Goal: Task Accomplishment & Management: Use online tool/utility

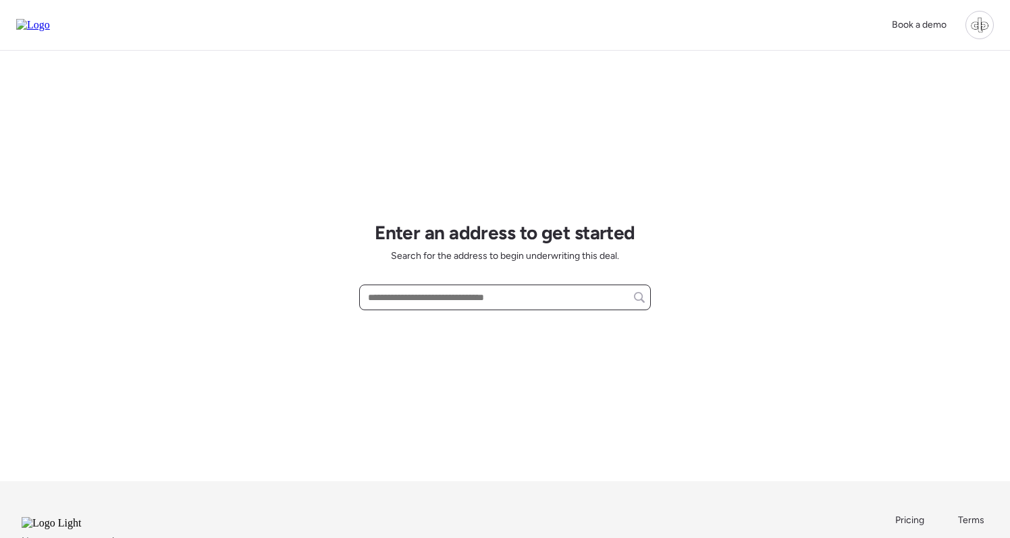
click at [425, 296] on input "text" at bounding box center [505, 297] width 280 height 19
paste input "**********"
click at [451, 328] on span "[STREET_ADDRESS]" at bounding box center [409, 322] width 88 height 14
type input "**********"
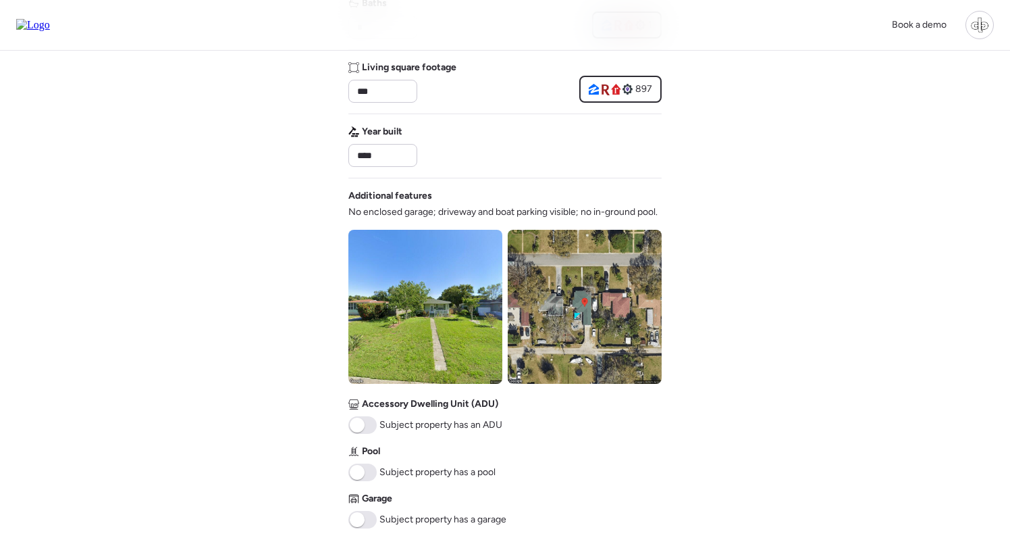
scroll to position [379, 0]
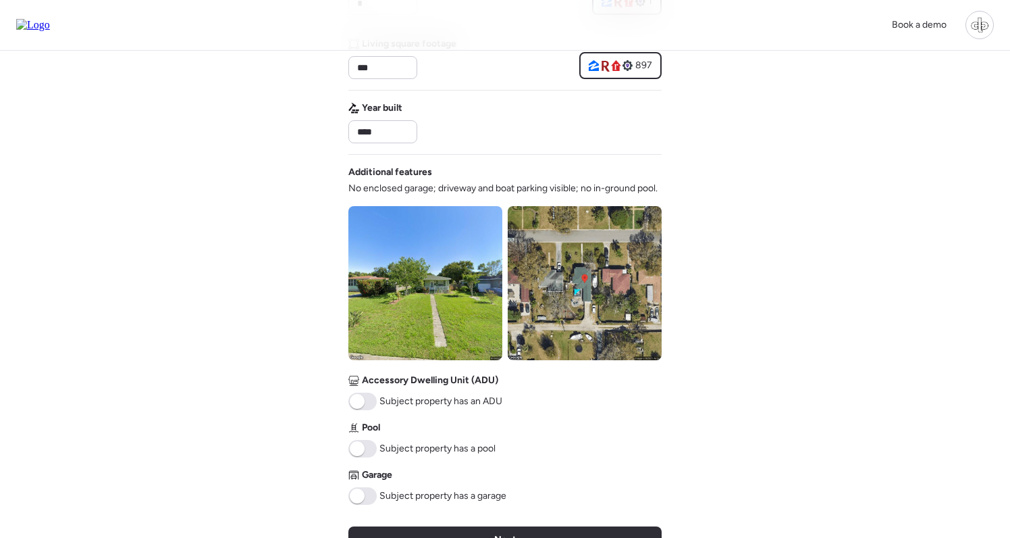
click at [368, 492] on span at bounding box center [362, 496] width 28 height 18
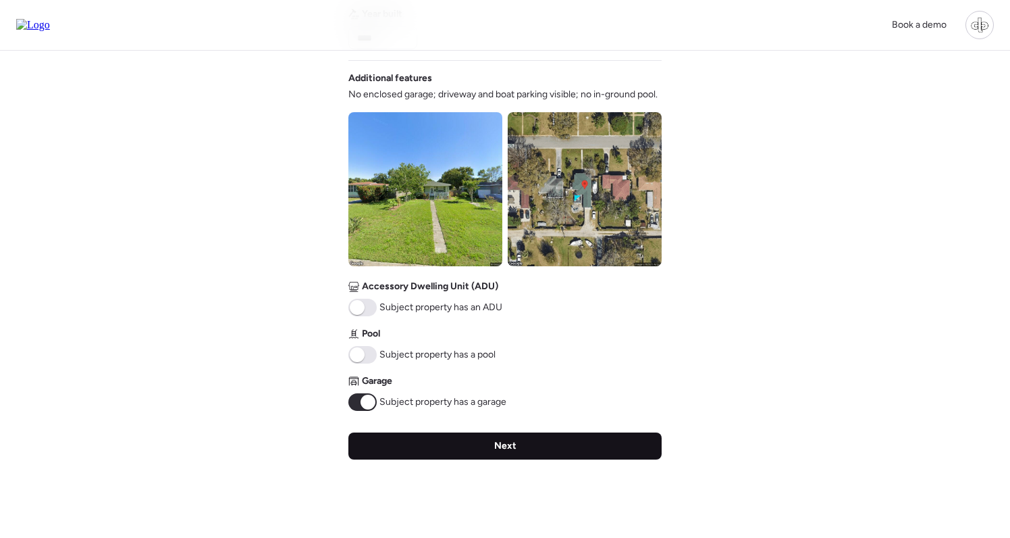
click at [490, 446] on div "Next" at bounding box center [504, 445] width 313 height 27
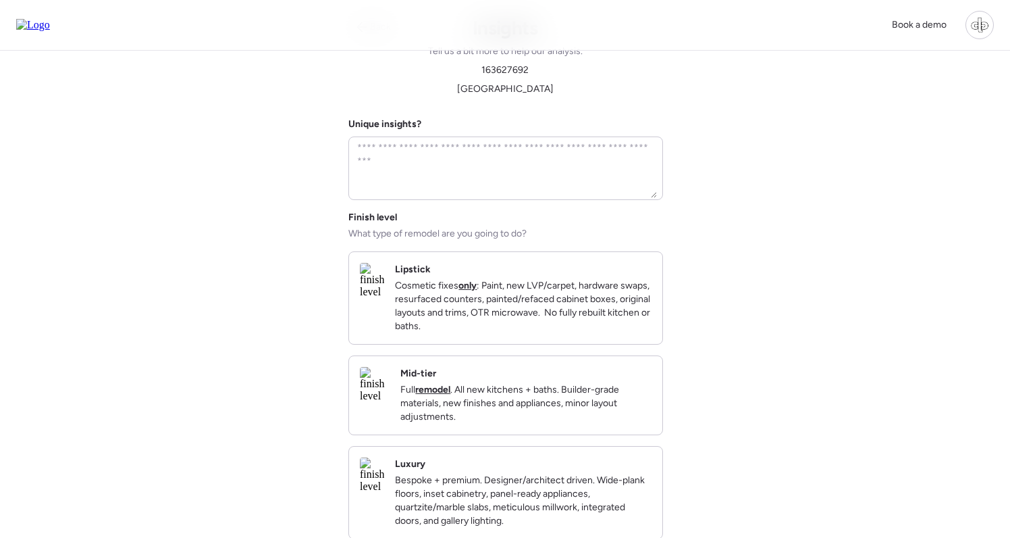
scroll to position [0, 0]
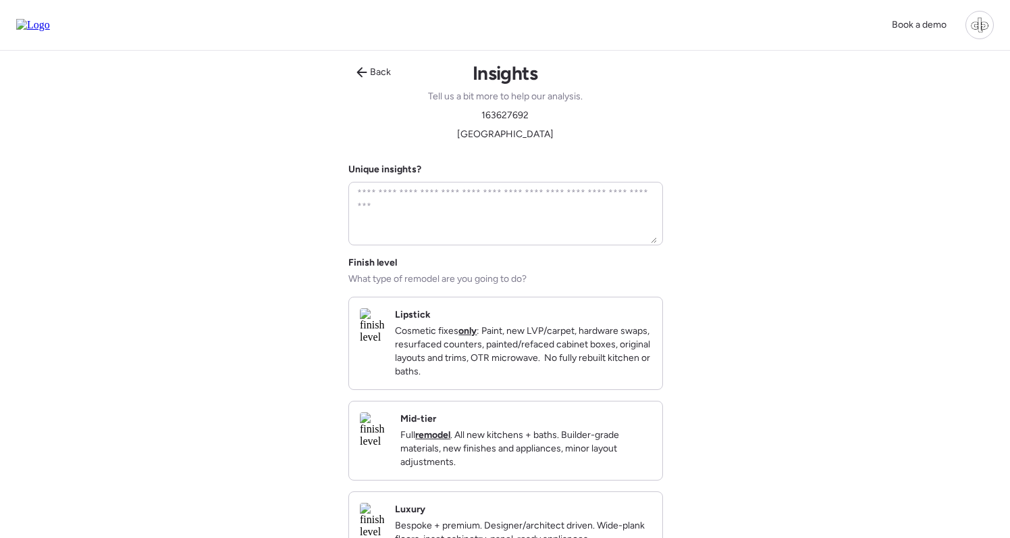
click at [515, 311] on div "Lipstick Cosmetic fixes only : Paint, new LVP/carpet, hardware swaps, resurface…" at bounding box center [523, 343] width 257 height 70
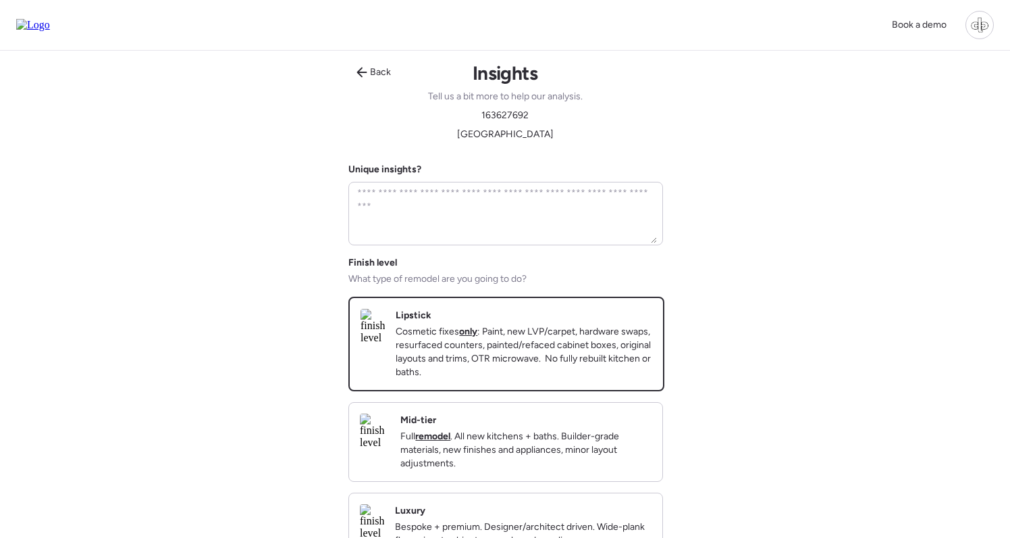
scroll to position [344, 0]
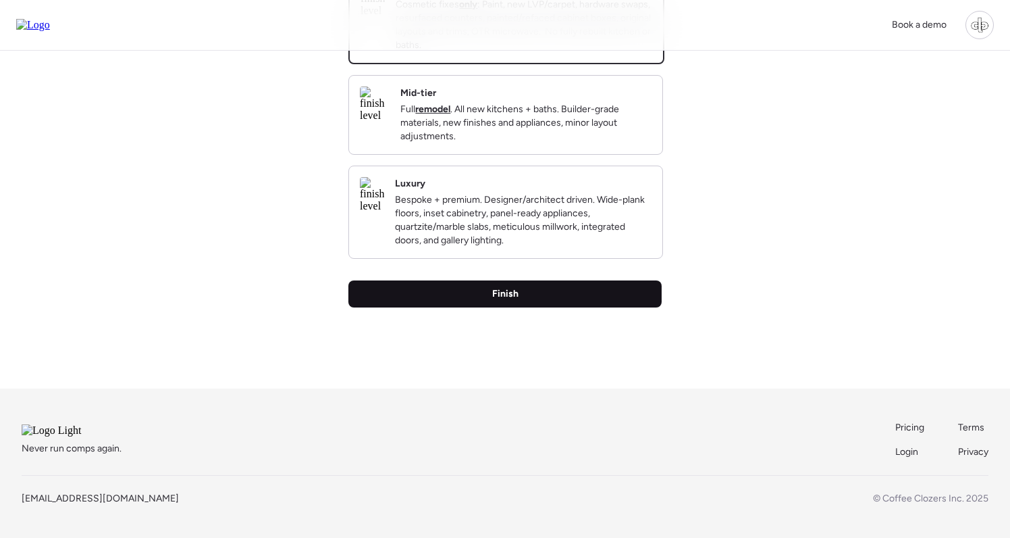
click at [506, 291] on div "Finish" at bounding box center [504, 293] width 313 height 27
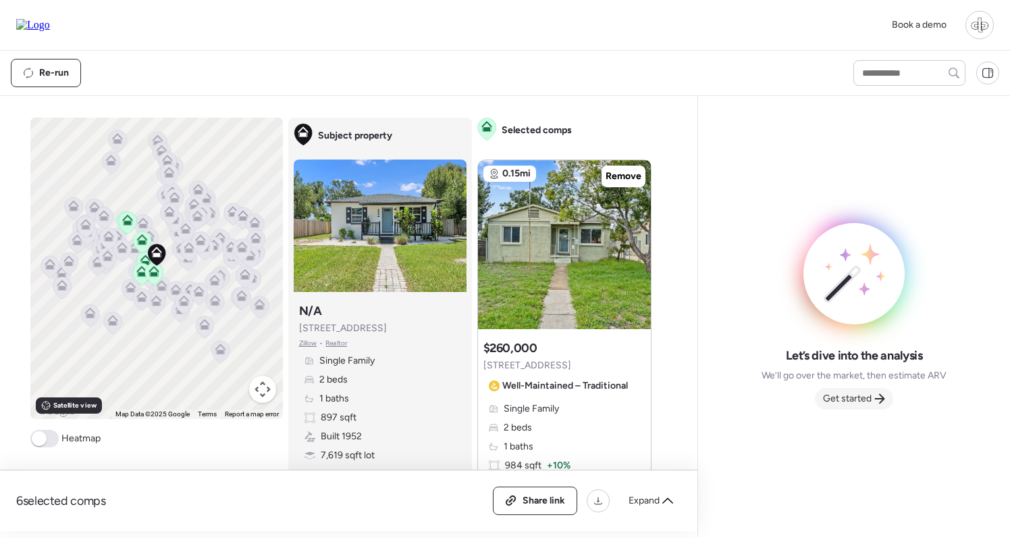
click at [853, 395] on span "Get started" at bounding box center [847, 399] width 49 height 14
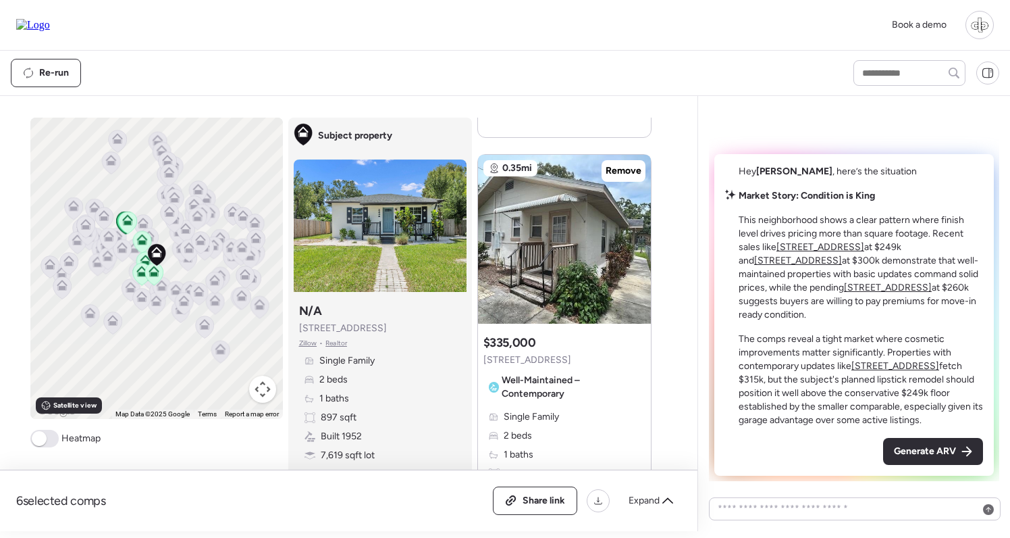
scroll to position [757, 0]
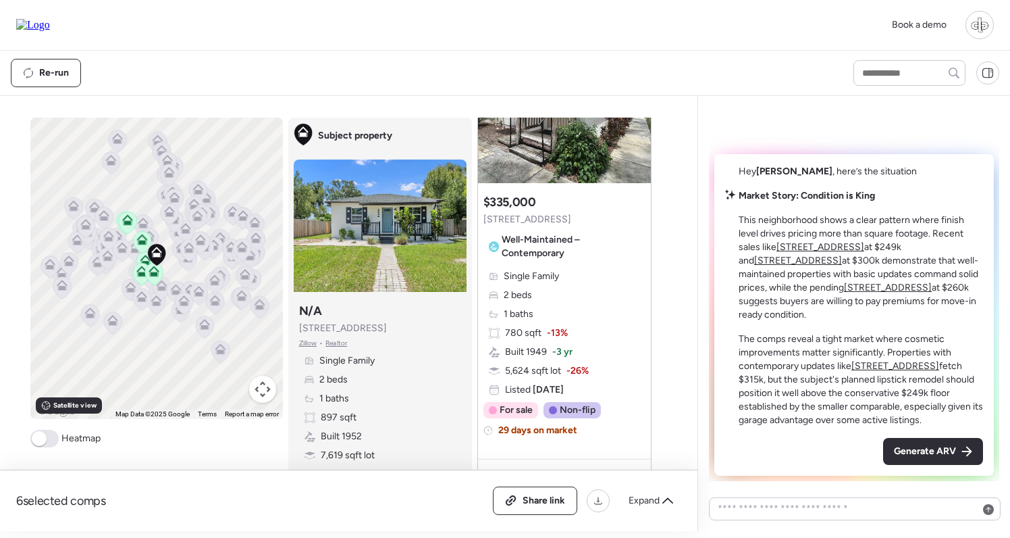
click at [808, 253] on u "[STREET_ADDRESS]" at bounding box center [821, 246] width 88 height 11
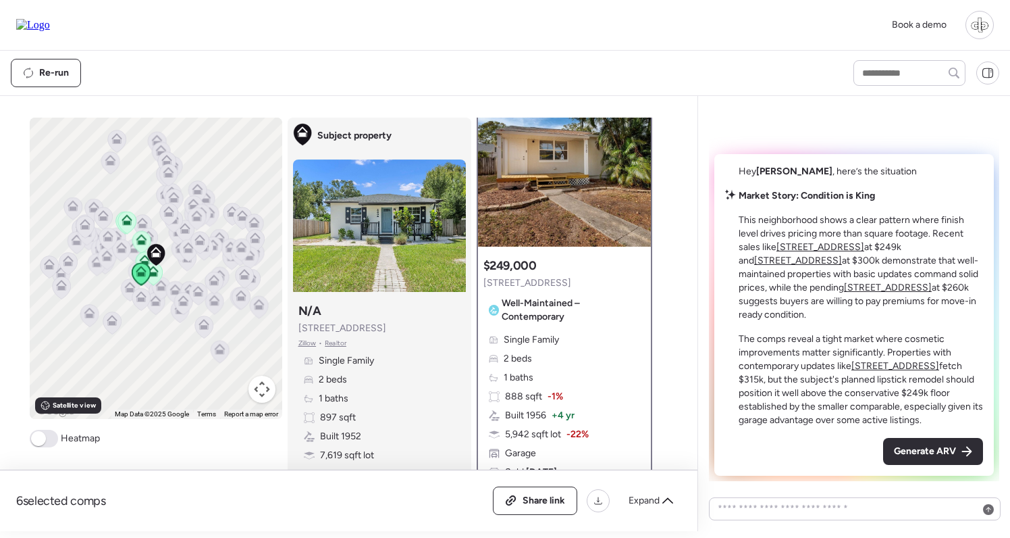
scroll to position [49, 0]
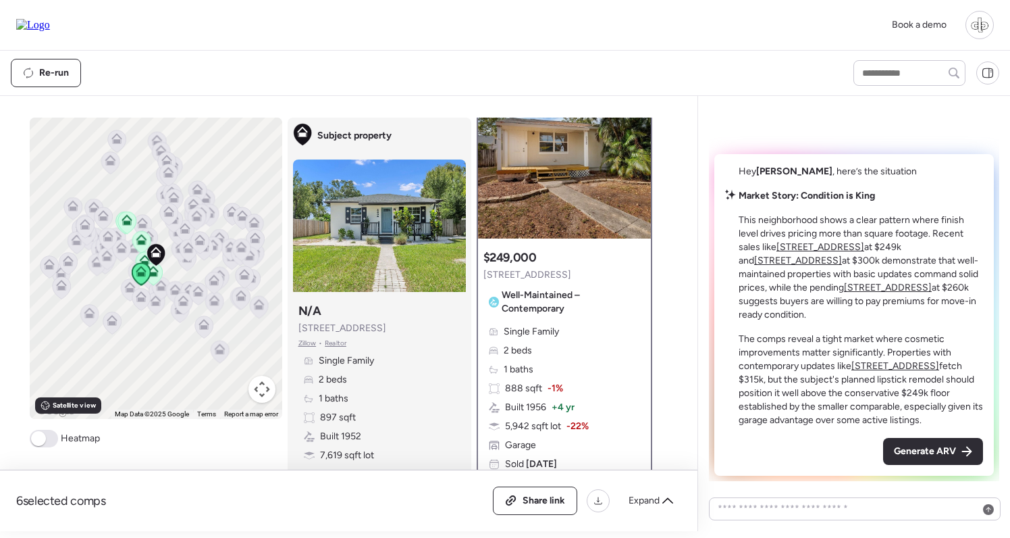
click at [842, 260] on u "[STREET_ADDRESS]" at bounding box center [798, 260] width 88 height 11
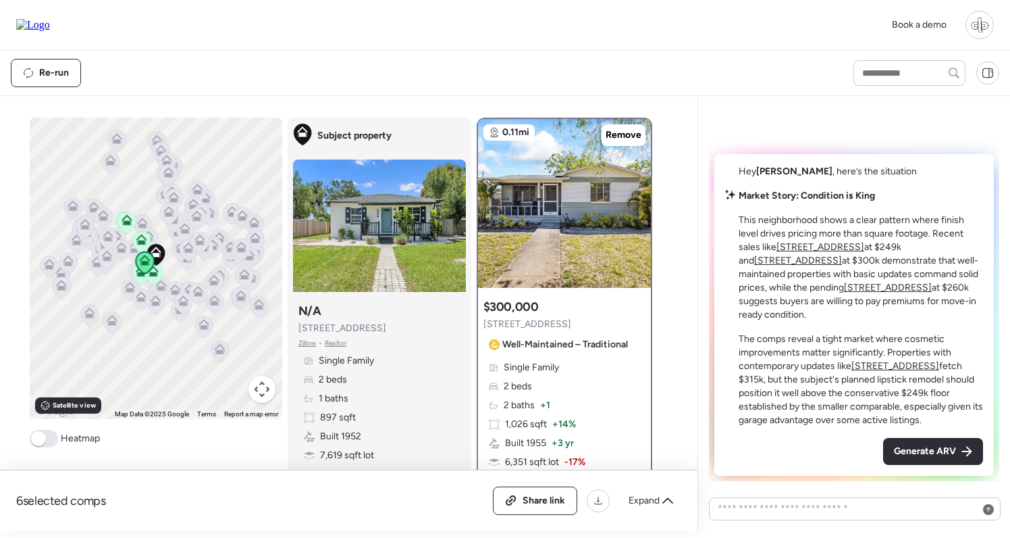
scroll to position [48, 0]
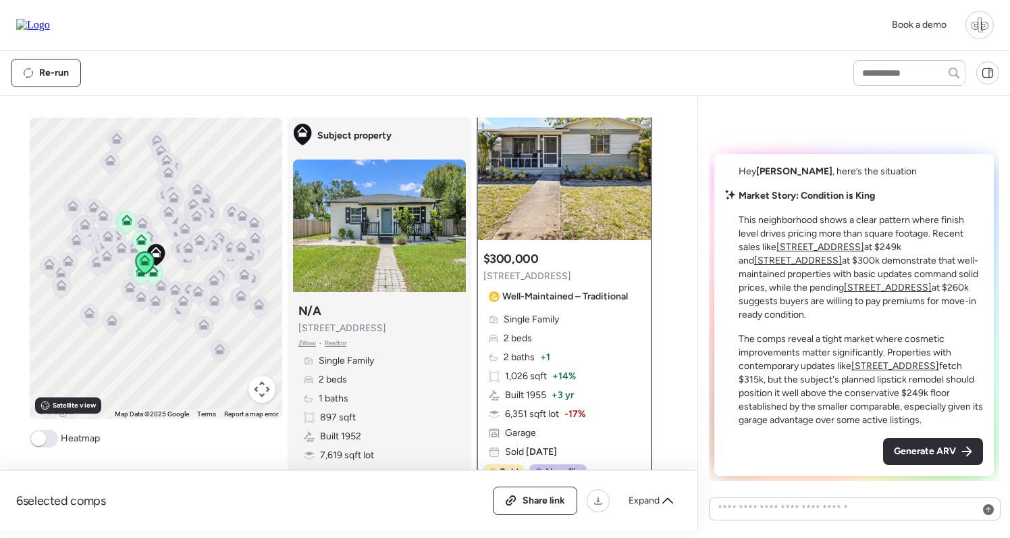
click at [844, 293] on u "[STREET_ADDRESS]" at bounding box center [888, 287] width 88 height 11
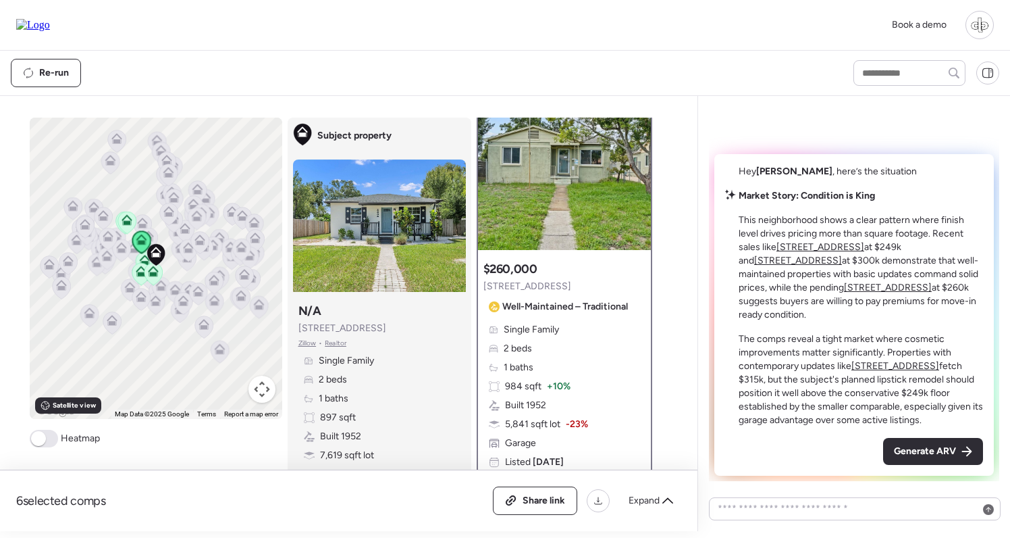
scroll to position [47, 0]
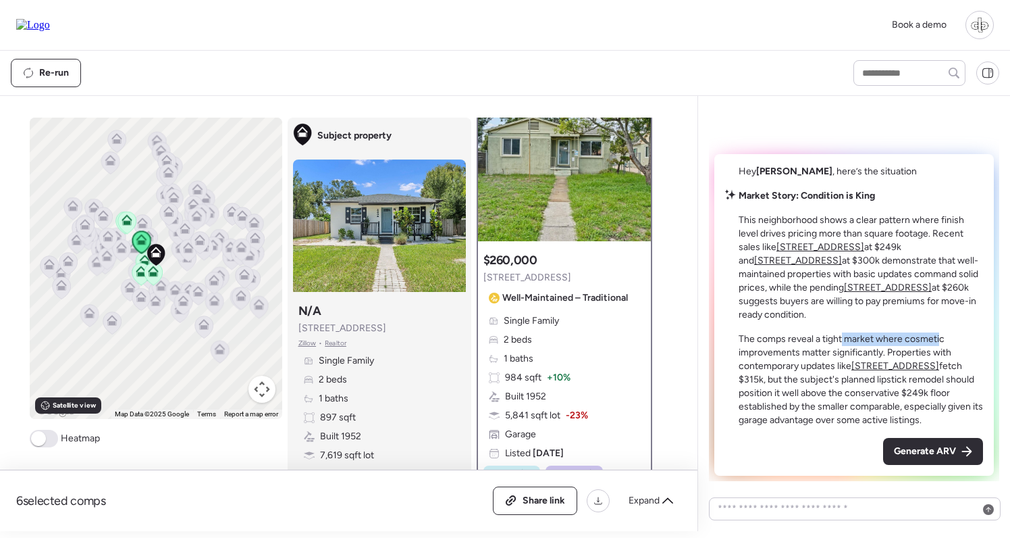
drag, startPoint x: 843, startPoint y: 340, endPoint x: 947, endPoint y: 340, distance: 103.3
click at [947, 340] on p "The comps reveal a tight market where cosmetic improvements matter significantl…" at bounding box center [861, 379] width 244 height 95
click at [891, 367] on u "[STREET_ADDRESS]" at bounding box center [896, 365] width 88 height 11
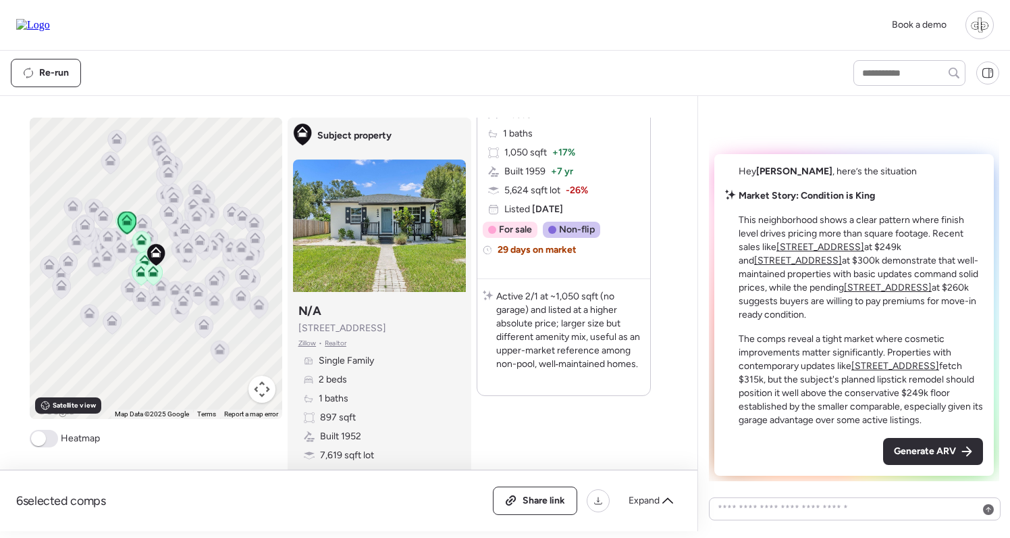
scroll to position [0, 0]
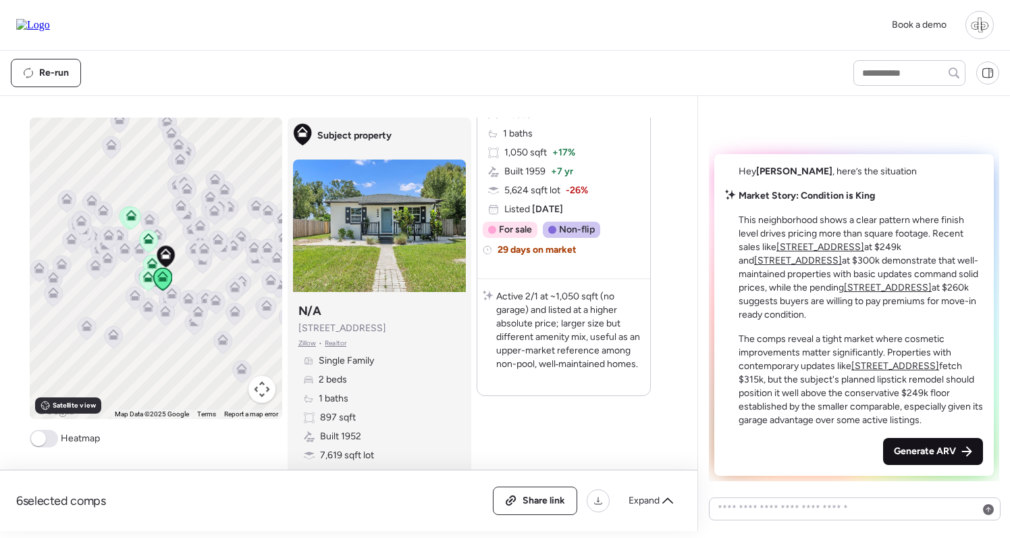
click at [925, 441] on div "Generate ARV" at bounding box center [933, 451] width 100 height 27
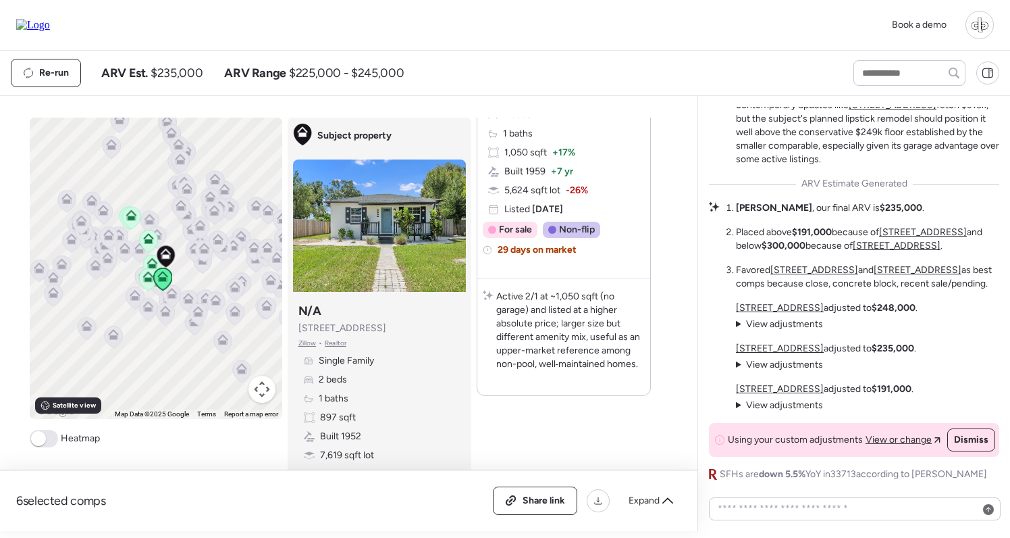
click at [895, 229] on u "[STREET_ADDRESS]" at bounding box center [923, 231] width 88 height 11
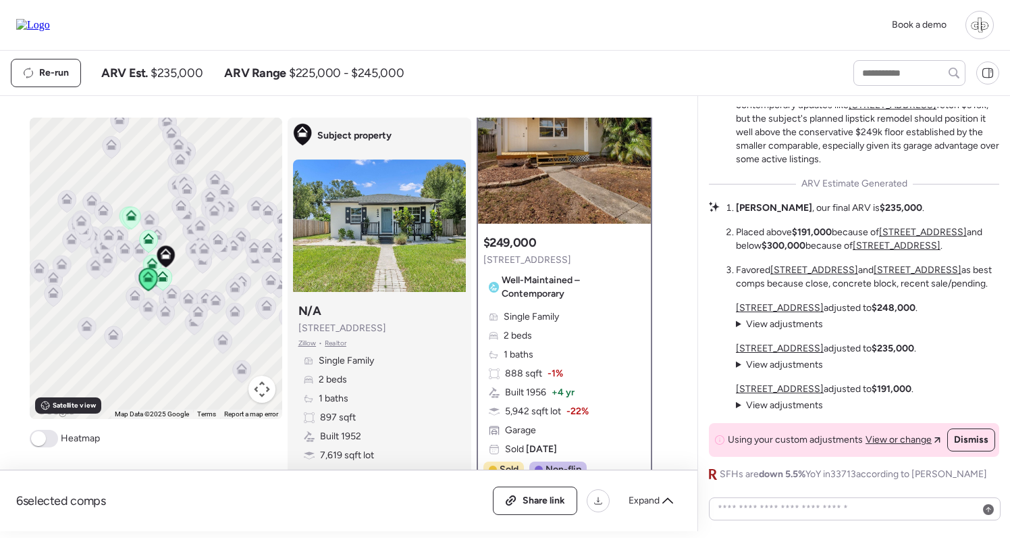
scroll to position [117, 0]
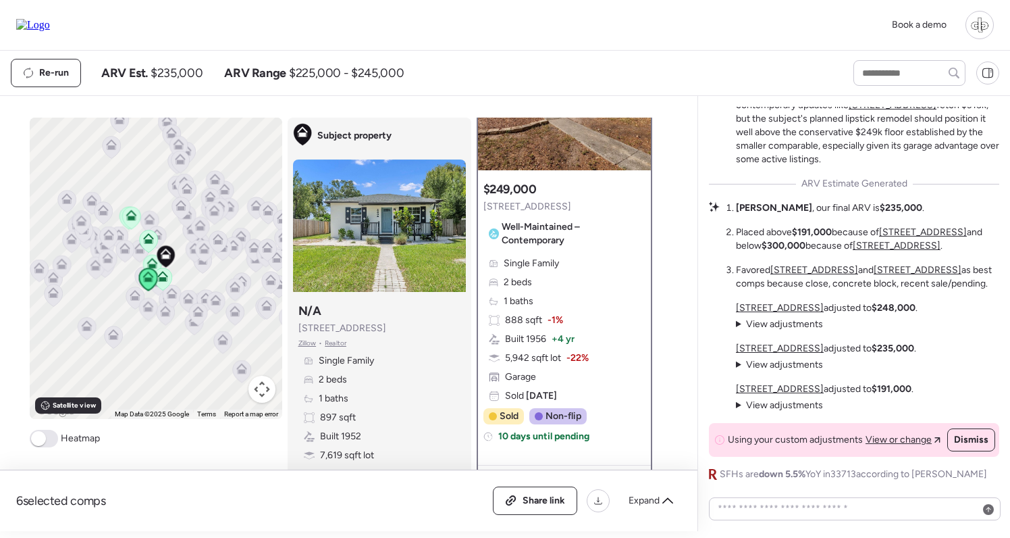
click at [897, 246] on u "[STREET_ADDRESS]" at bounding box center [897, 245] width 88 height 11
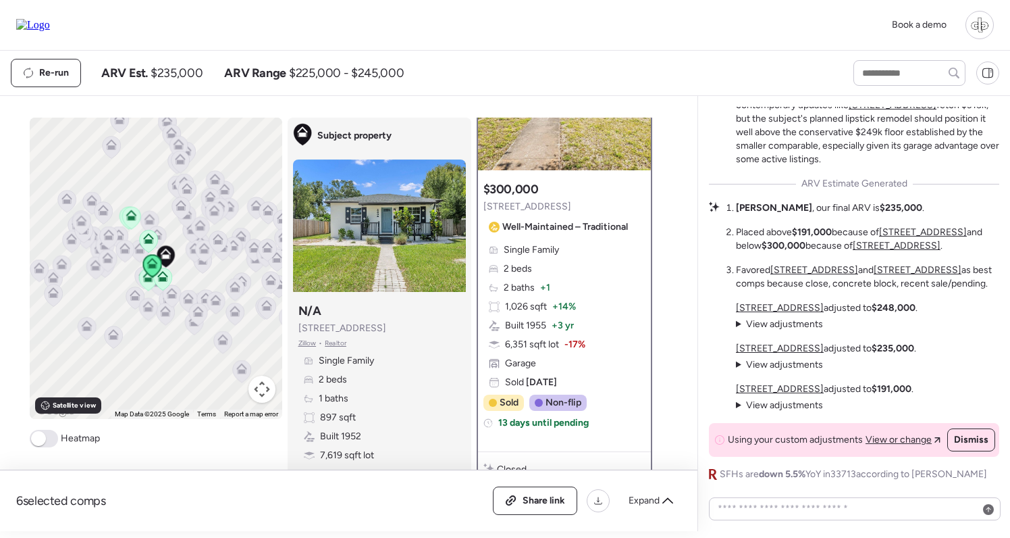
scroll to position [0, 0]
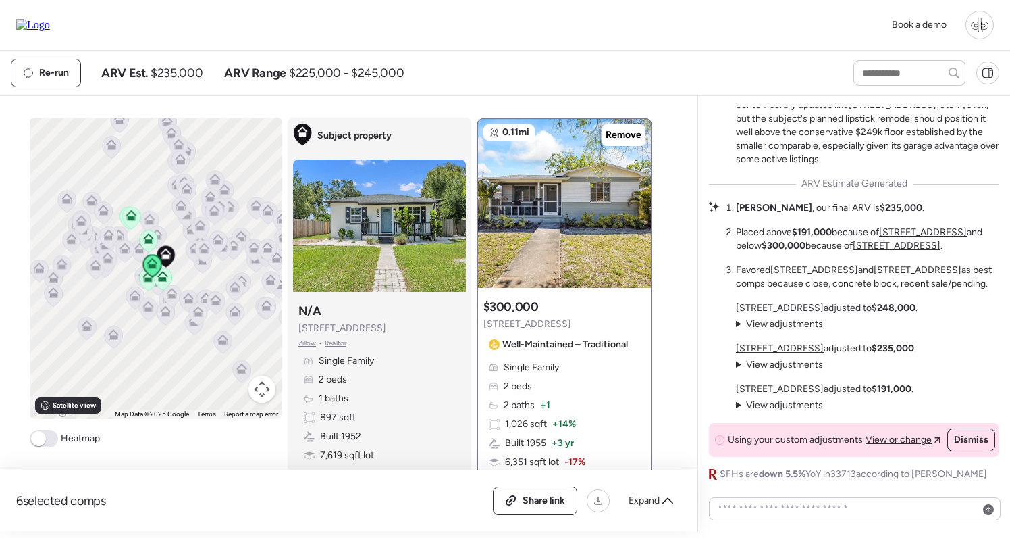
click at [887, 265] on u "[STREET_ADDRESS]" at bounding box center [918, 269] width 88 height 11
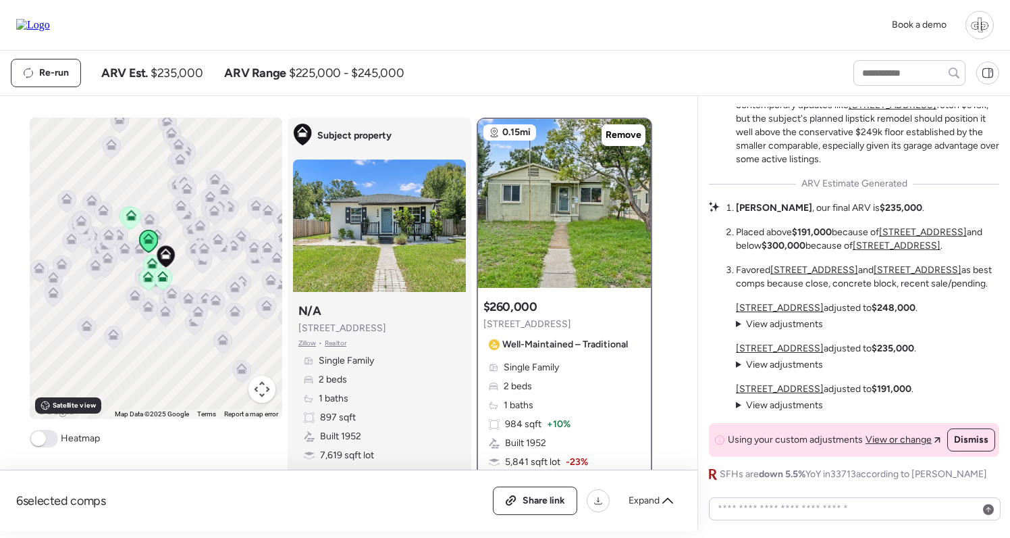
click at [803, 265] on u "[STREET_ADDRESS]" at bounding box center [814, 269] width 88 height 11
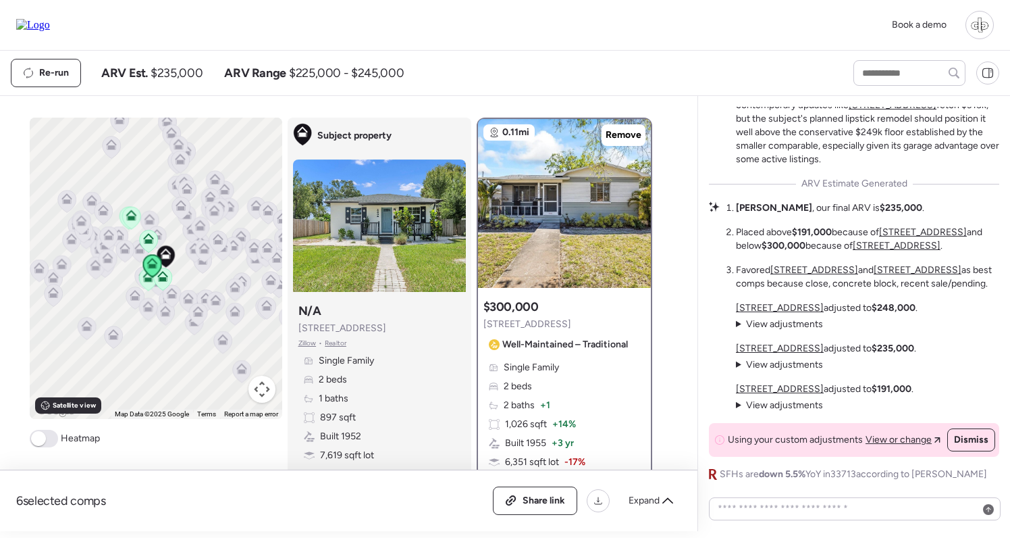
click at [777, 309] on u "[STREET_ADDRESS]" at bounding box center [780, 307] width 88 height 11
click at [770, 325] on span "View adjustments" at bounding box center [784, 323] width 77 height 11
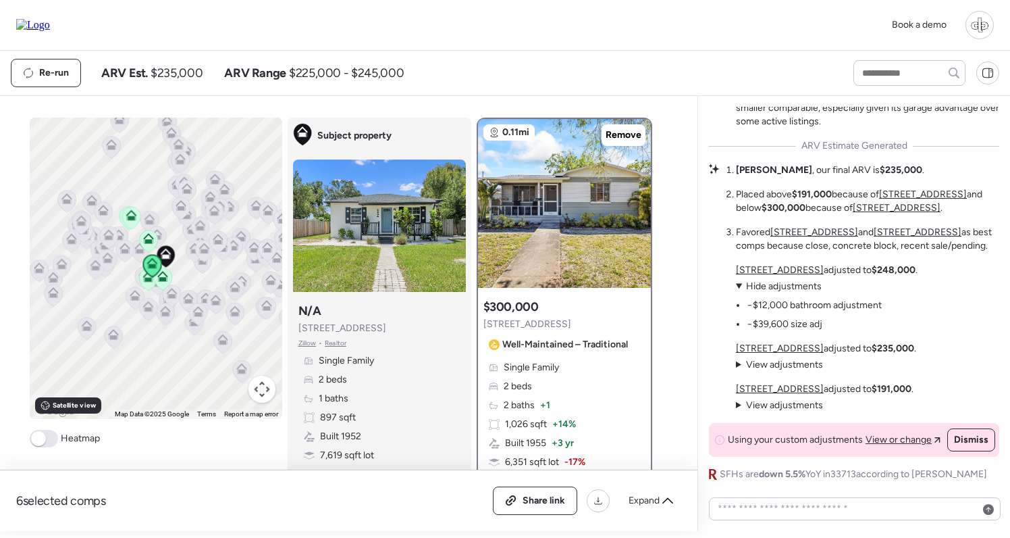
click at [773, 286] on span "Hide adjustments" at bounding box center [784, 285] width 76 height 11
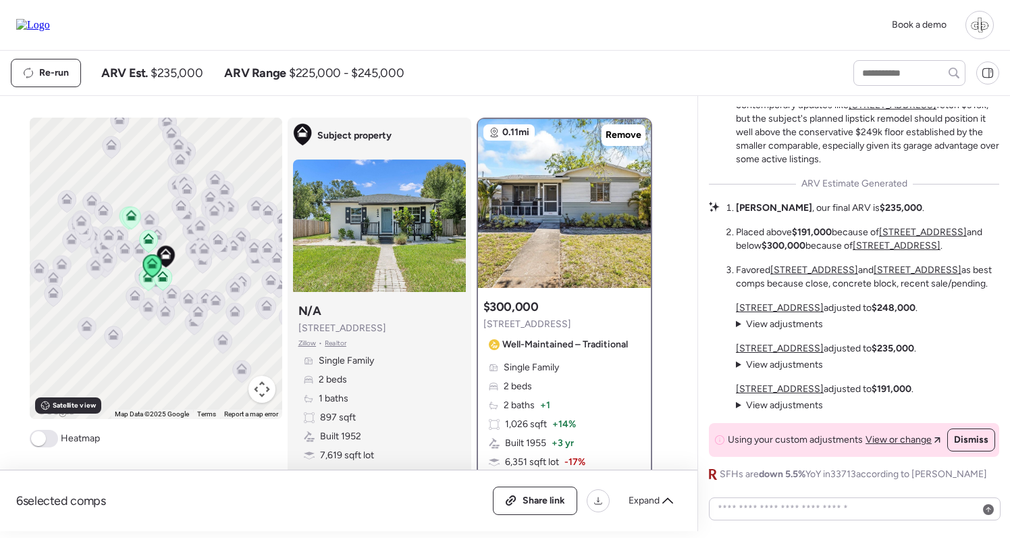
click at [786, 348] on u "[STREET_ADDRESS]" at bounding box center [780, 347] width 88 height 11
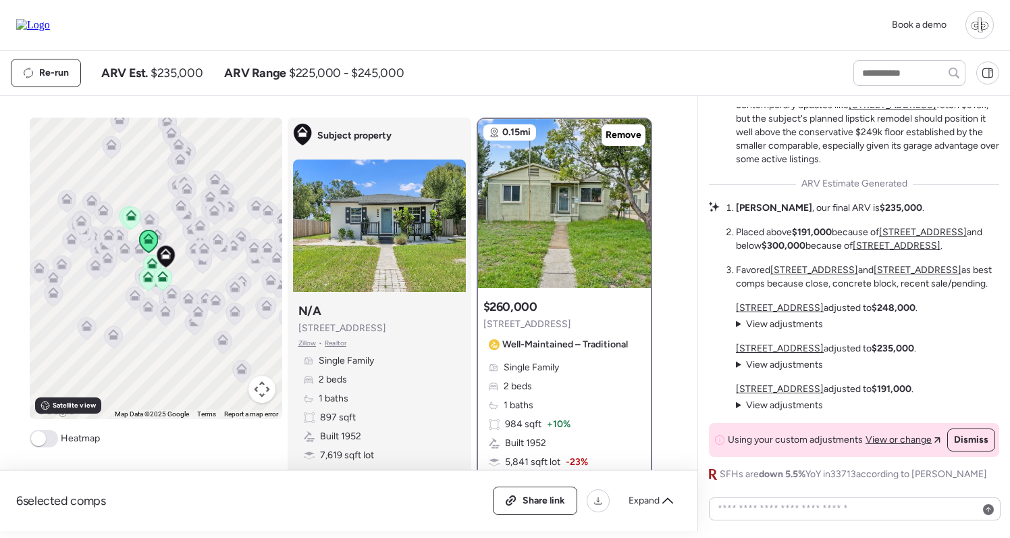
click at [779, 364] on span "View adjustments" at bounding box center [784, 364] width 77 height 11
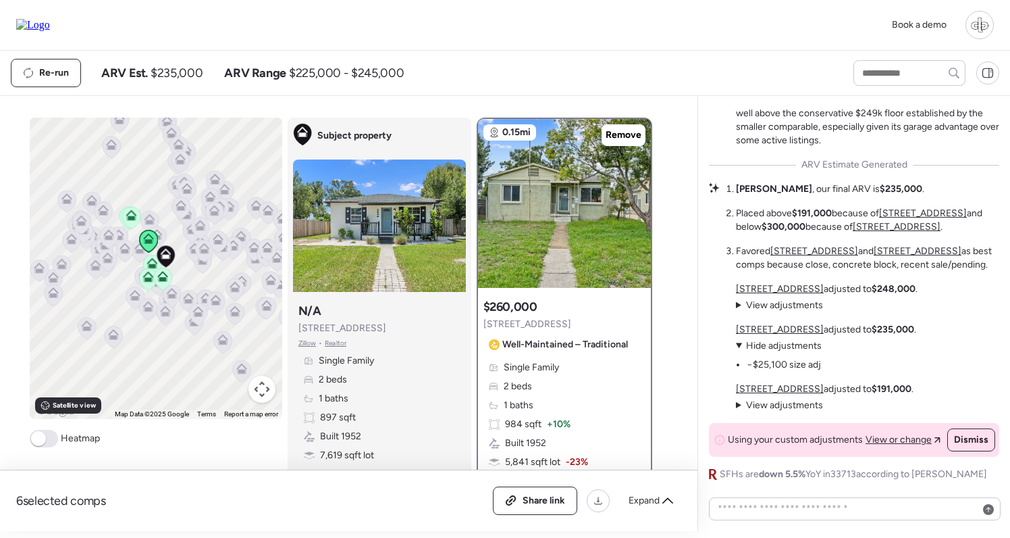
click at [773, 390] on u "[STREET_ADDRESS]" at bounding box center [780, 388] width 88 height 11
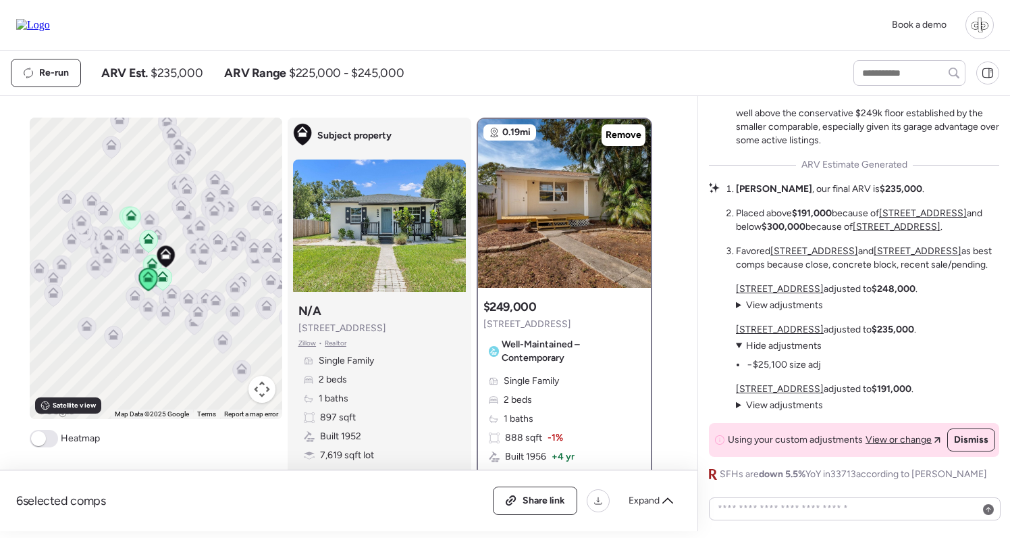
click at [781, 402] on span "View adjustments" at bounding box center [784, 404] width 77 height 11
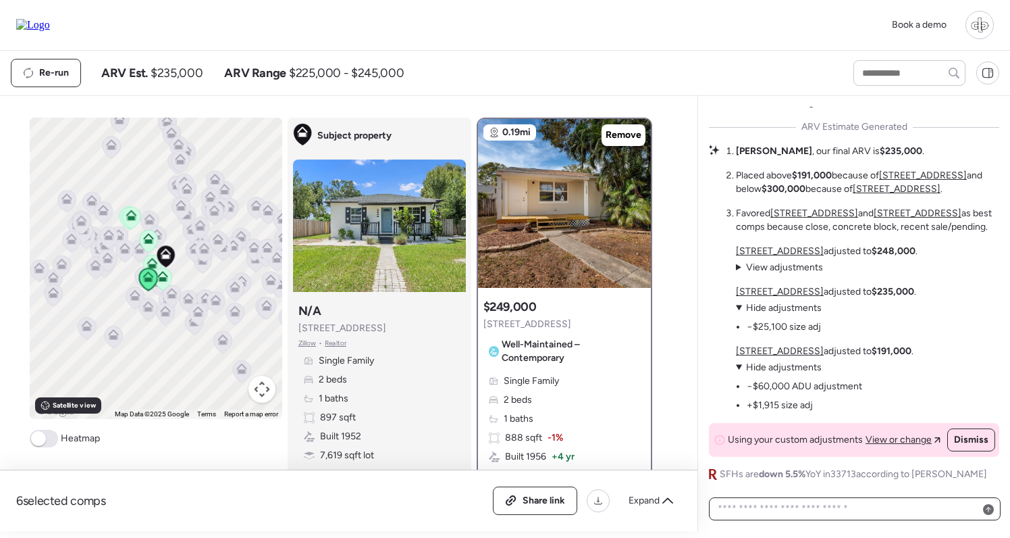
click at [854, 506] on textarea at bounding box center [855, 508] width 280 height 19
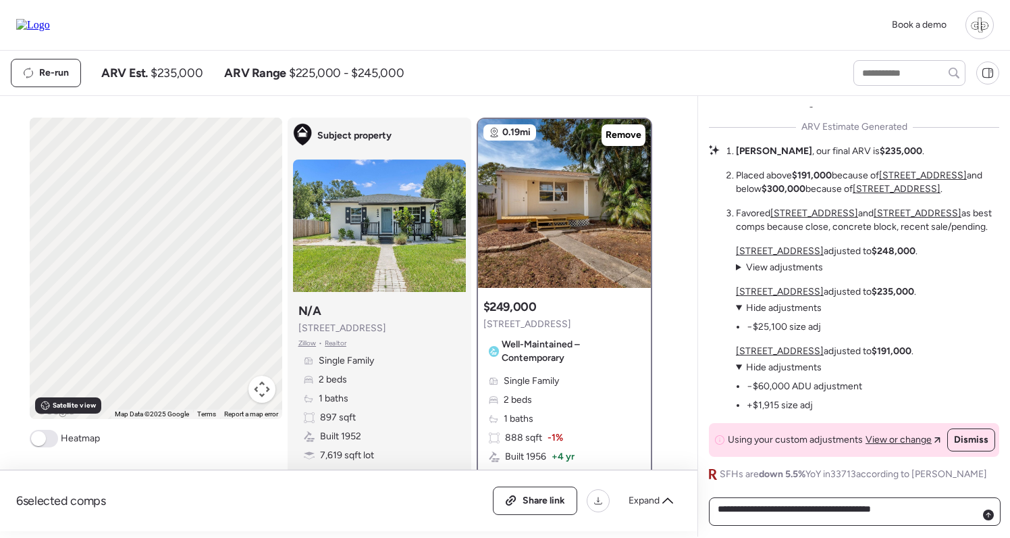
type textarea "**********"
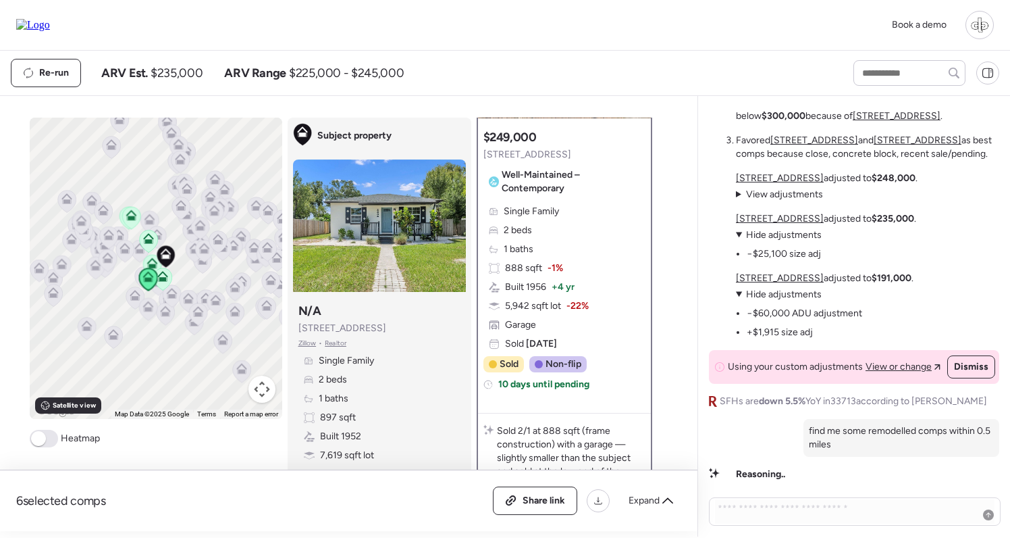
scroll to position [138, 0]
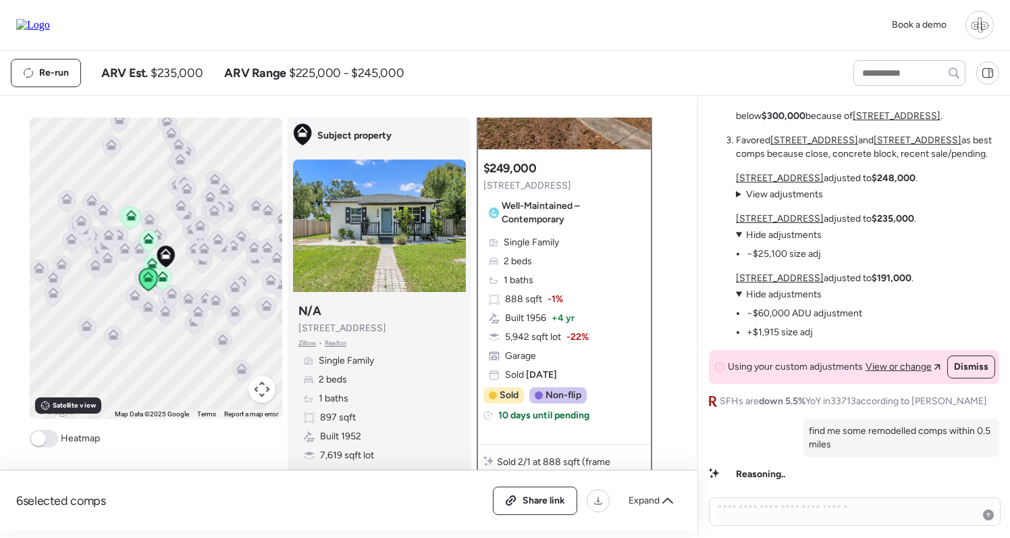
click at [591, 285] on div "Single Family 2 beds 1 baths 888 sqft -1% Built 1956 + 4 yr 5,942 sqft lot -22%…" at bounding box center [564, 309] width 162 height 146
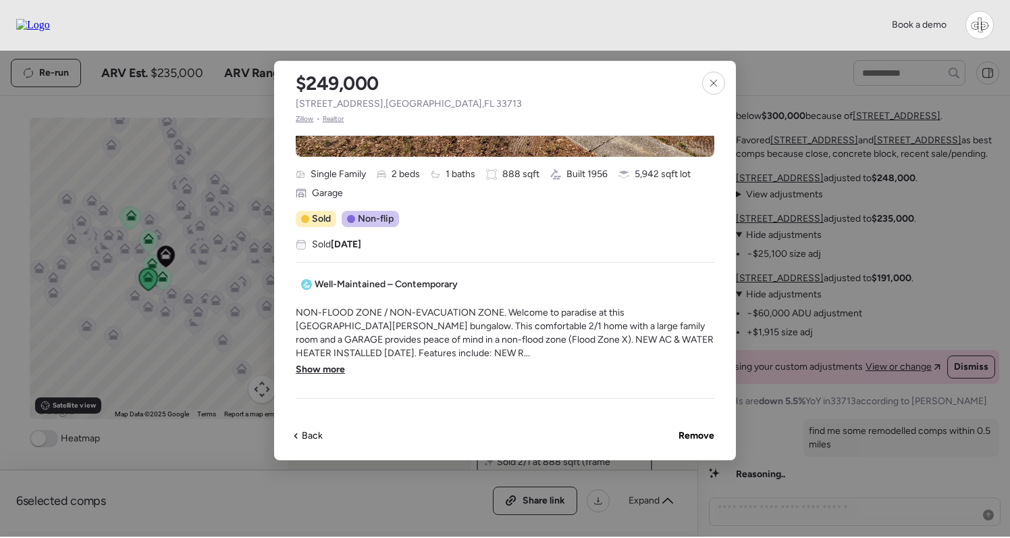
scroll to position [259, 0]
click at [332, 379] on div "NON-FLOOD ZONE / NON-EVACUATION ZONE. Welcome to paradise at this [GEOGRAPHIC_D…" at bounding box center [505, 347] width 419 height 81
click at [332, 371] on span "Show more" at bounding box center [320, 370] width 49 height 14
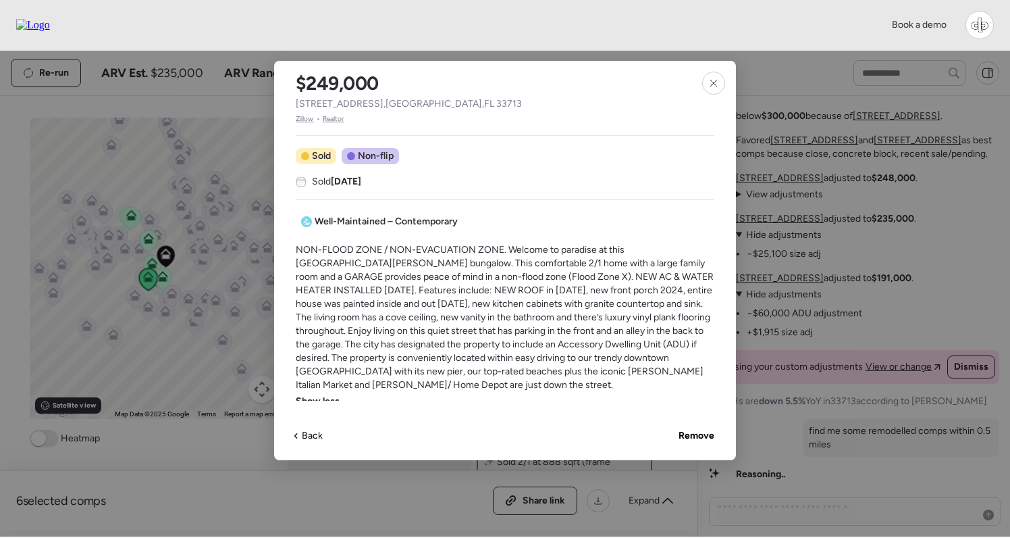
scroll to position [346, 0]
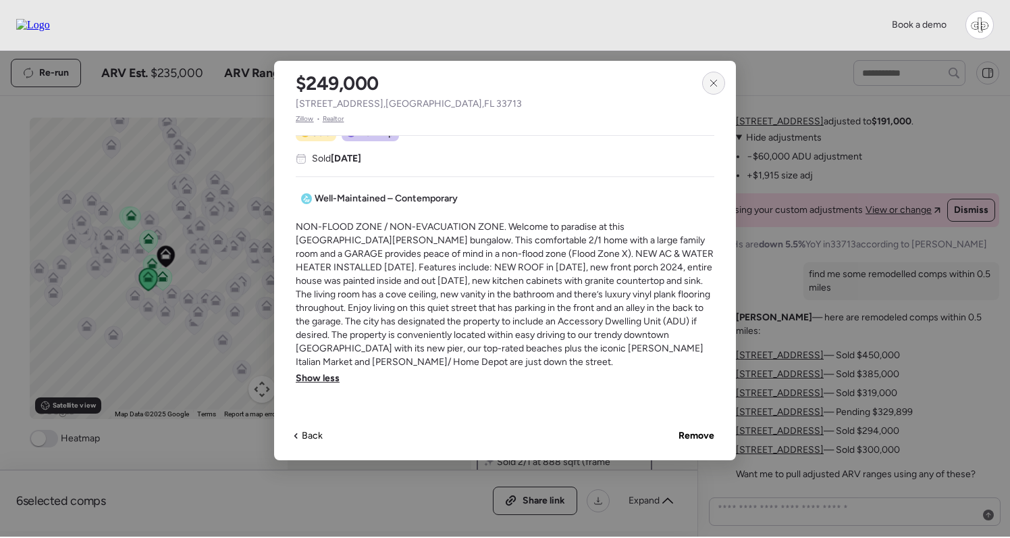
click at [716, 84] on icon at bounding box center [713, 83] width 11 height 11
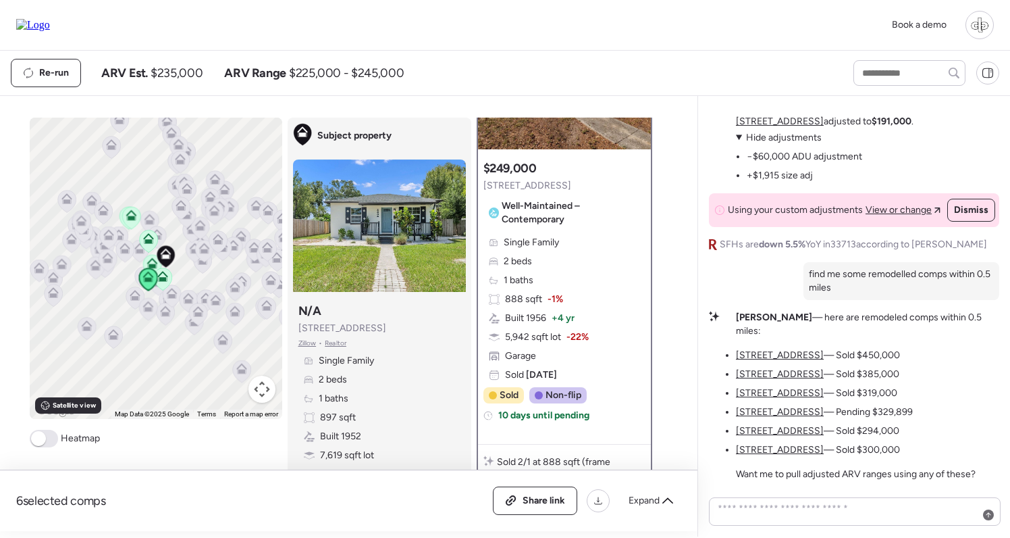
scroll to position [0, 0]
click at [762, 356] on u "[STREET_ADDRESS]" at bounding box center [780, 354] width 88 height 11
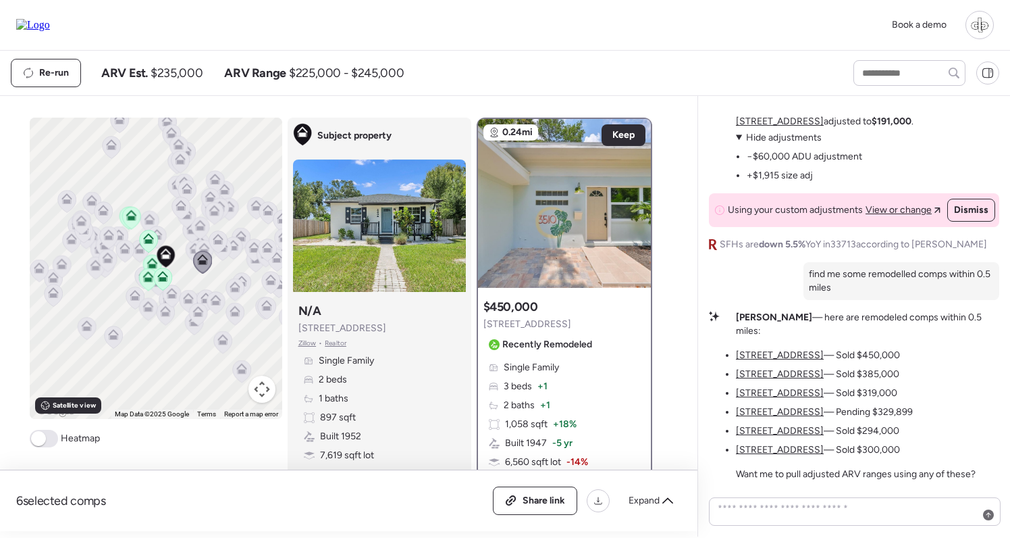
click at [767, 371] on u "[STREET_ADDRESS]" at bounding box center [780, 373] width 88 height 11
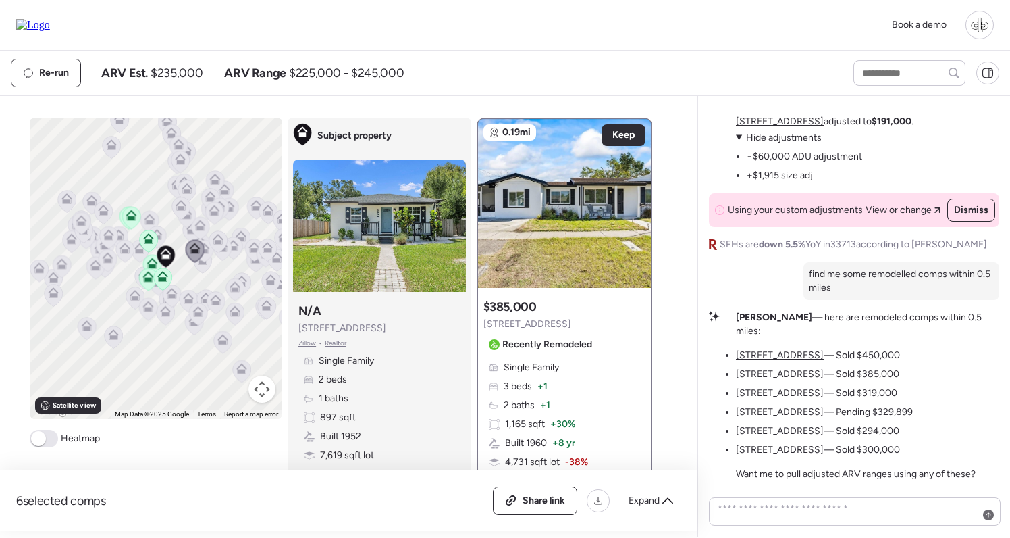
click at [766, 394] on u "[STREET_ADDRESS]" at bounding box center [780, 392] width 88 height 11
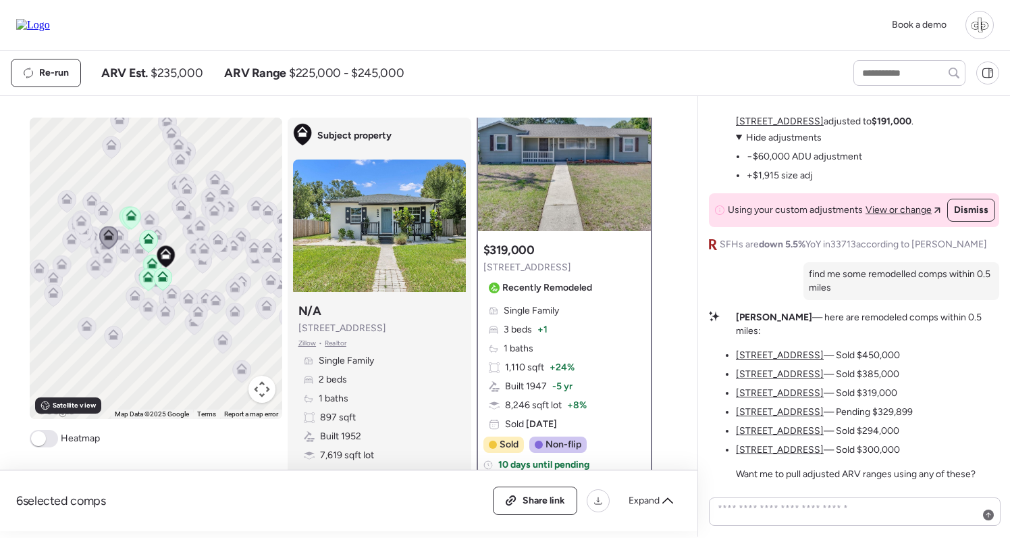
scroll to position [57, 0]
click at [769, 414] on u "[STREET_ADDRESS]" at bounding box center [780, 411] width 88 height 11
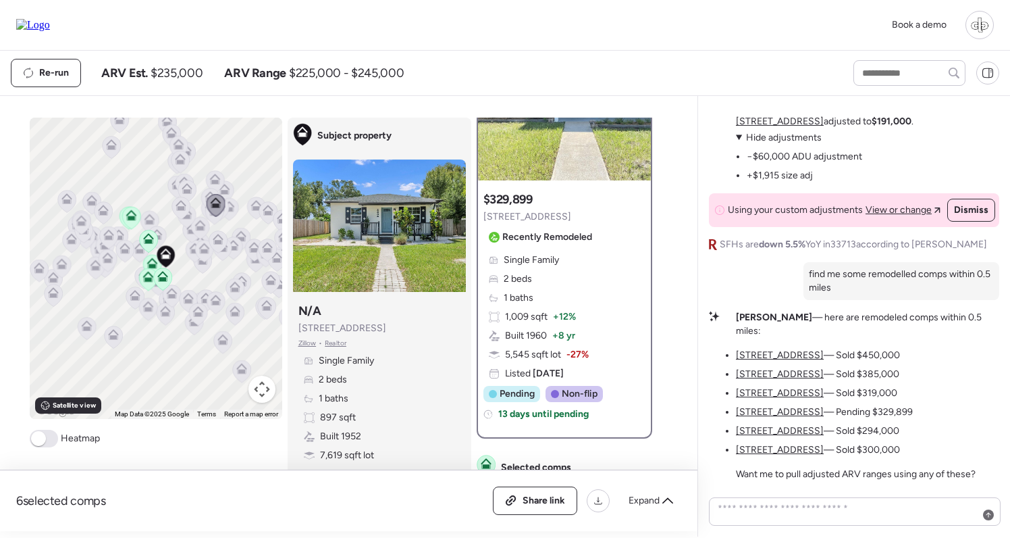
scroll to position [108, 0]
click at [785, 429] on u "[STREET_ADDRESS]" at bounding box center [780, 430] width 88 height 11
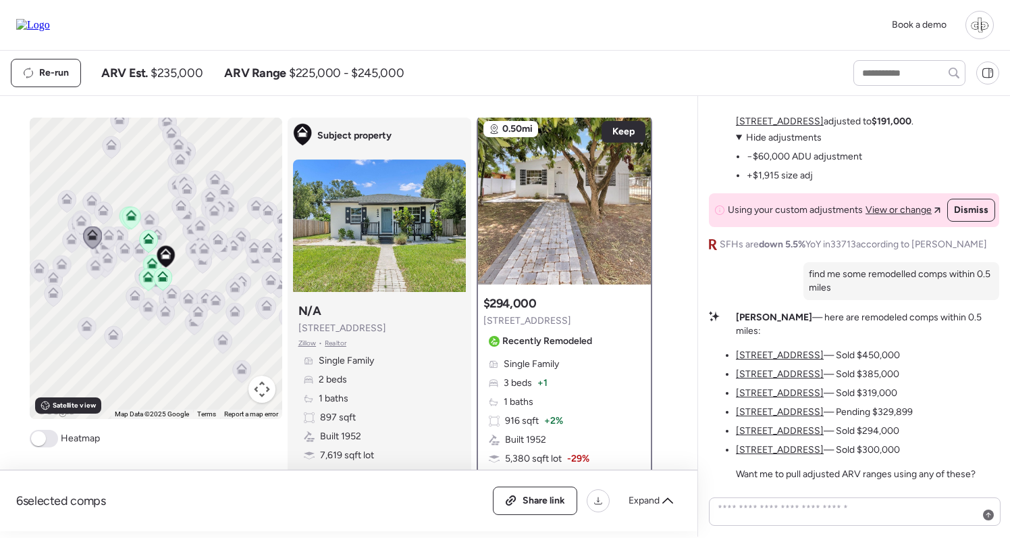
scroll to position [0, 0]
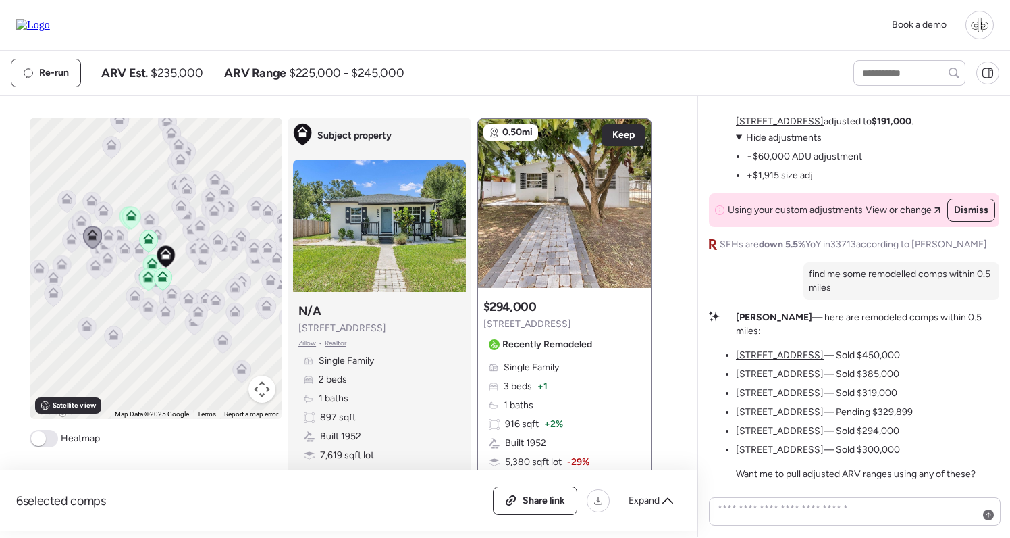
click at [783, 455] on u "[STREET_ADDRESS]" at bounding box center [780, 449] width 88 height 11
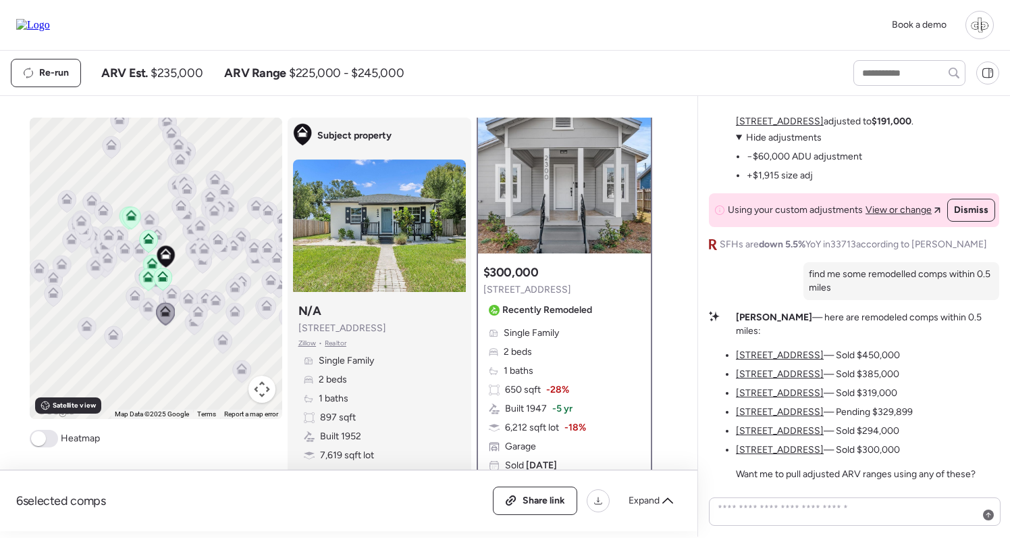
scroll to position [33, 0]
click at [36, 442] on span at bounding box center [38, 438] width 15 height 15
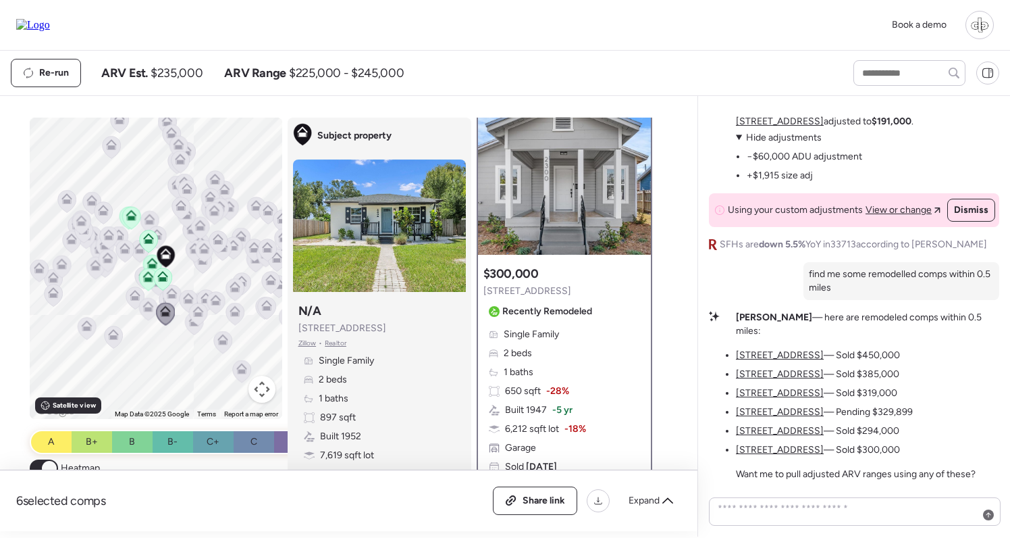
click at [44, 465] on span at bounding box center [49, 468] width 15 height 15
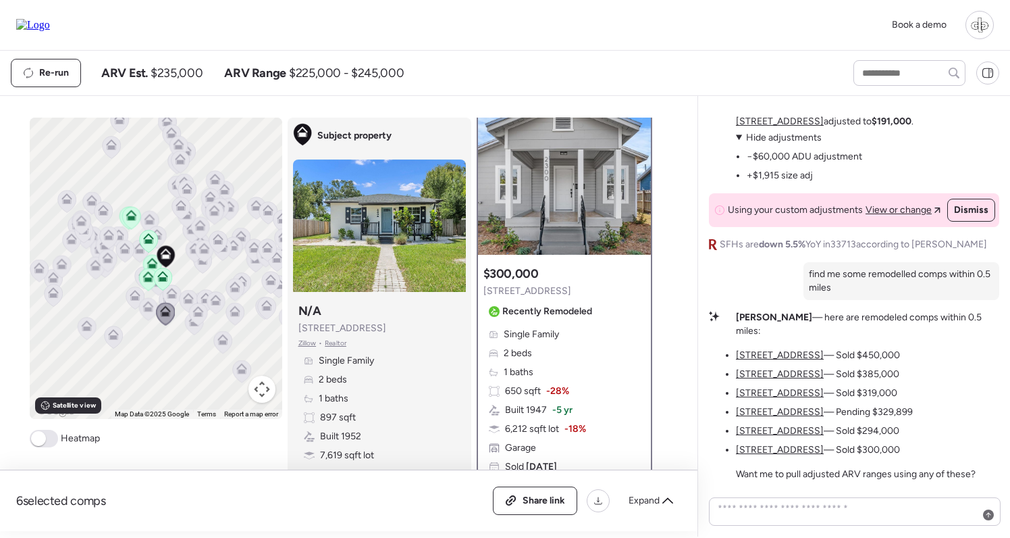
scroll to position [0, 0]
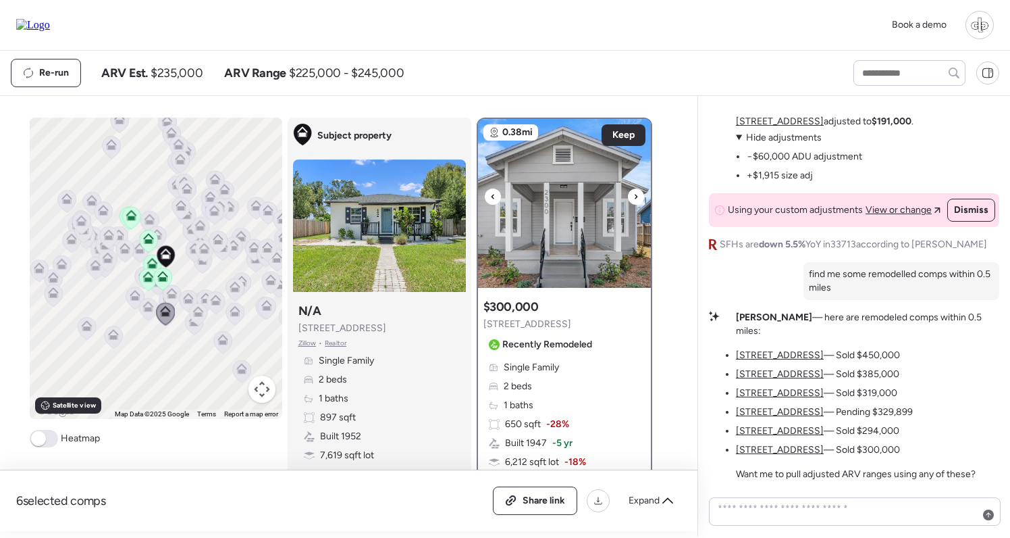
click at [583, 245] on img at bounding box center [564, 203] width 173 height 169
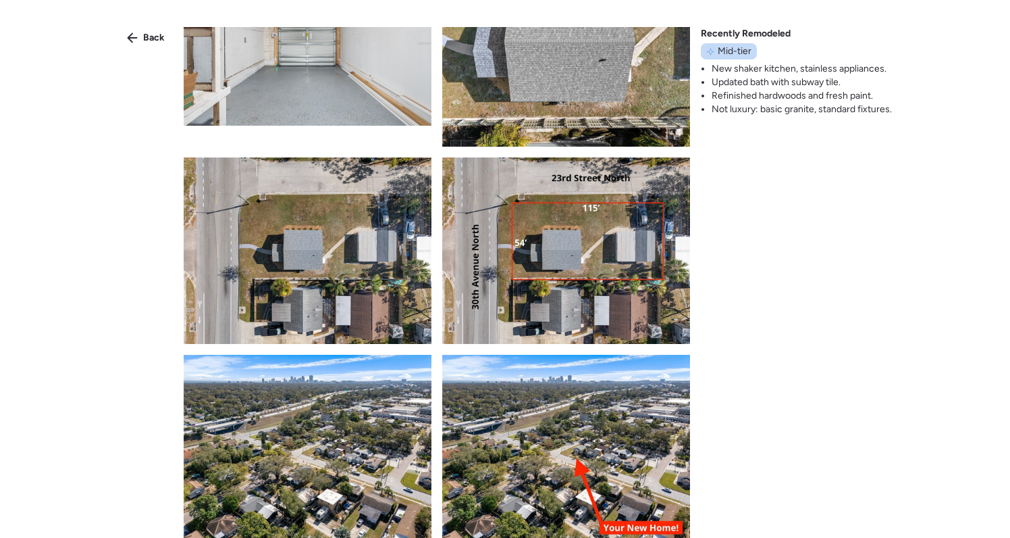
scroll to position [3264, 0]
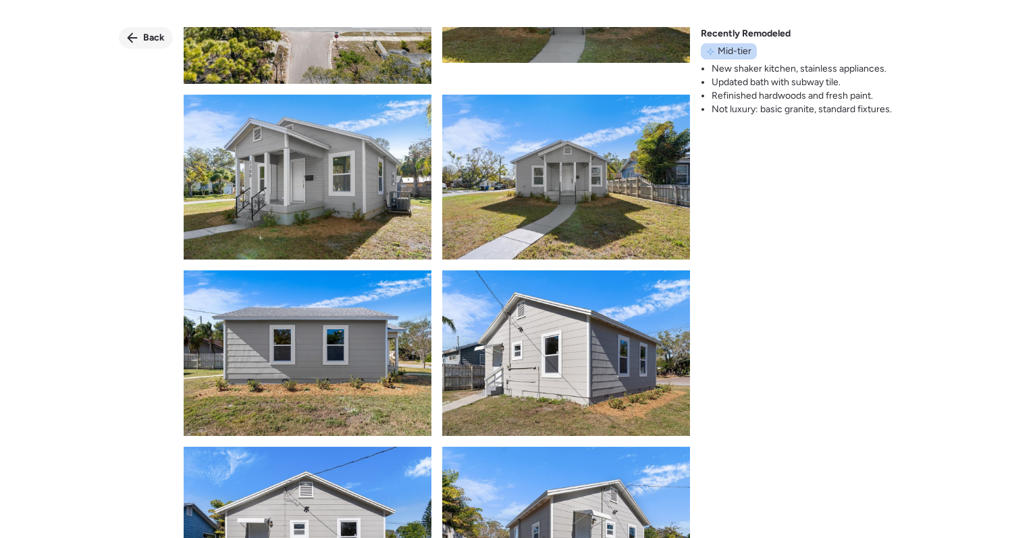
click at [147, 34] on span "Back" at bounding box center [154, 38] width 22 height 14
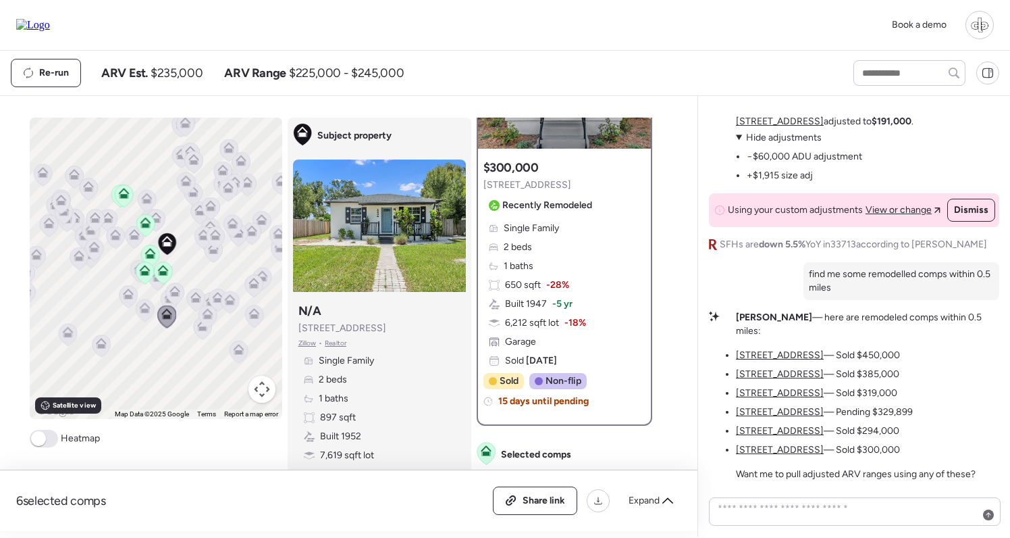
scroll to position [0, 0]
click at [762, 349] on li "[STREET_ADDRESS] — Sold $450,000" at bounding box center [818, 355] width 164 height 14
click at [762, 352] on u "[STREET_ADDRESS]" at bounding box center [780, 354] width 88 height 11
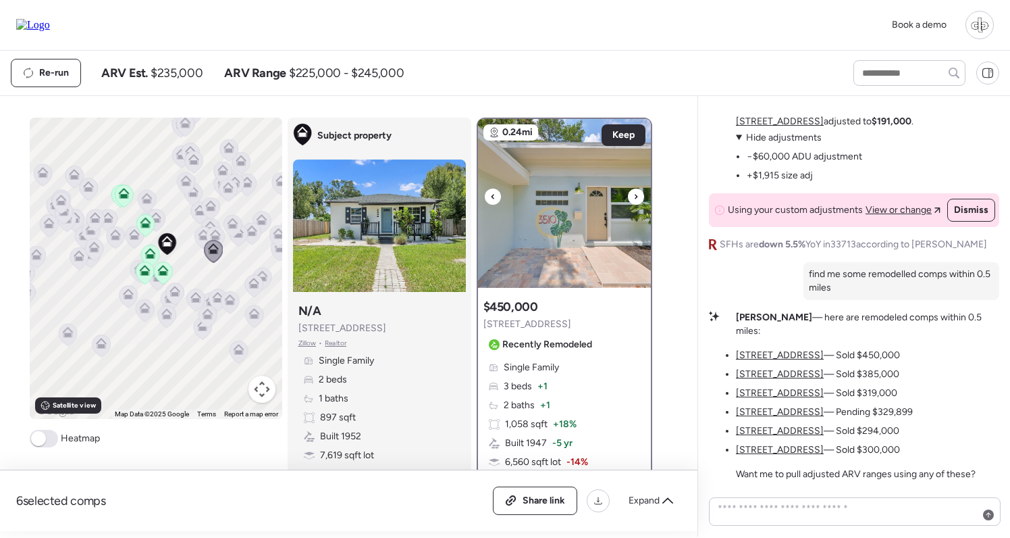
click at [542, 253] on img at bounding box center [564, 203] width 173 height 169
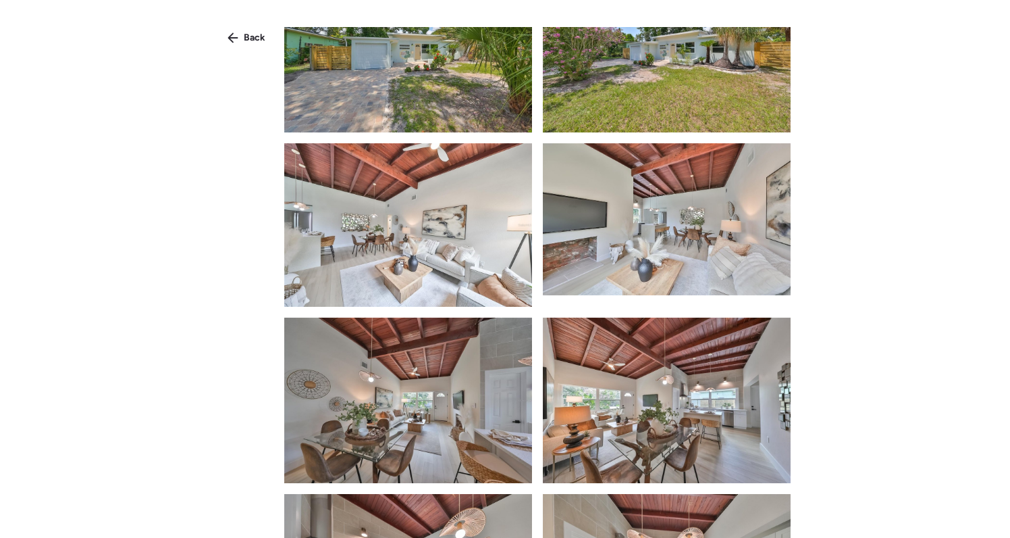
scroll to position [400, 0]
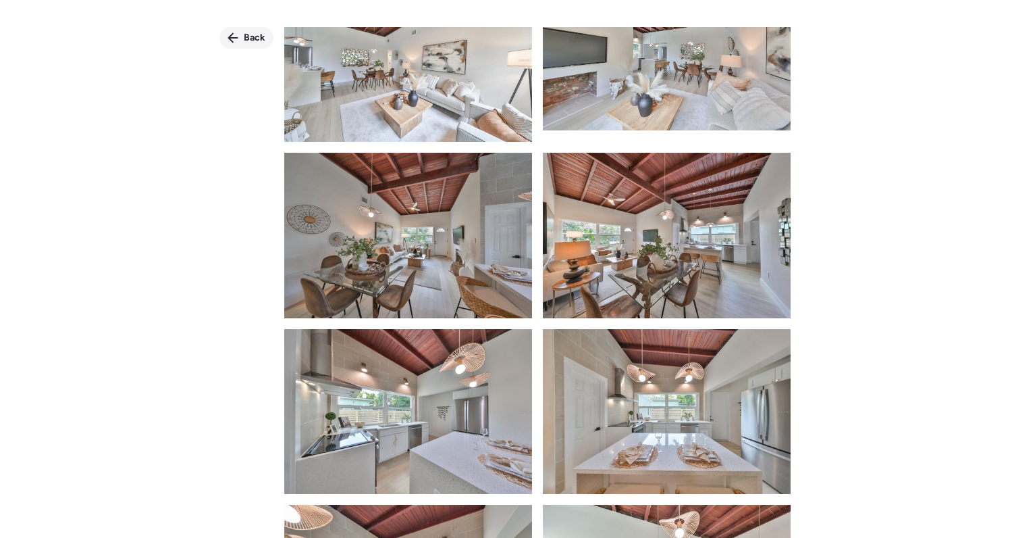
click at [246, 33] on span "Back" at bounding box center [255, 38] width 22 height 14
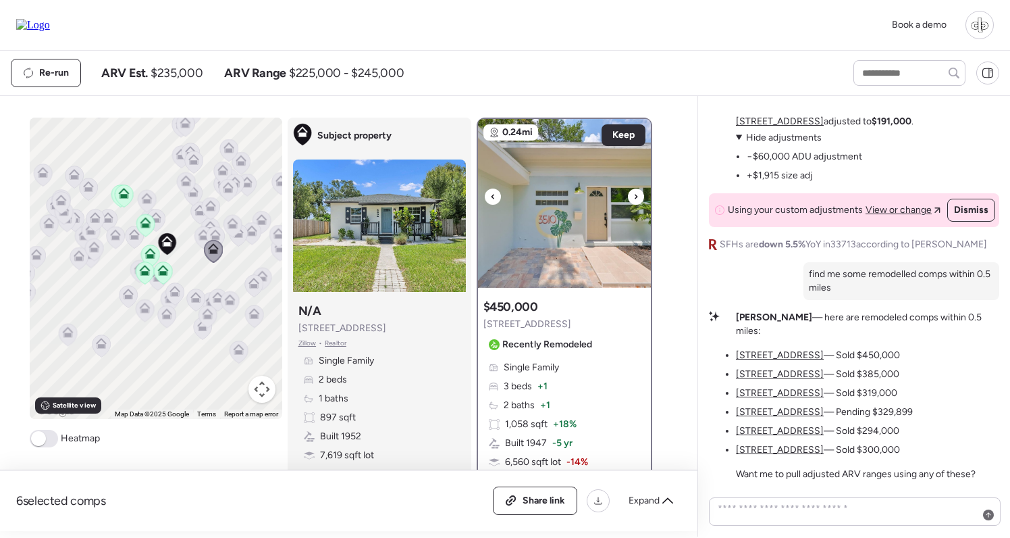
click at [565, 207] on img at bounding box center [564, 203] width 173 height 169
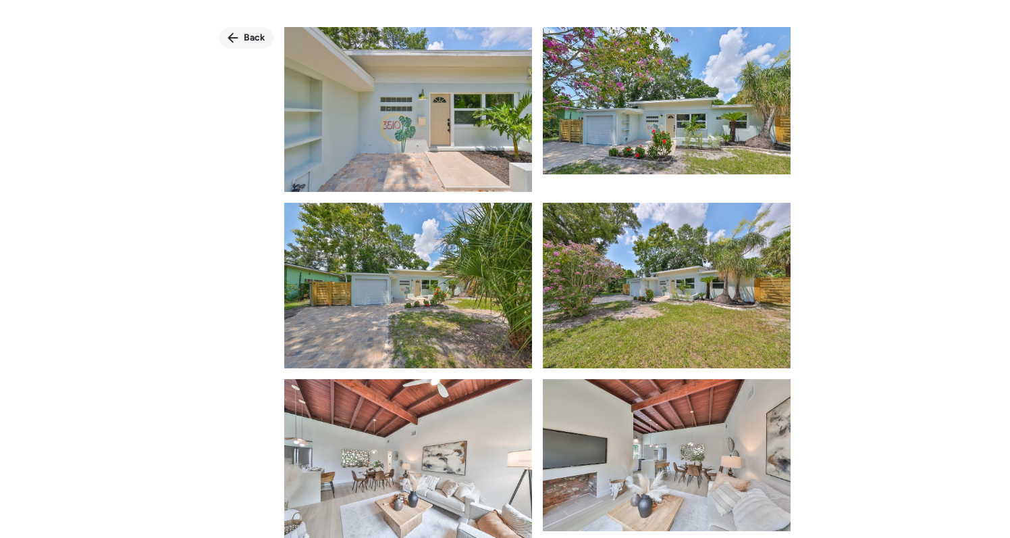
click at [250, 37] on span "Back" at bounding box center [255, 38] width 22 height 14
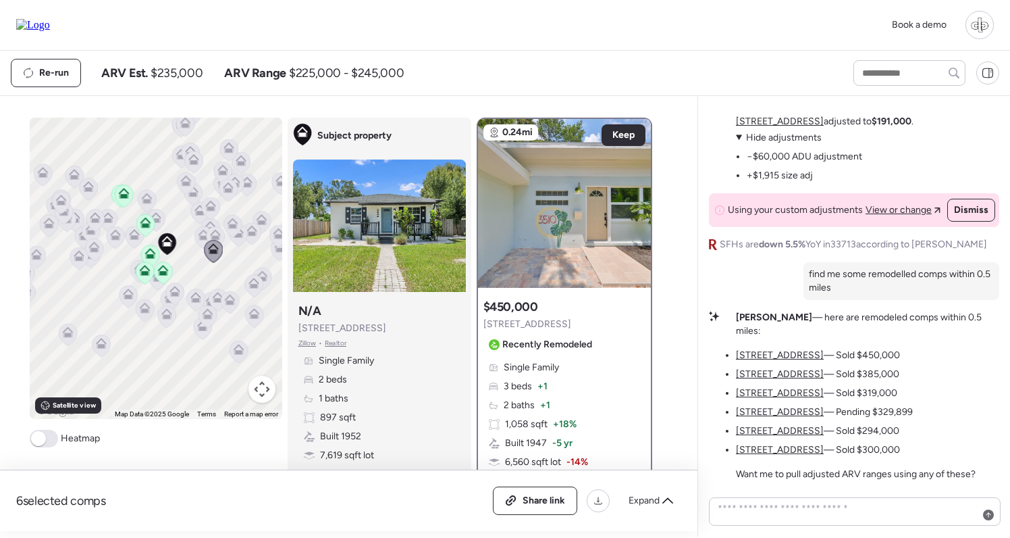
click at [40, 443] on span at bounding box center [38, 438] width 15 height 15
click at [793, 127] on u "[STREET_ADDRESS]" at bounding box center [780, 120] width 88 height 11
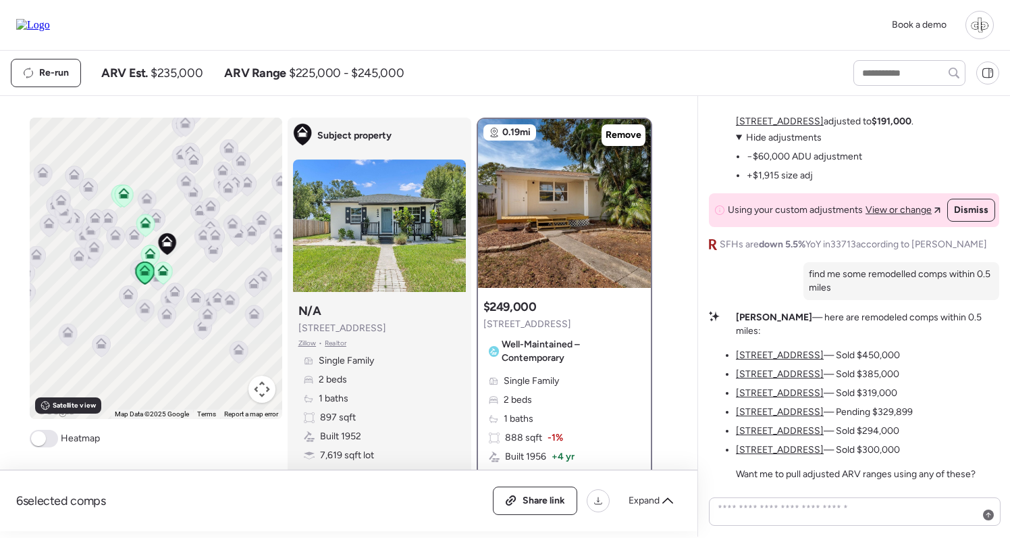
click at [540, 375] on span "Single Family" at bounding box center [531, 381] width 55 height 14
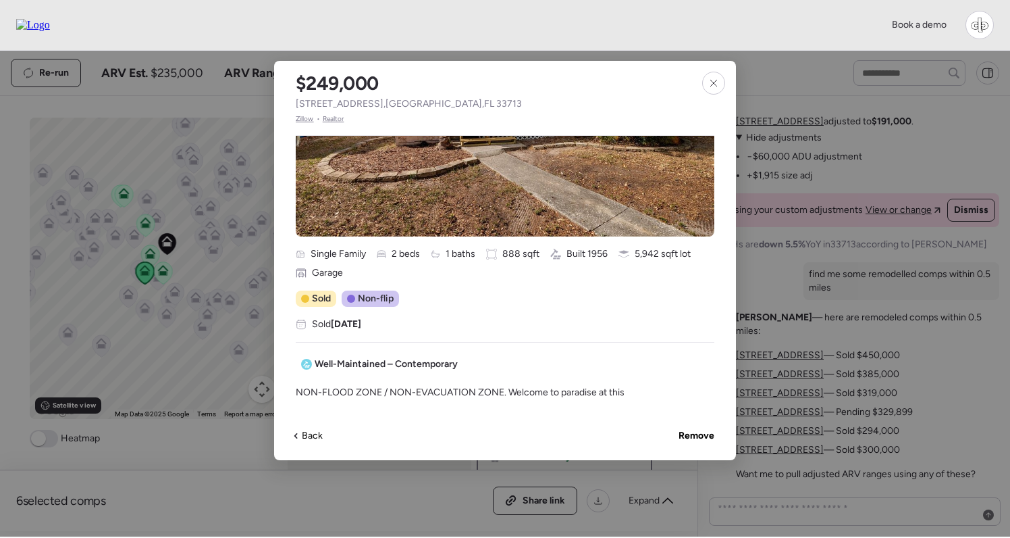
scroll to position [259, 0]
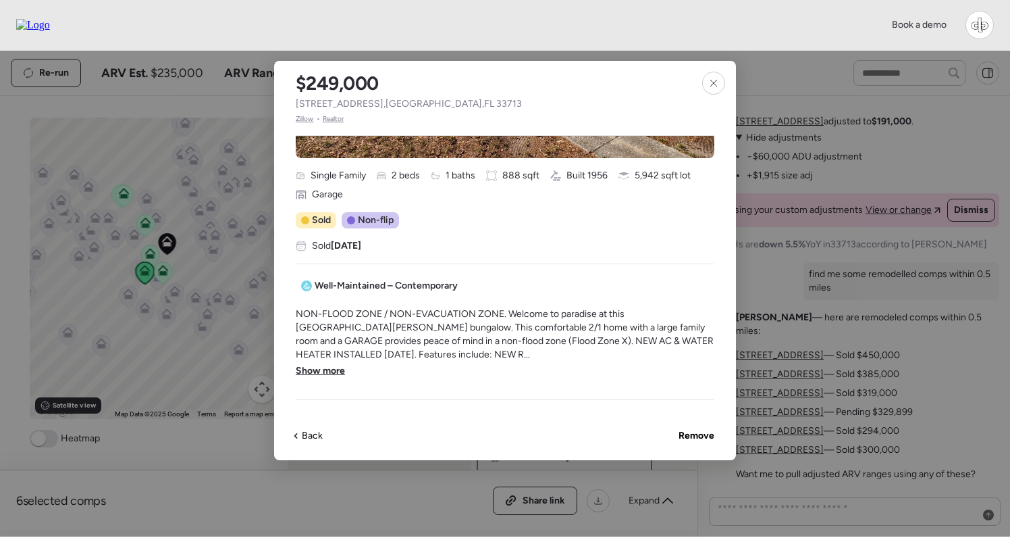
click at [636, 255] on div "Single Family 2 beds 1 baths 888 sqft Built 1956 5,942 sqft lot Garage Sold Non…" at bounding box center [505, 267] width 419 height 265
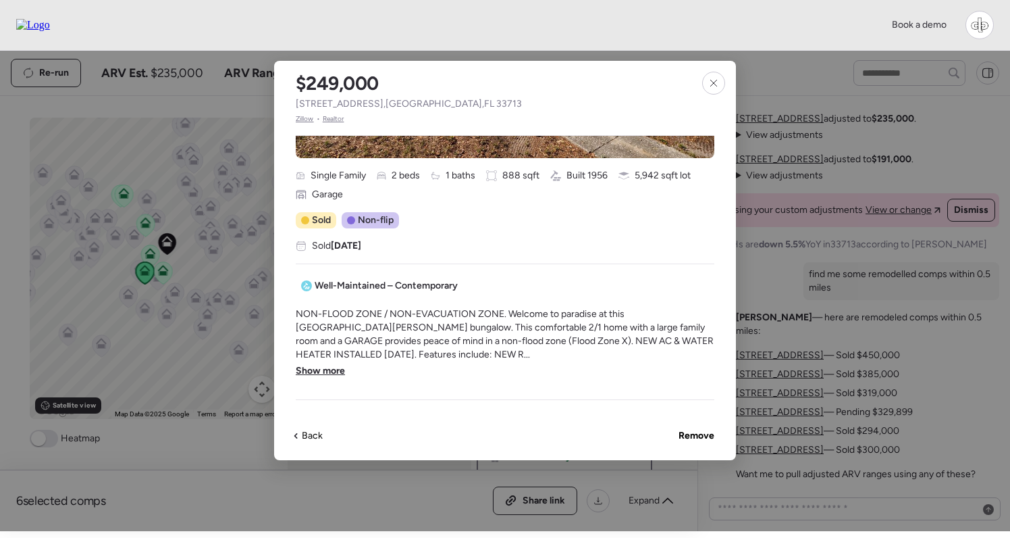
click at [298, 118] on span "Zillow" at bounding box center [305, 118] width 18 height 11
click at [335, 369] on span "Show more" at bounding box center [320, 371] width 49 height 14
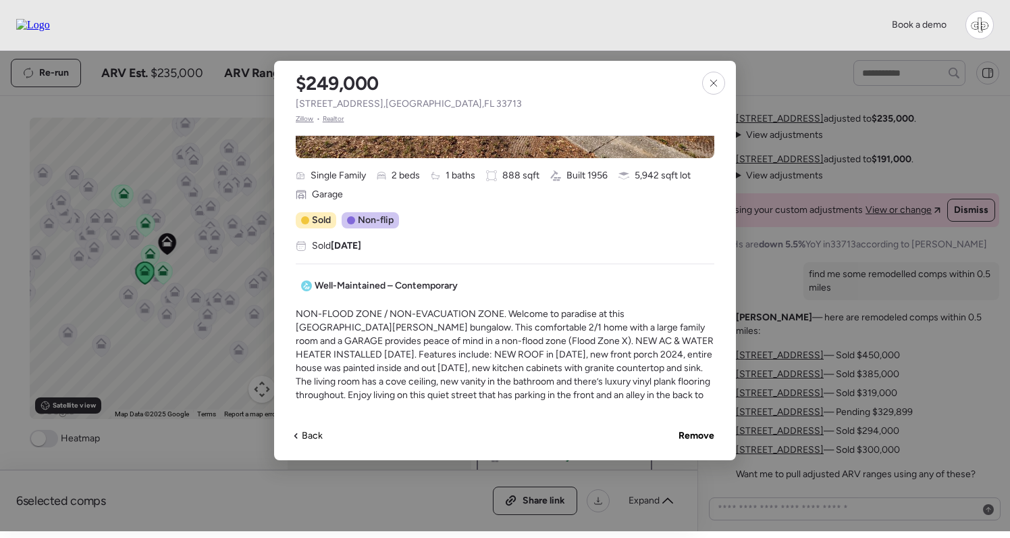
scroll to position [323, 0]
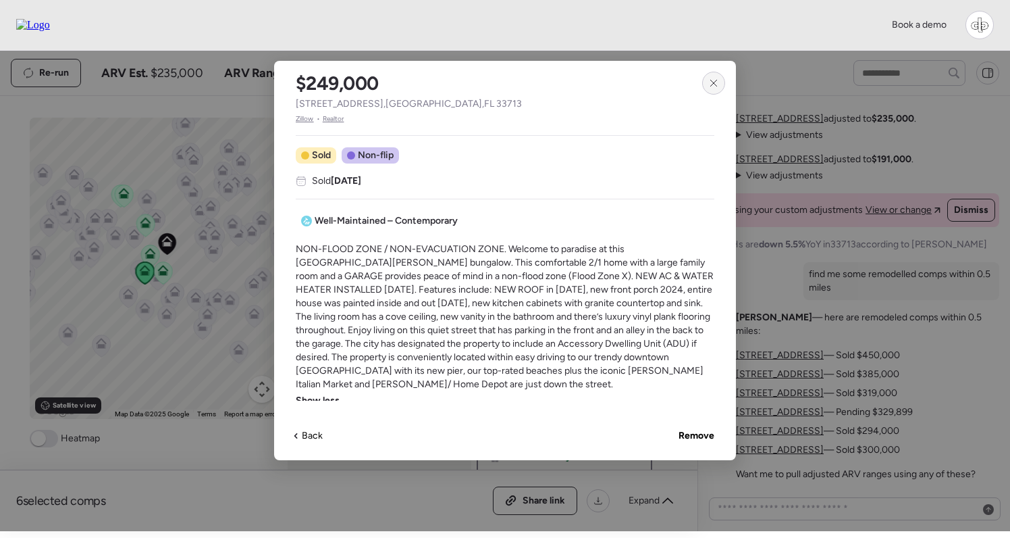
click at [712, 86] on icon at bounding box center [713, 83] width 11 height 11
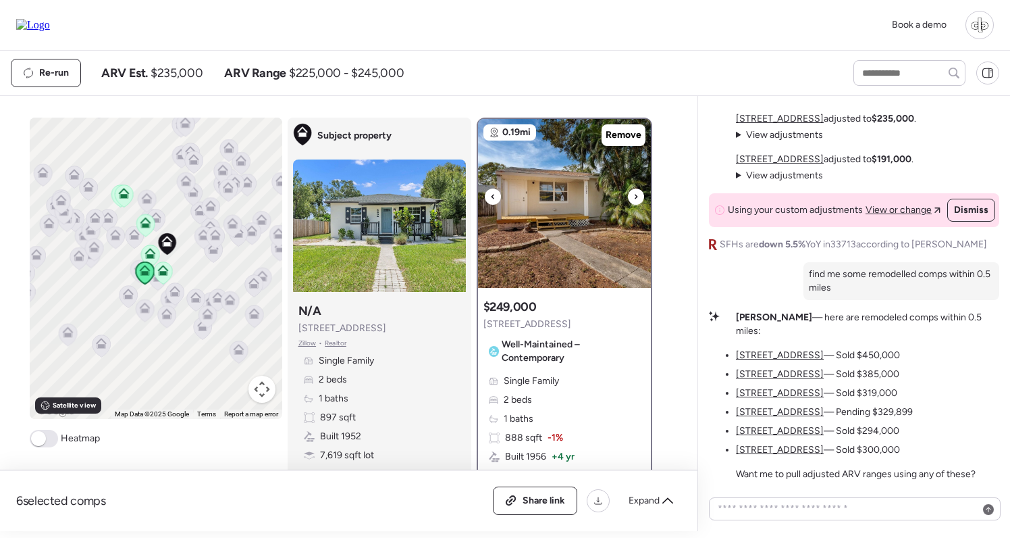
click at [576, 186] on img at bounding box center [564, 203] width 173 height 169
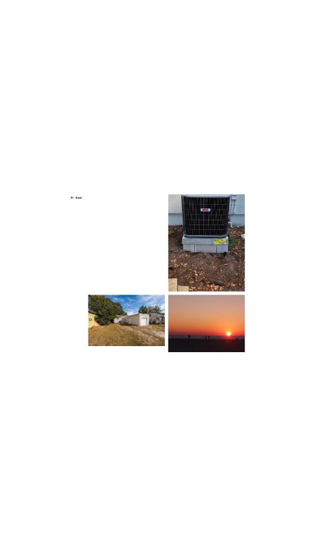
scroll to position [3532, 0]
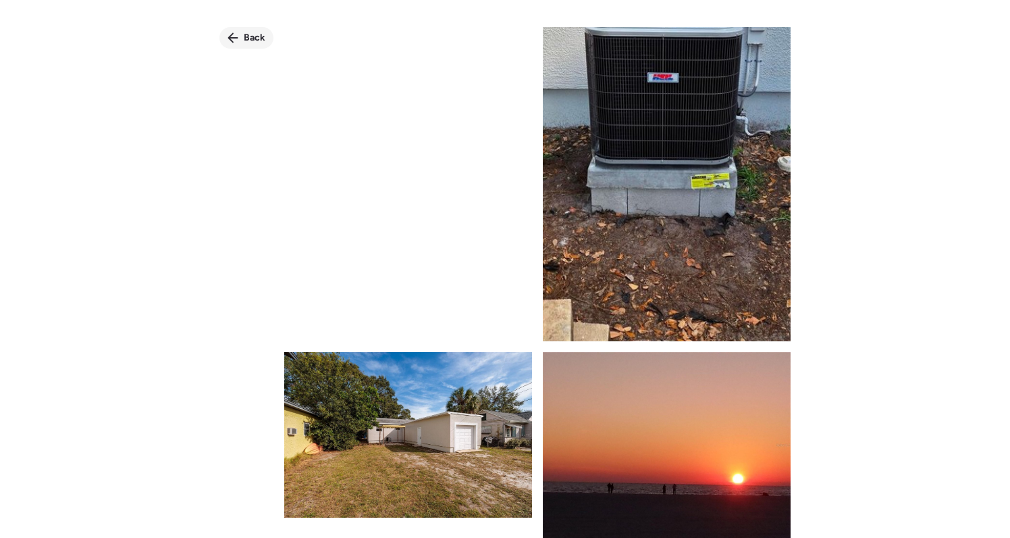
click at [251, 38] on span "Back" at bounding box center [255, 38] width 22 height 14
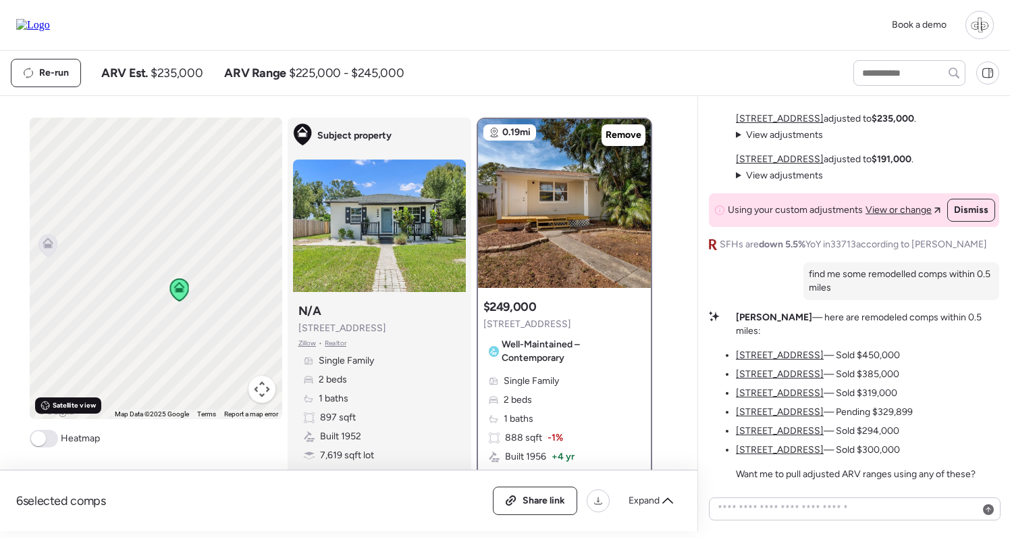
click at [55, 405] on span "Satellite view" at bounding box center [74, 405] width 43 height 11
click at [68, 411] on span "Road view" at bounding box center [69, 405] width 33 height 11
click at [68, 411] on span "Satellite view" at bounding box center [74, 405] width 43 height 11
click at [82, 403] on span "Road view" at bounding box center [69, 405] width 33 height 11
click at [575, 396] on div "Single Family 2 beds 1 baths 888 sqft -1% Built 1956 + 4 yr 5,942 sqft lot -22%…" at bounding box center [564, 447] width 162 height 146
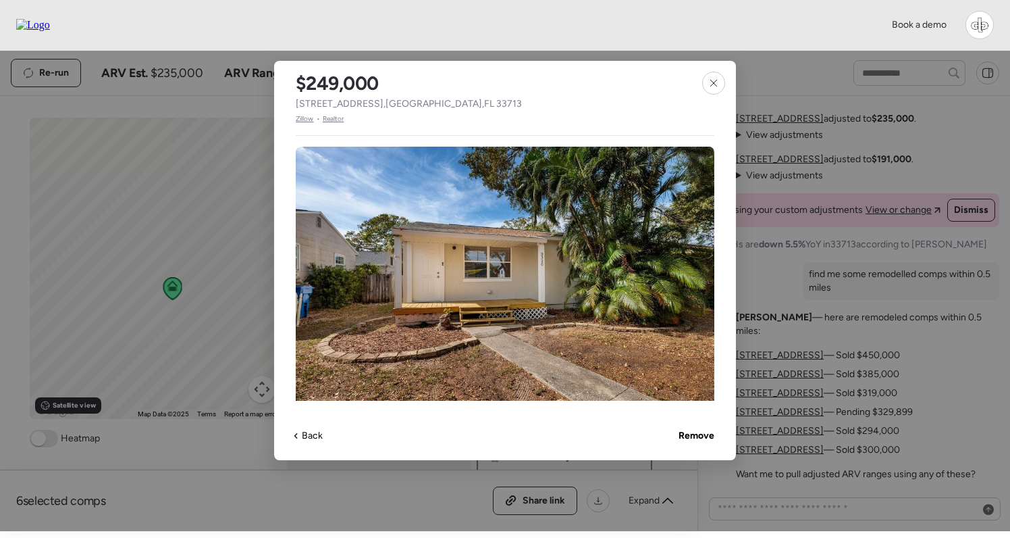
click at [298, 114] on span "Zillow" at bounding box center [305, 118] width 18 height 11
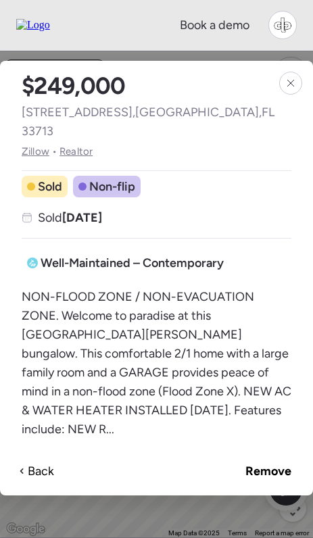
scroll to position [466, 0]
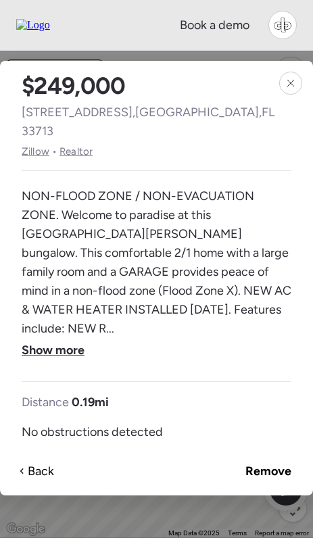
click at [70, 340] on span "Show more" at bounding box center [53, 349] width 63 height 19
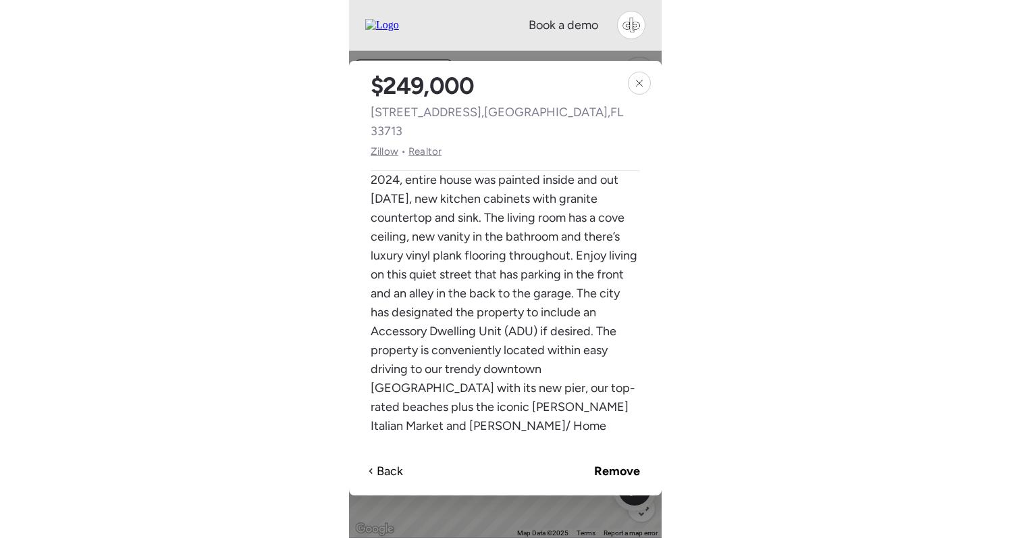
scroll to position [629, 0]
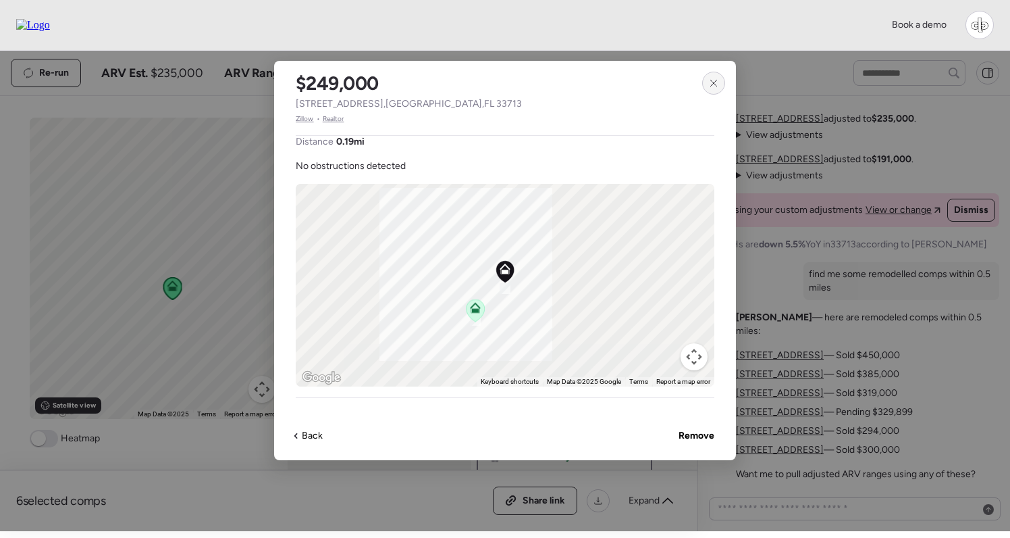
click at [720, 84] on div at bounding box center [713, 83] width 23 height 23
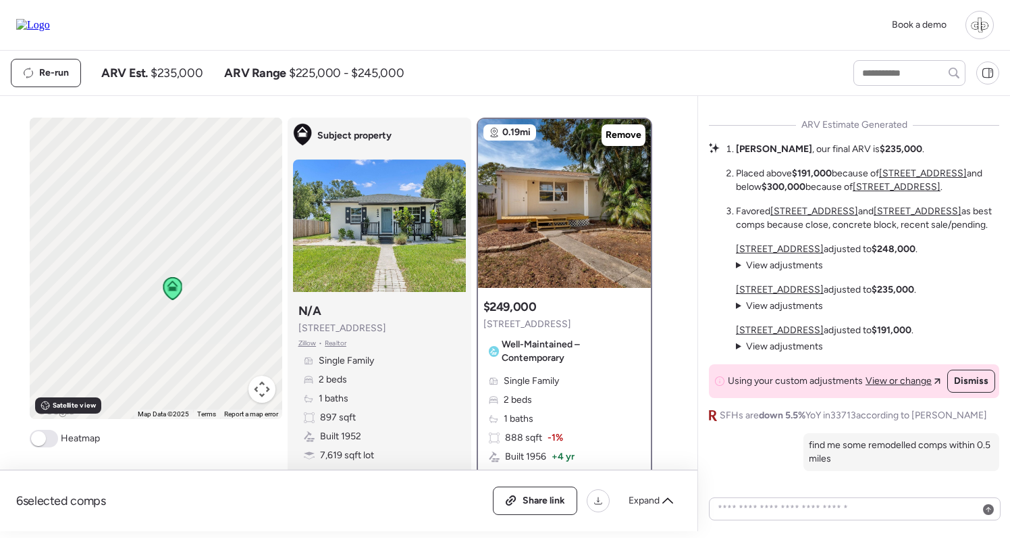
scroll to position [-162, 0]
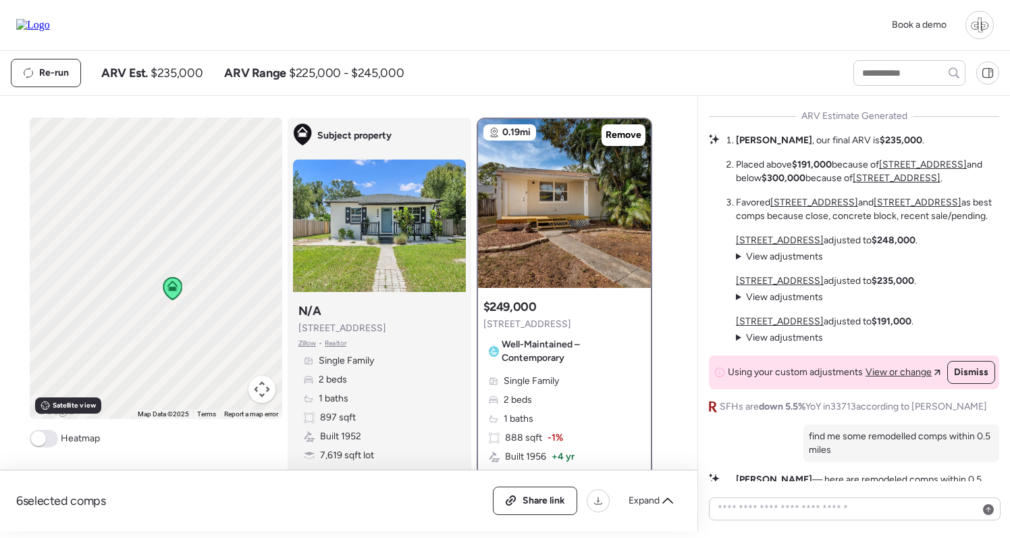
click at [762, 343] on span "View adjustments" at bounding box center [784, 337] width 77 height 11
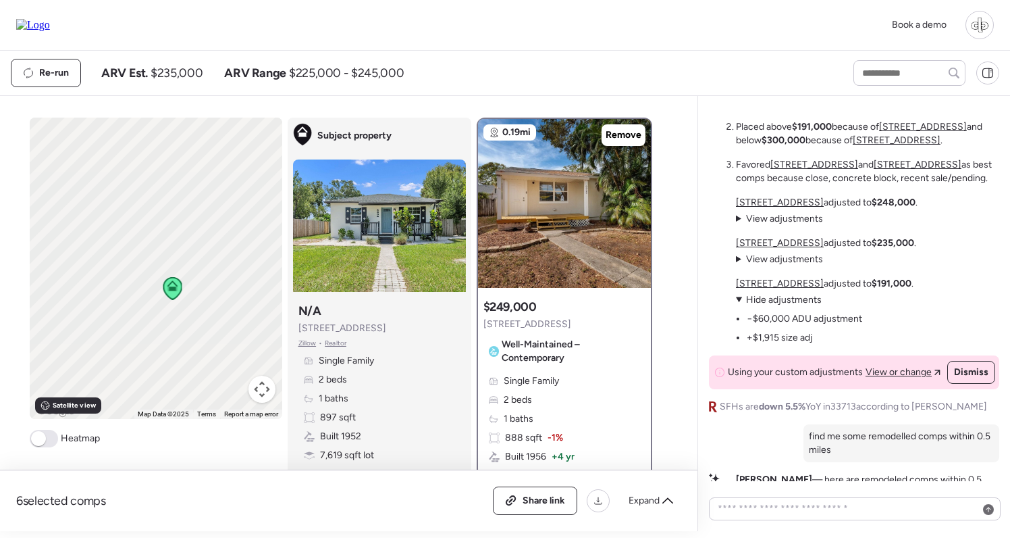
click at [775, 305] on span "Hide adjustments" at bounding box center [784, 299] width 76 height 11
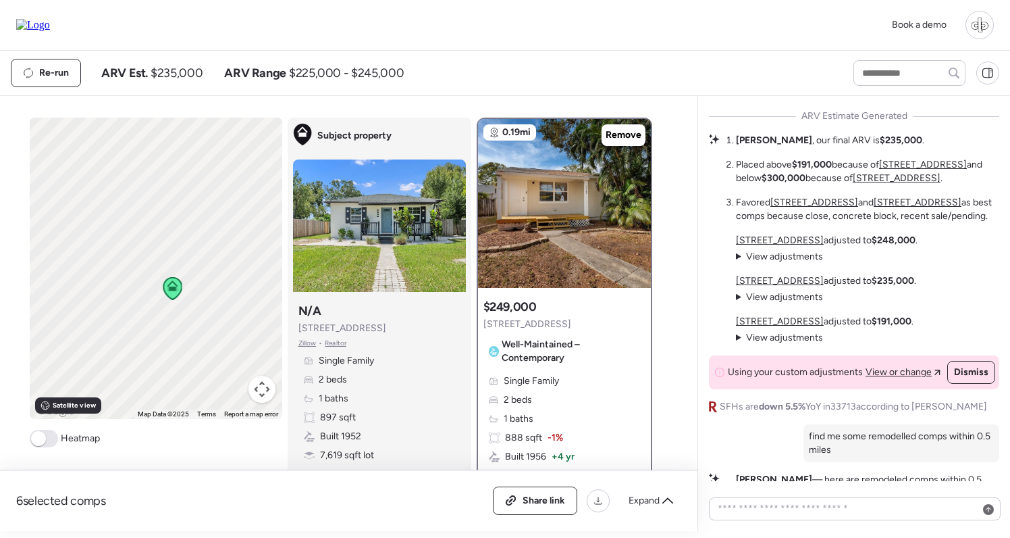
scroll to position [-1, 0]
click at [578, 189] on img at bounding box center [564, 203] width 173 height 169
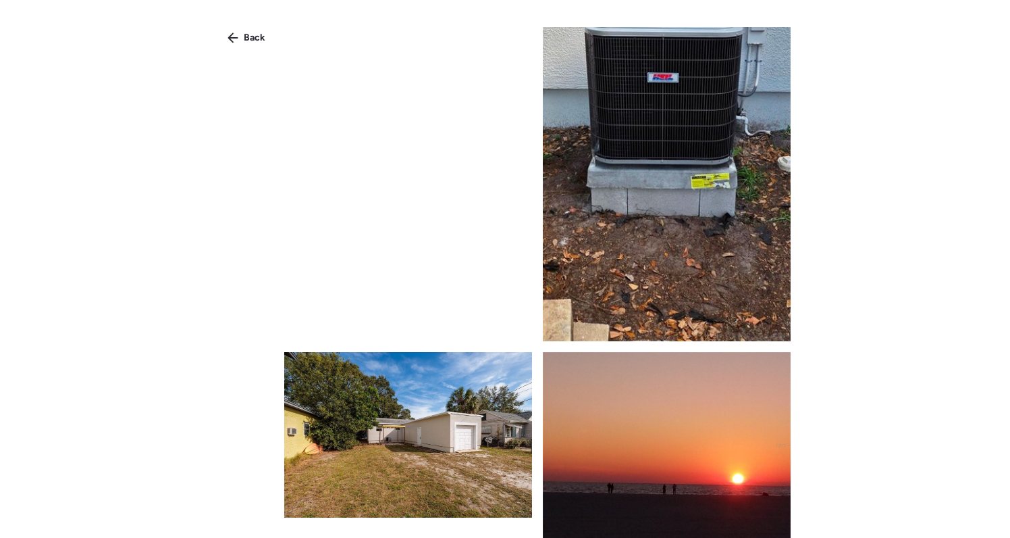
scroll to position [3532, 0]
click at [237, 31] on div "Back" at bounding box center [246, 38] width 54 height 22
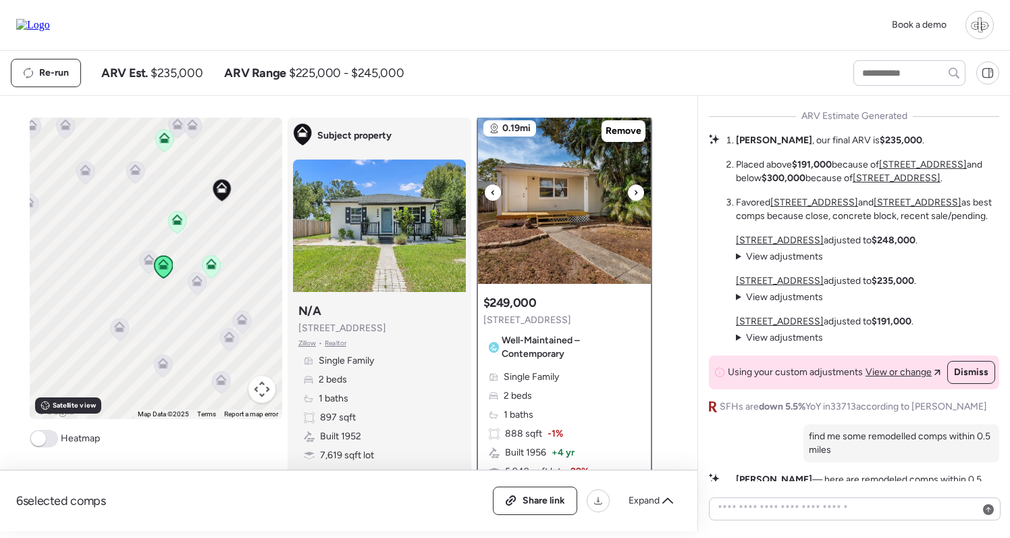
scroll to position [355, 0]
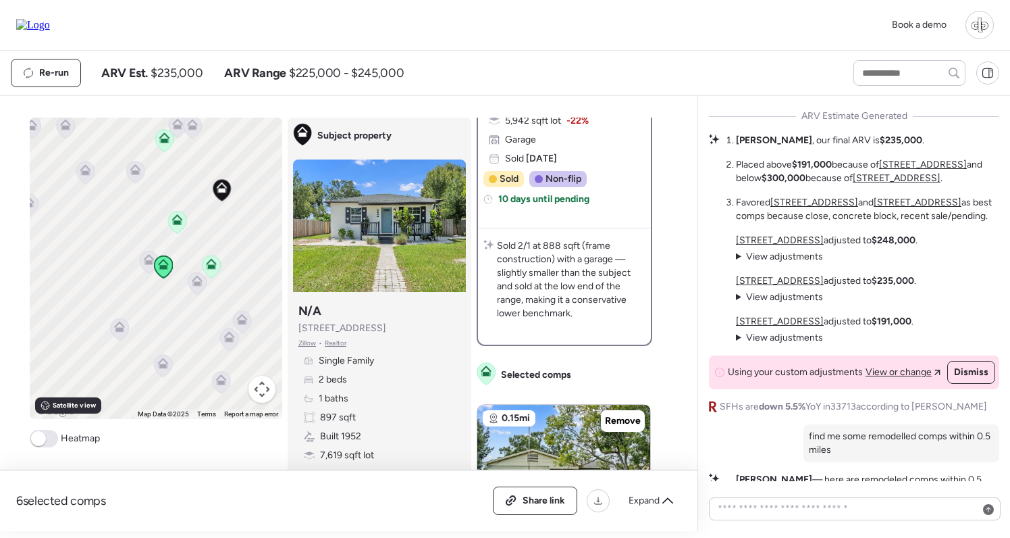
click at [173, 217] on icon at bounding box center [177, 219] width 11 height 11
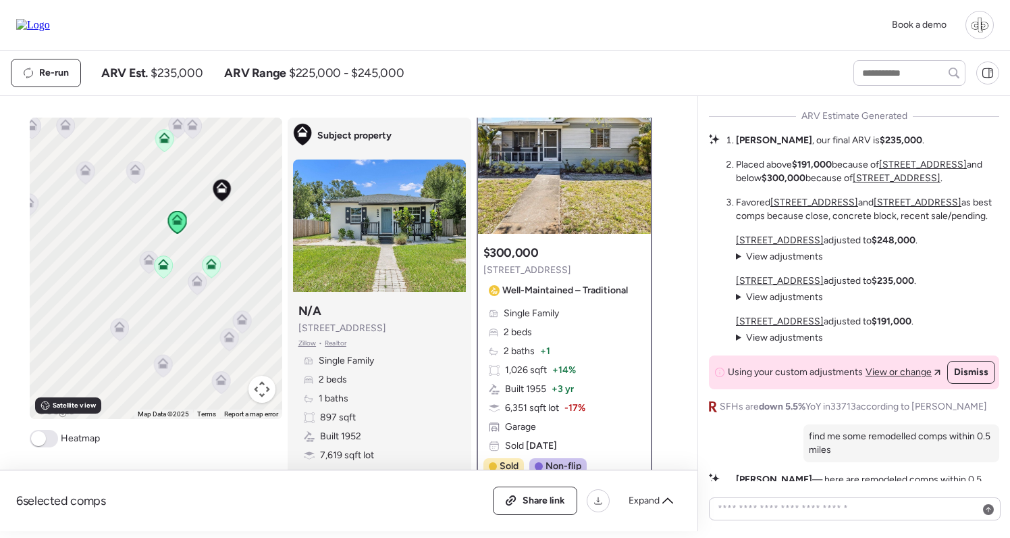
scroll to position [0, 0]
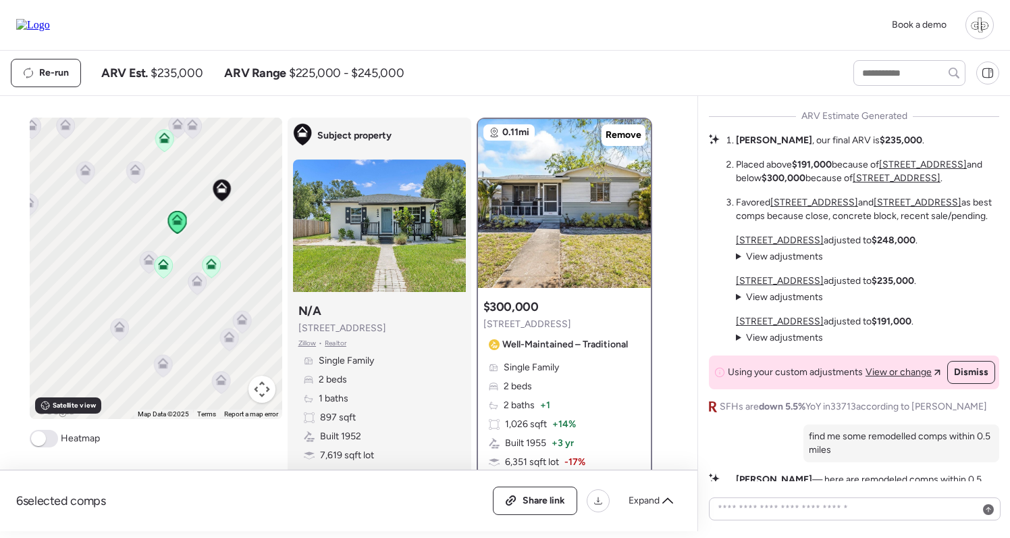
click at [163, 276] on icon at bounding box center [163, 267] width 18 height 22
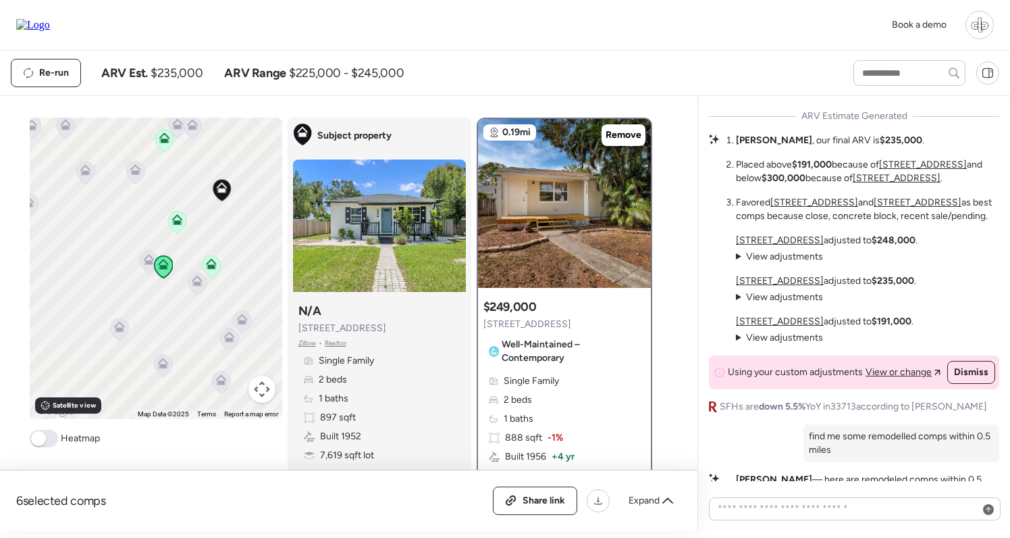
click at [197, 286] on icon at bounding box center [196, 284] width 9 height 4
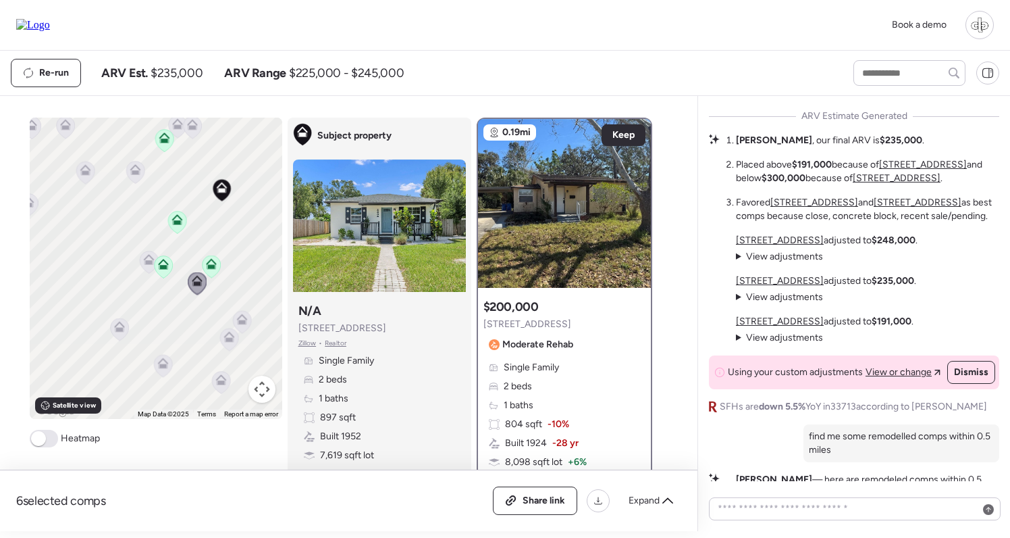
click at [165, 373] on icon at bounding box center [163, 366] width 18 height 22
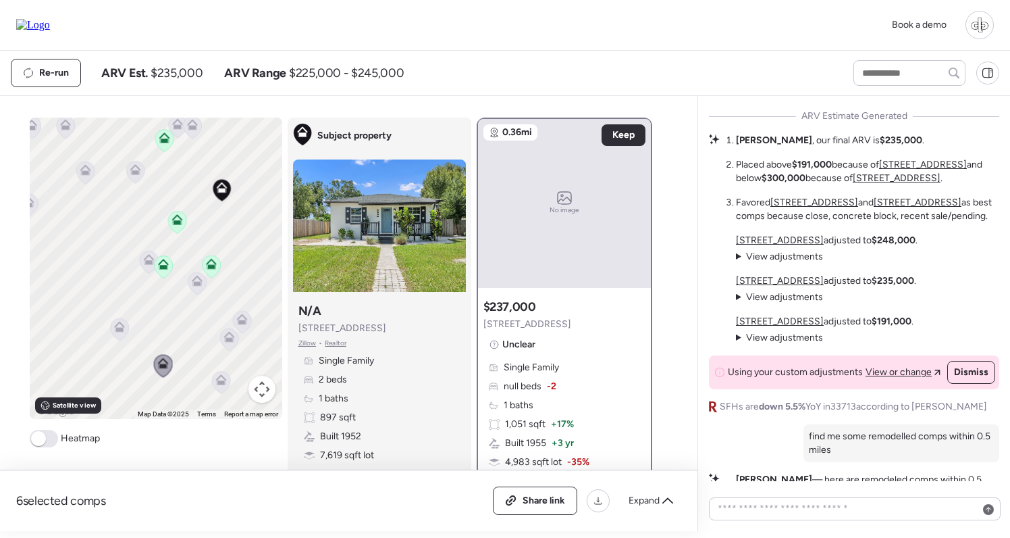
click at [126, 334] on icon at bounding box center [119, 329] width 18 height 22
click at [219, 372] on icon at bounding box center [221, 382] width 18 height 22
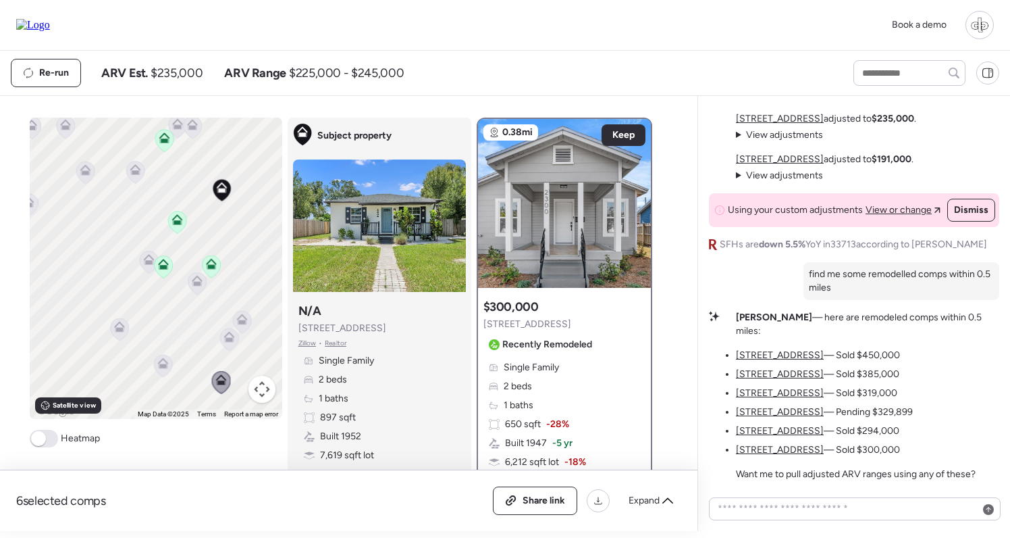
click at [761, 357] on u "[STREET_ADDRESS]" at bounding box center [780, 354] width 88 height 11
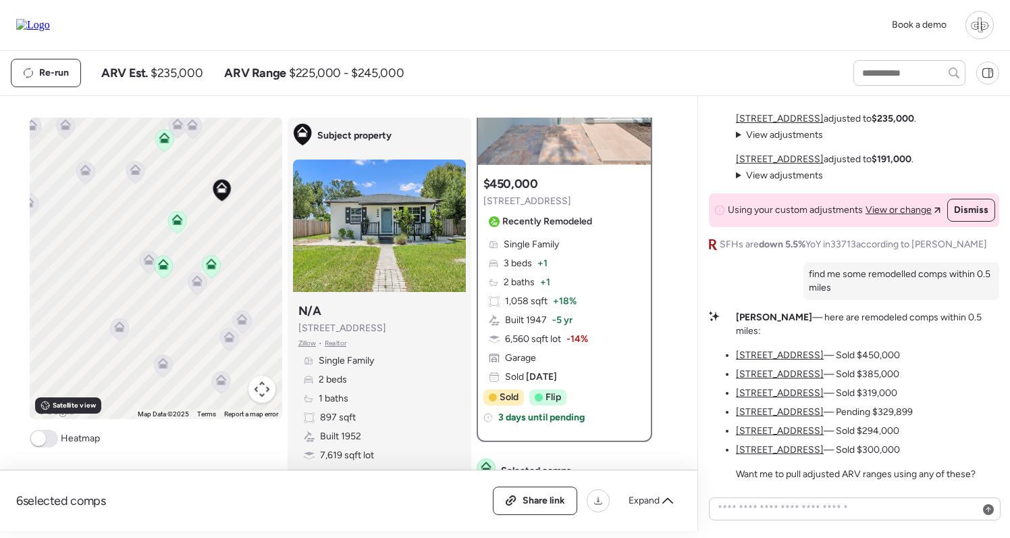
scroll to position [123, 0]
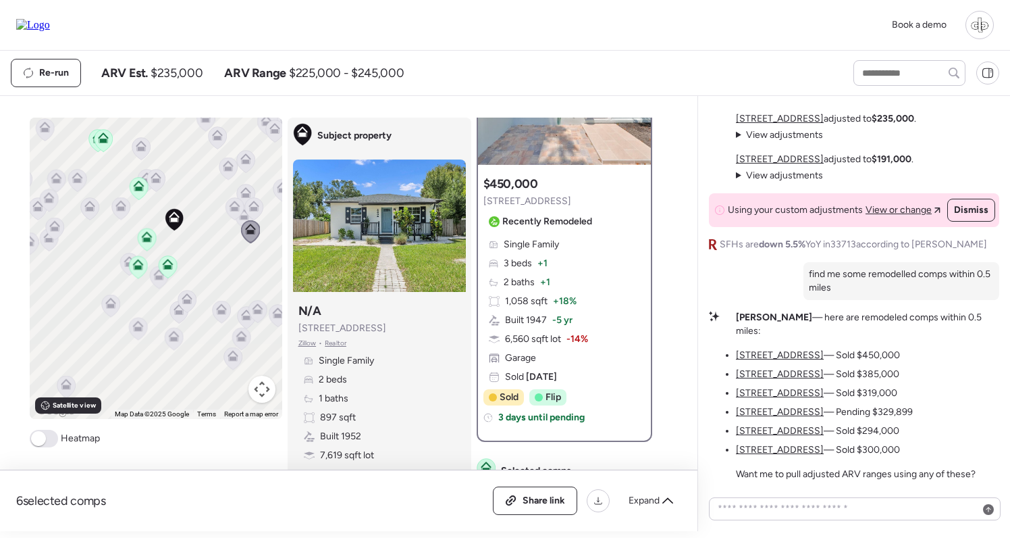
drag, startPoint x: 236, startPoint y: 242, endPoint x: 192, endPoint y: 242, distance: 43.9
click at [192, 242] on div "To navigate, press the arrow keys. To activate drag with keyboard, press Alt + …" at bounding box center [156, 267] width 253 height 301
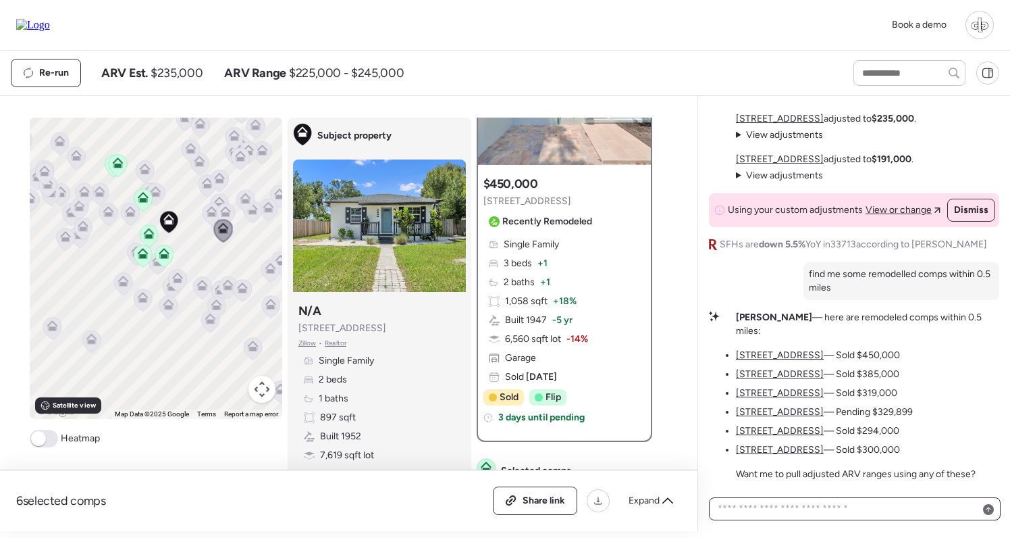
click at [837, 502] on textarea at bounding box center [855, 508] width 280 height 19
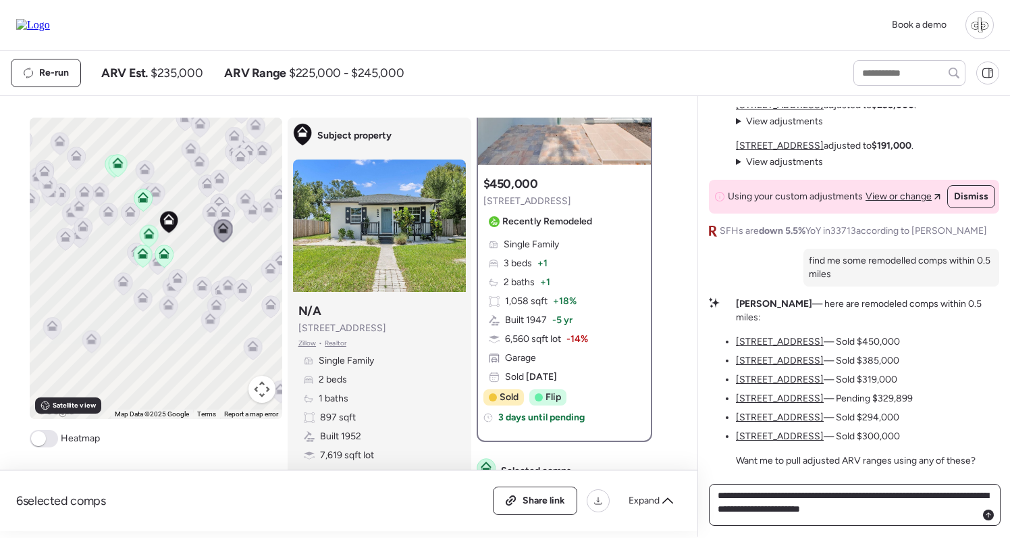
type textarea "**********"
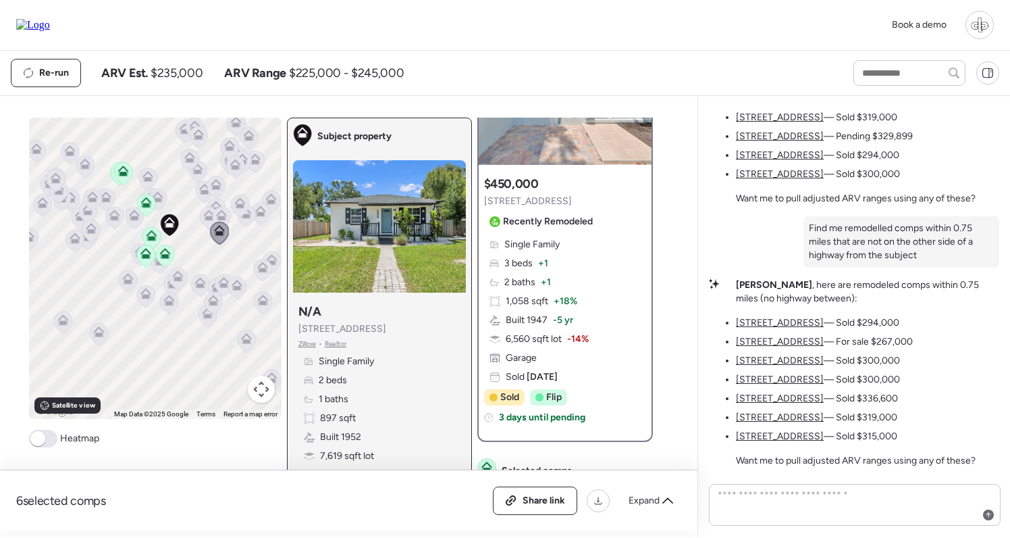
click at [791, 325] on u "[STREET_ADDRESS]" at bounding box center [780, 322] width 88 height 11
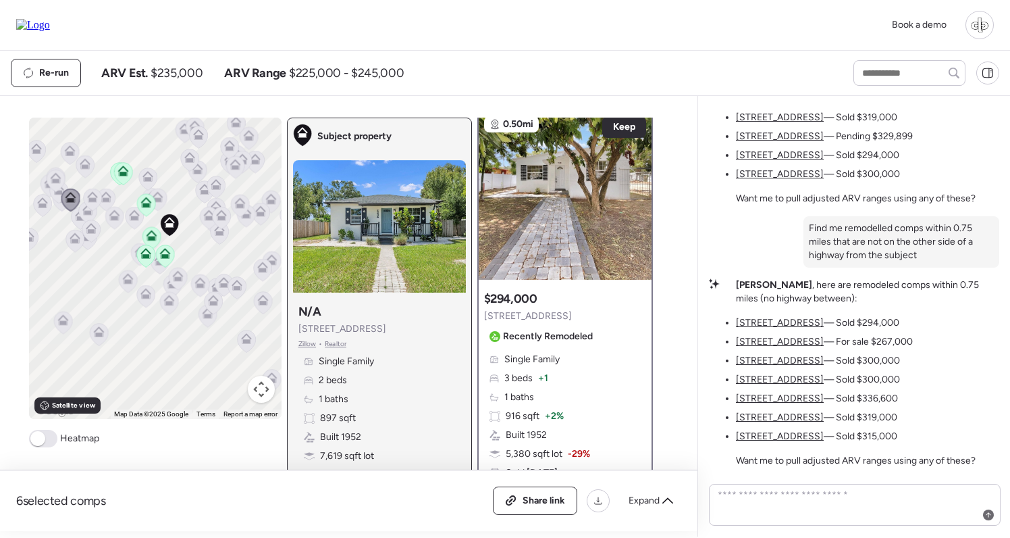
scroll to position [0, 0]
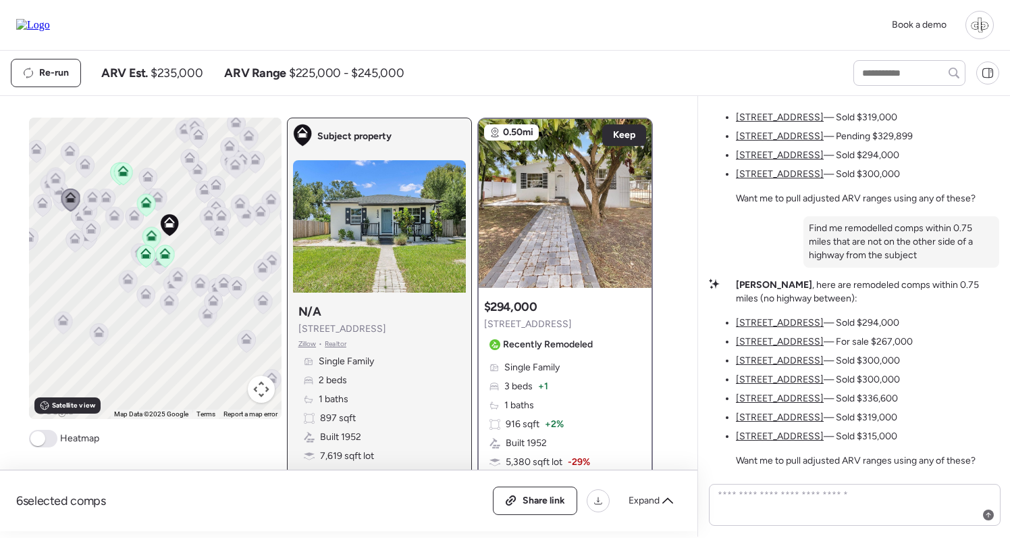
click at [792, 344] on u "[STREET_ADDRESS]" at bounding box center [780, 341] width 88 height 11
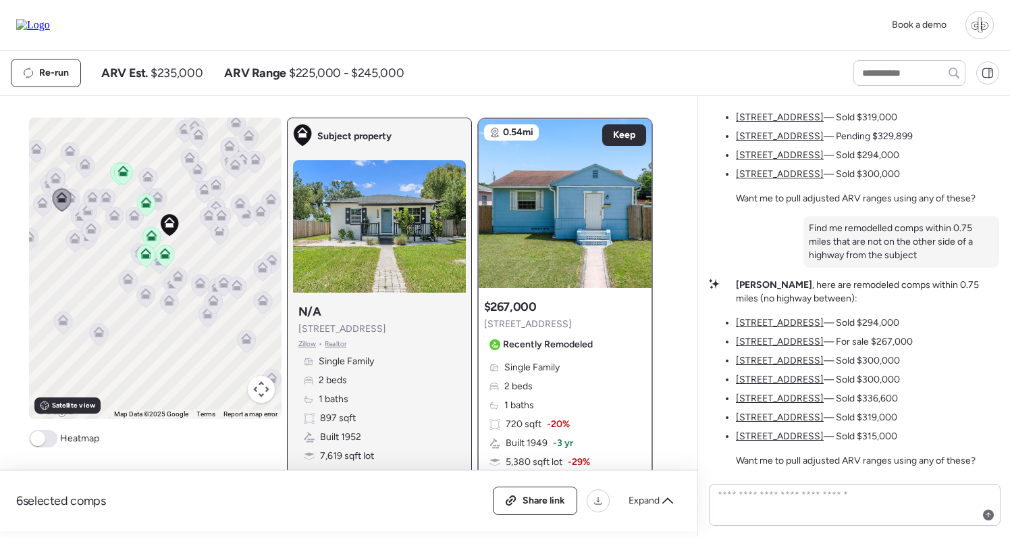
click at [789, 360] on u "[STREET_ADDRESS]" at bounding box center [780, 360] width 88 height 11
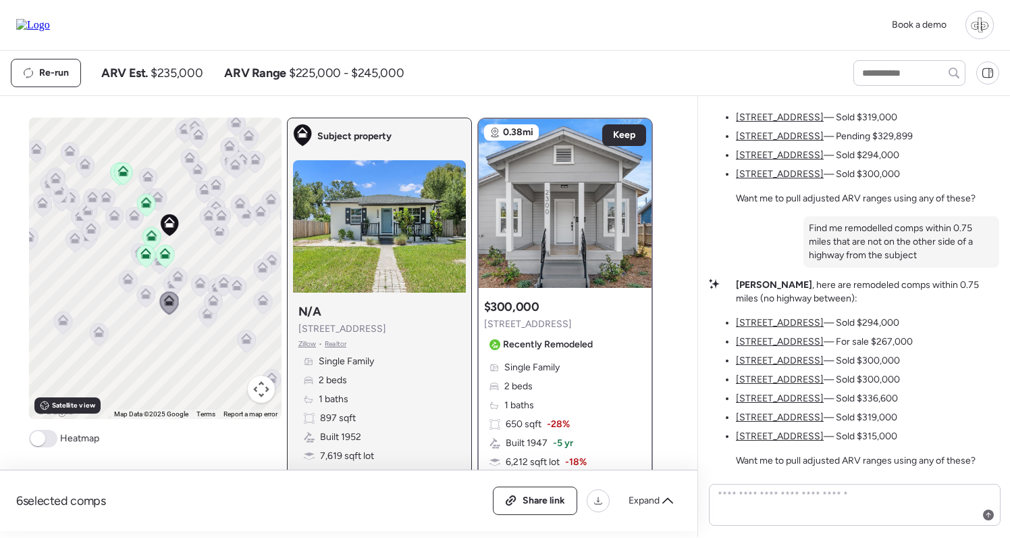
click at [789, 384] on u "[STREET_ADDRESS]" at bounding box center [780, 378] width 88 height 11
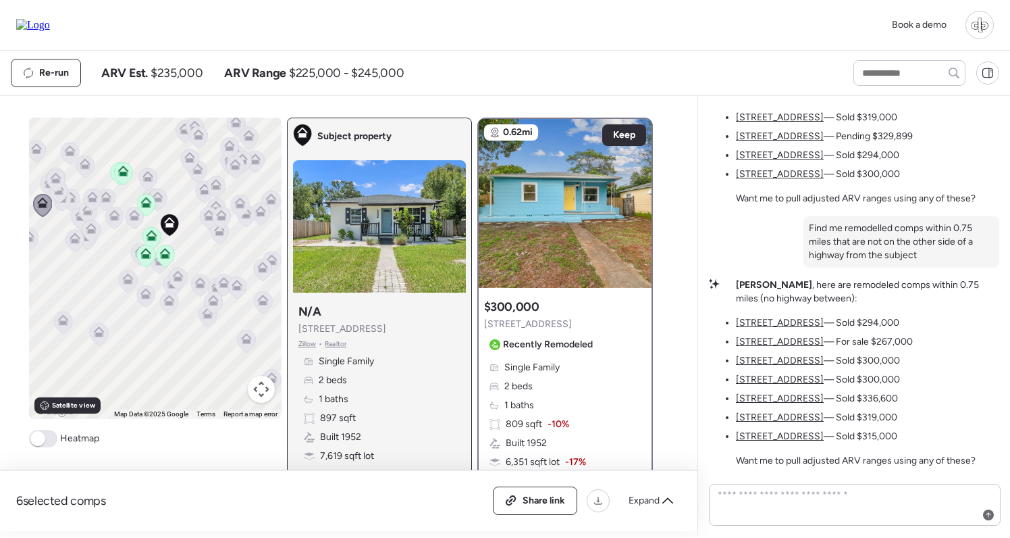
click at [788, 398] on u "[STREET_ADDRESS]" at bounding box center [780, 397] width 88 height 11
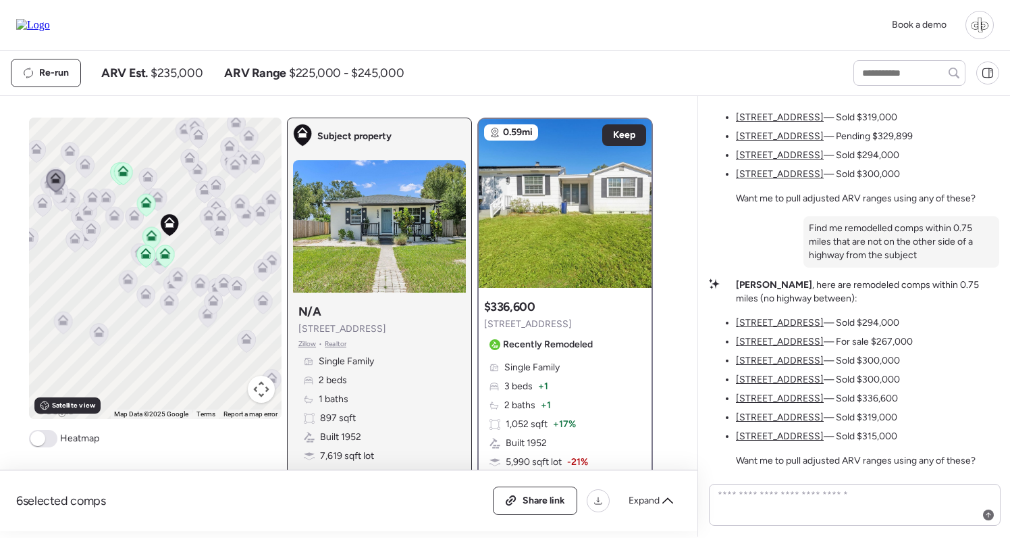
click at [788, 421] on u "[STREET_ADDRESS]" at bounding box center [780, 416] width 88 height 11
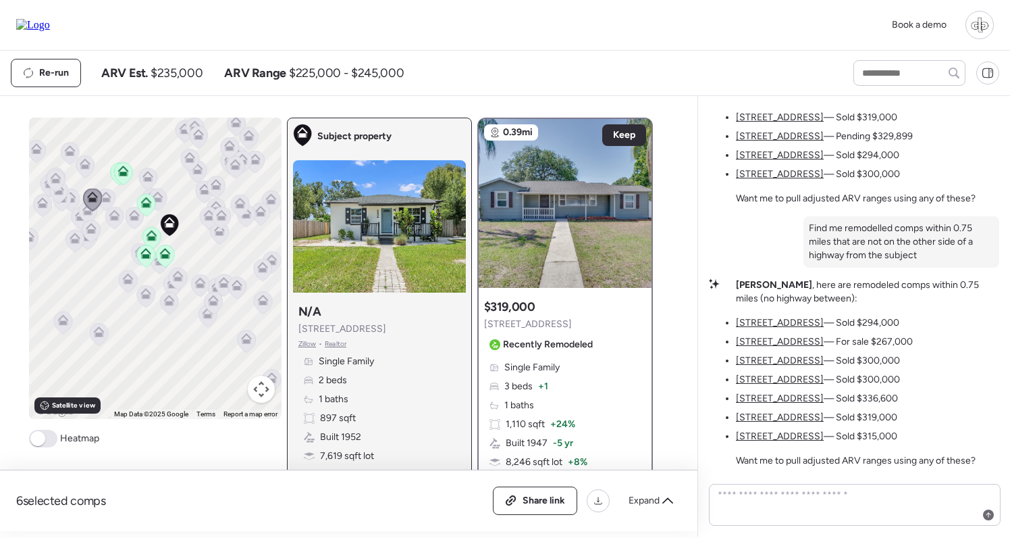
click at [787, 438] on u "[STREET_ADDRESS]" at bounding box center [780, 435] width 88 height 11
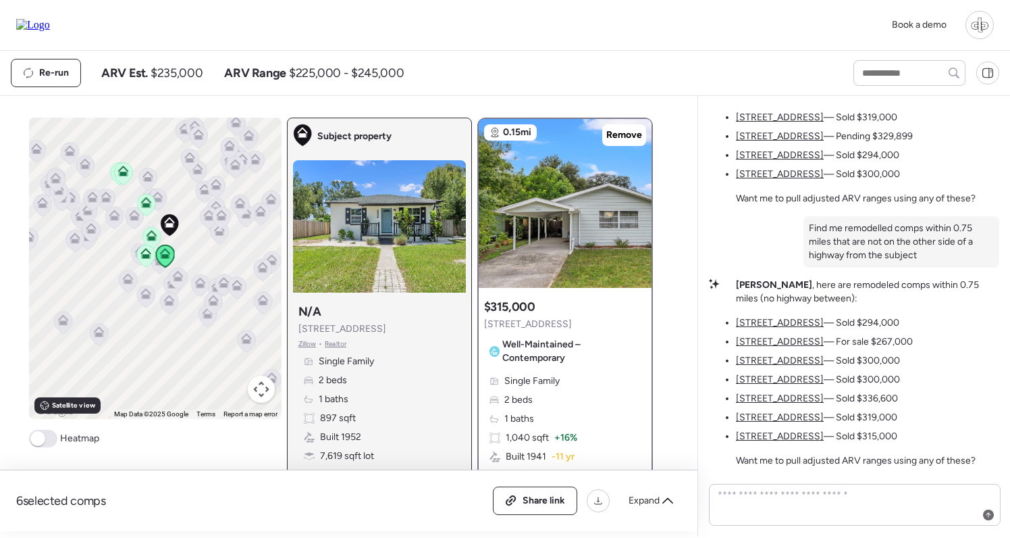
click at [770, 438] on u "[STREET_ADDRESS]" at bounding box center [780, 435] width 88 height 11
click at [765, 415] on u "[STREET_ADDRESS]" at bounding box center [780, 416] width 88 height 11
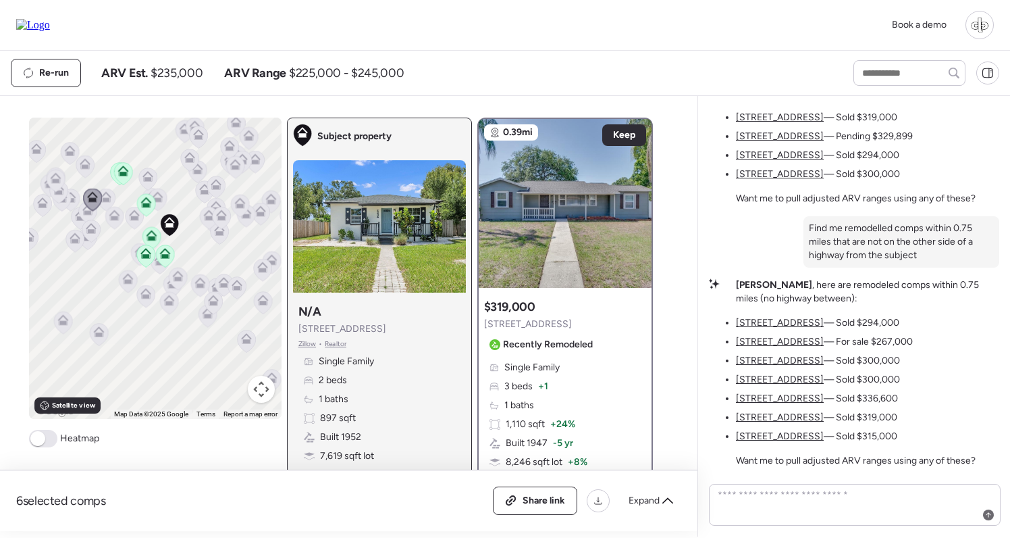
click at [766, 399] on u "[STREET_ADDRESS]" at bounding box center [780, 397] width 88 height 11
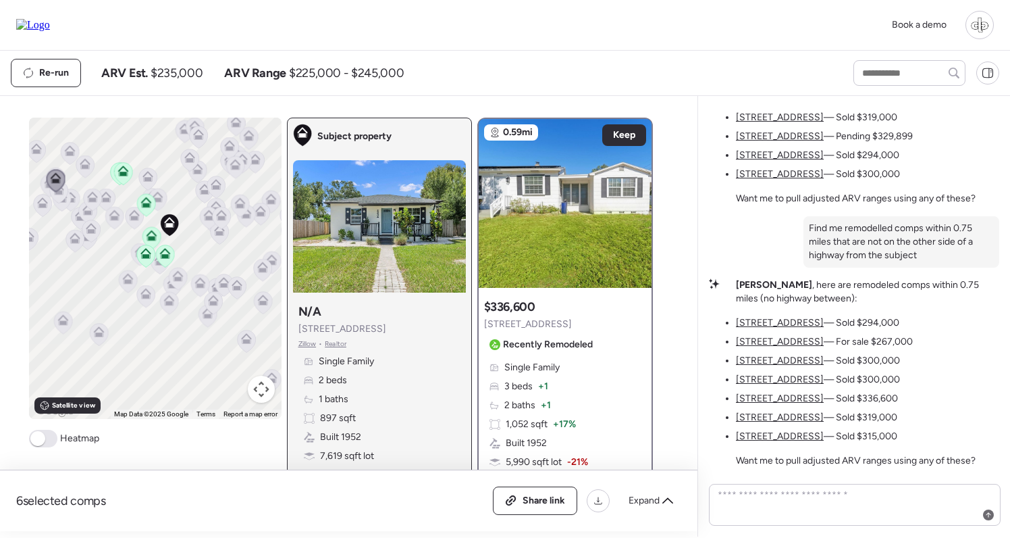
click at [766, 377] on u "[STREET_ADDRESS]" at bounding box center [780, 378] width 88 height 11
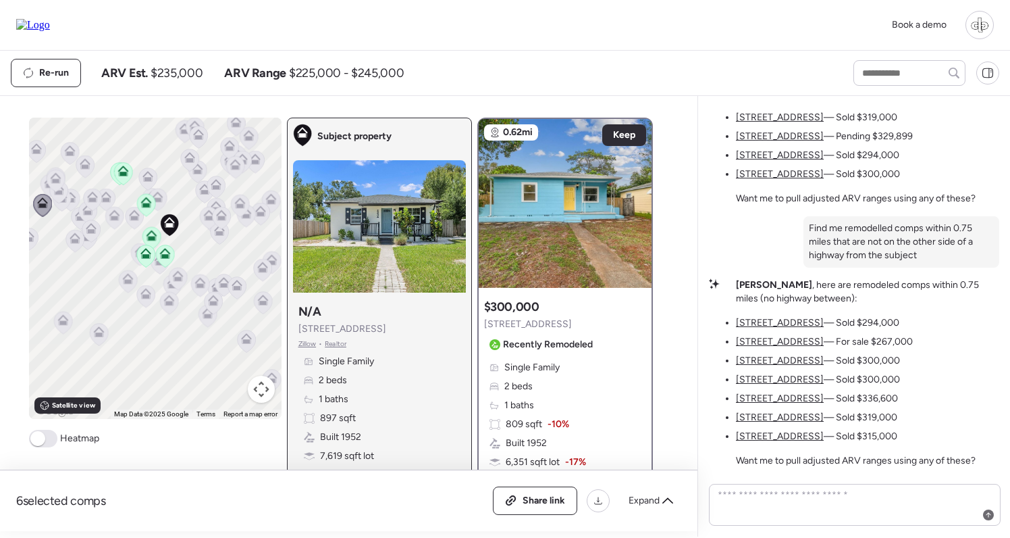
click at [46, 440] on span at bounding box center [43, 438] width 28 height 18
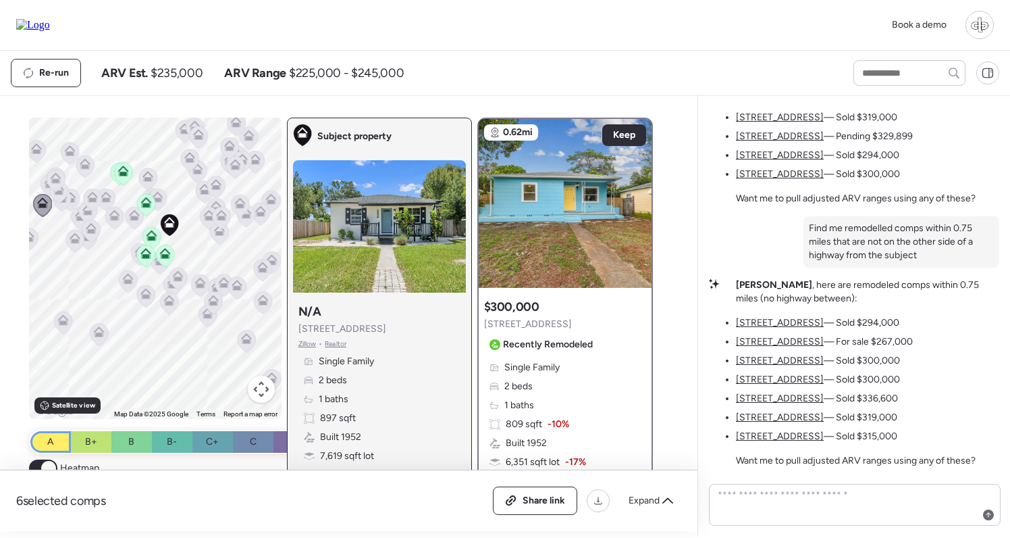
click at [46, 441] on div "A" at bounding box center [50, 442] width 41 height 22
click at [42, 469] on span at bounding box center [48, 468] width 15 height 15
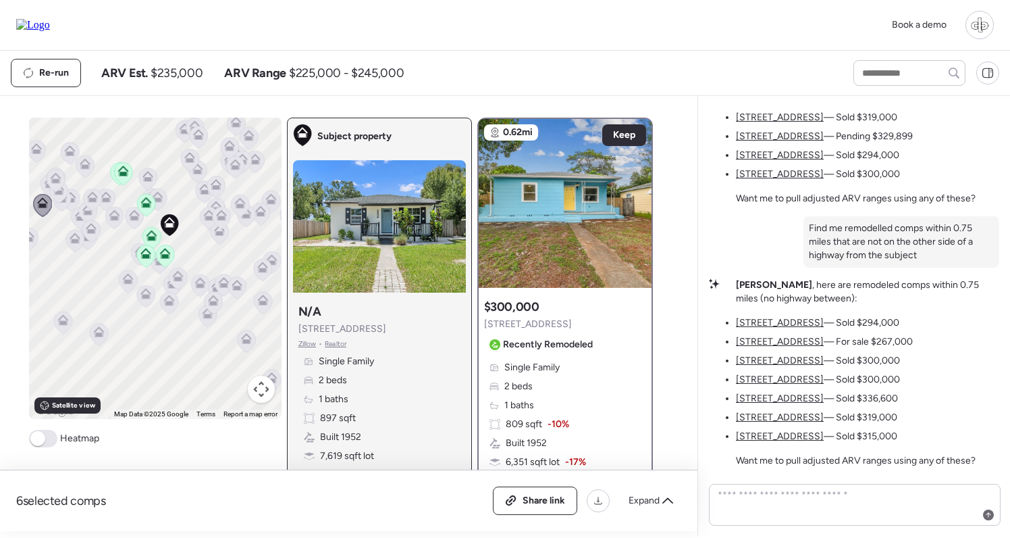
click at [784, 357] on u "[STREET_ADDRESS]" at bounding box center [780, 360] width 88 height 11
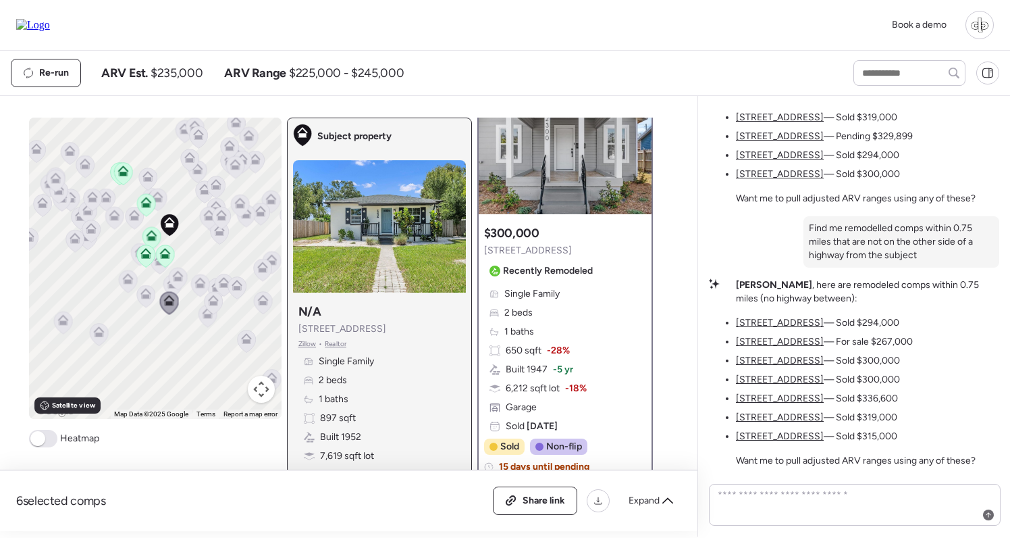
scroll to position [69, 0]
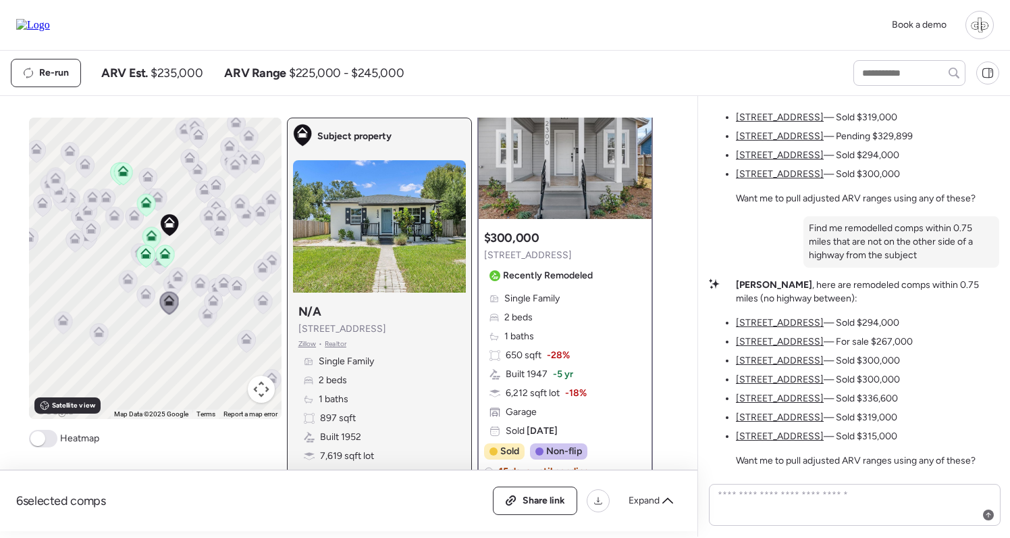
click at [758, 319] on u "[STREET_ADDRESS]" at bounding box center [780, 322] width 88 height 11
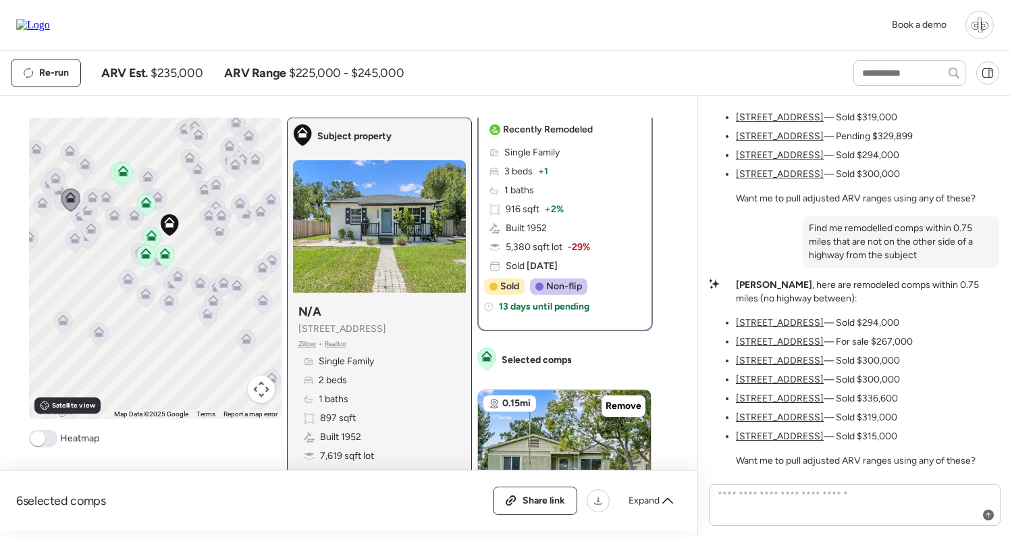
scroll to position [0, 0]
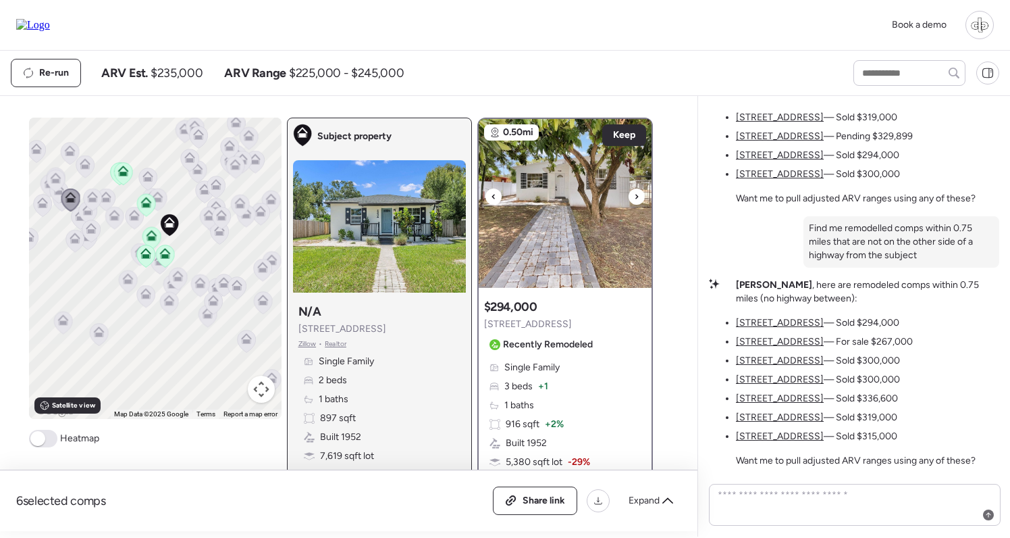
click at [571, 146] on img at bounding box center [565, 203] width 173 height 169
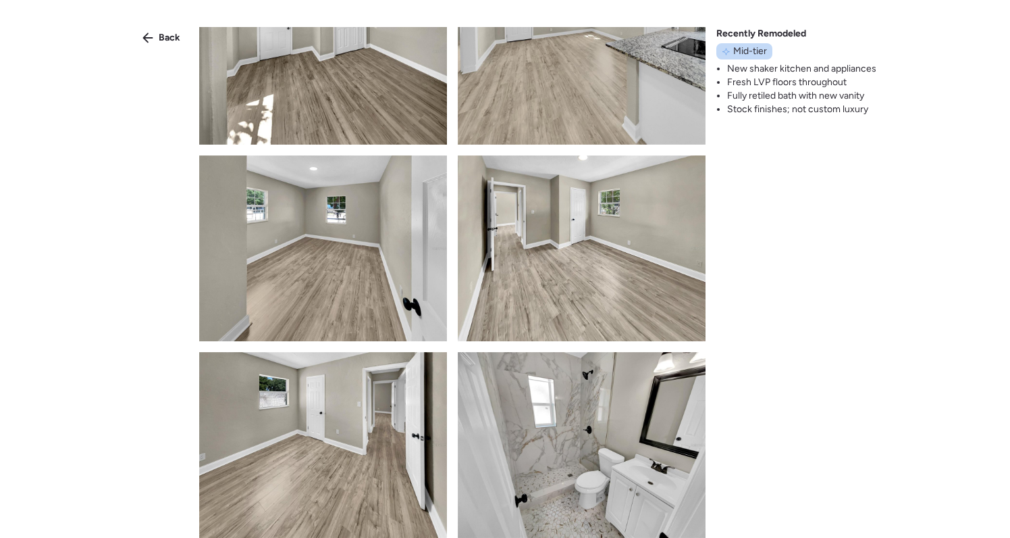
scroll to position [1052, 0]
click at [155, 30] on div "Back" at bounding box center [161, 38] width 54 height 22
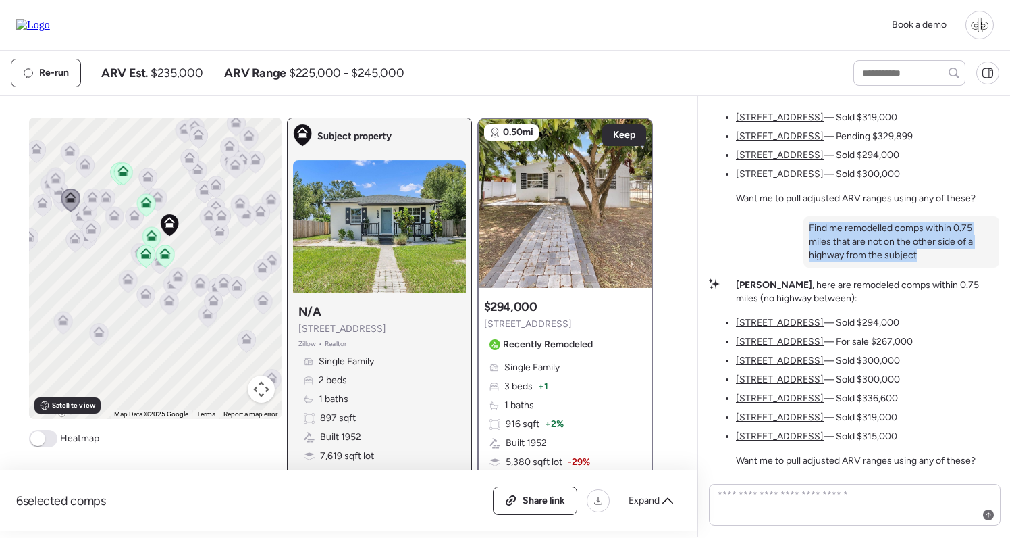
drag, startPoint x: 928, startPoint y: 258, endPoint x: 807, endPoint y: 229, distance: 125.0
click at [807, 229] on div "Find me remodelled comps within 0.75 miles that are not on the other side of a …" at bounding box center [902, 241] width 196 height 51
copy p "Find me remodelled comps within 0.75 miles that are not on the other side of a …"
click at [305, 345] on span "Zillow" at bounding box center [307, 343] width 18 height 11
click at [305, 341] on span "Zillow" at bounding box center [307, 343] width 18 height 11
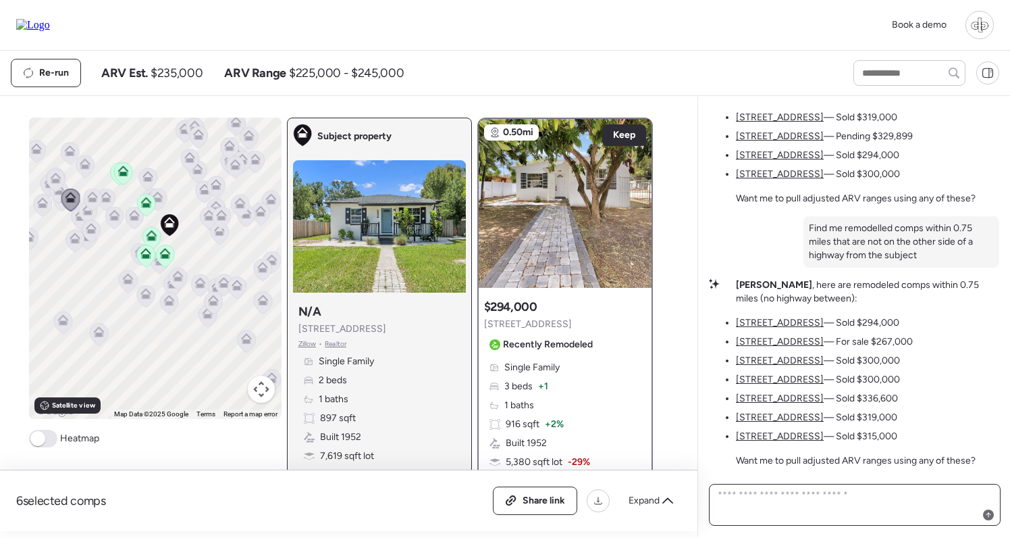
click at [768, 494] on textarea at bounding box center [855, 505] width 280 height 38
paste textarea "**********"
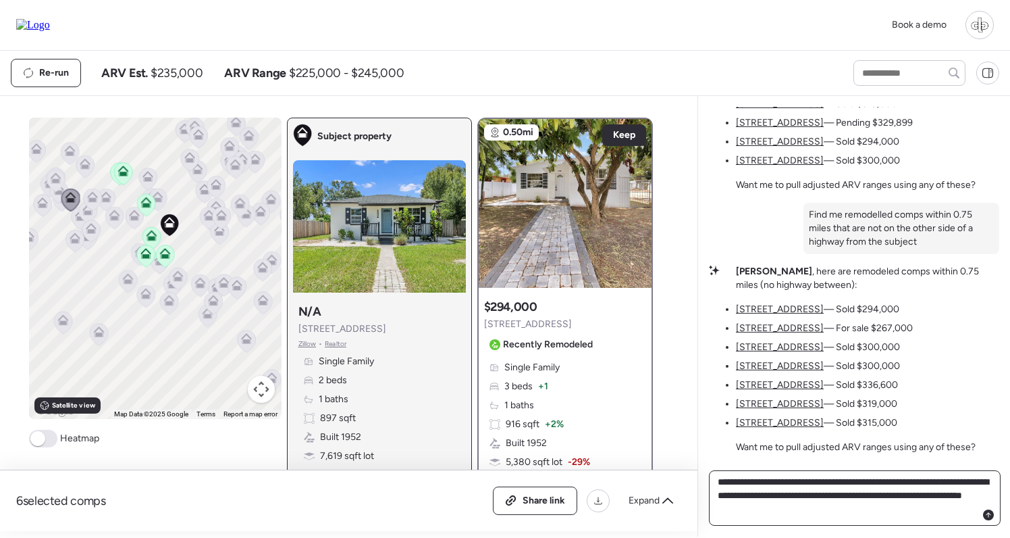
type textarea "**********"
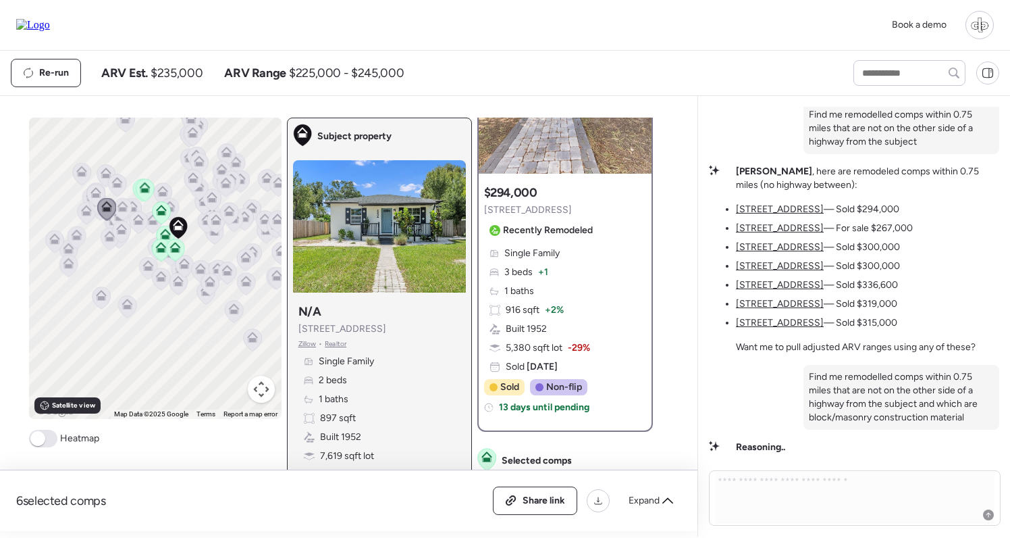
scroll to position [168, 0]
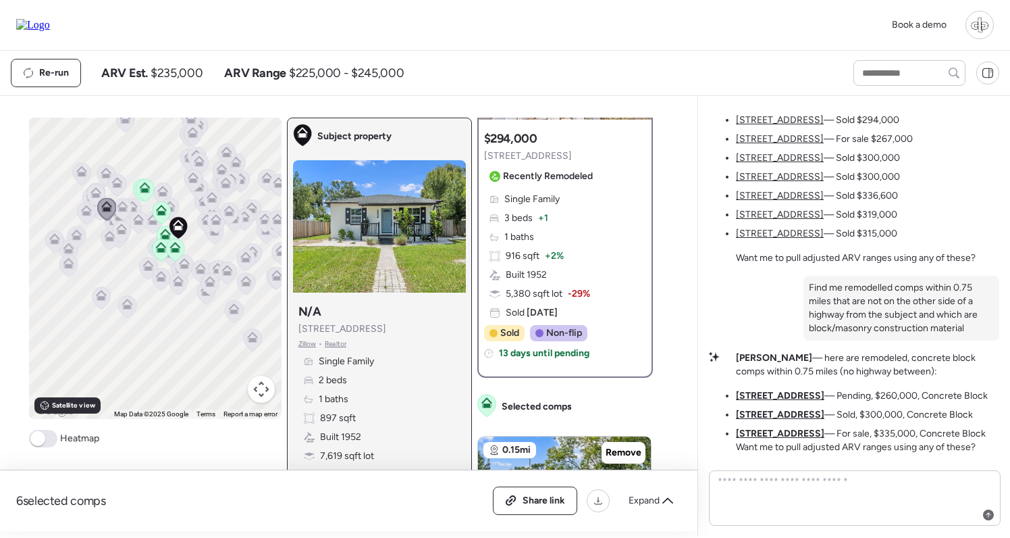
click at [775, 396] on u "[STREET_ADDRESS]" at bounding box center [780, 395] width 88 height 11
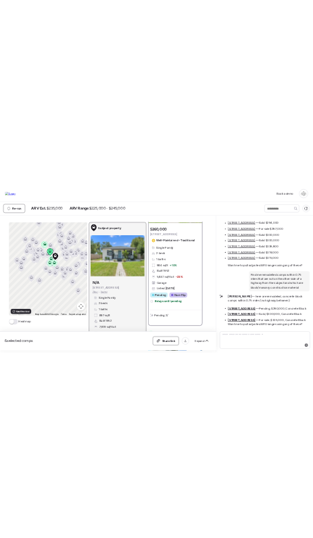
scroll to position [0, 0]
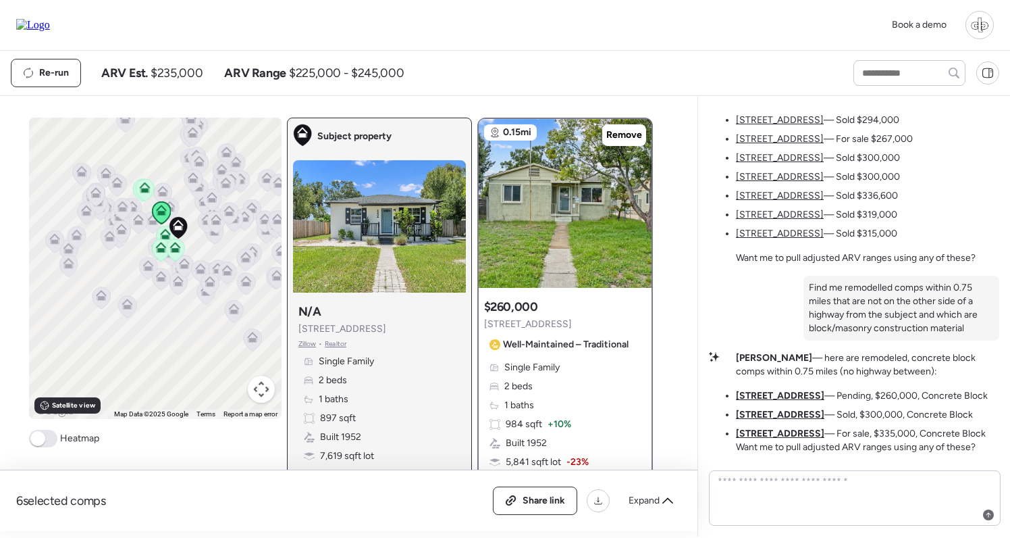
click at [773, 417] on u "[STREET_ADDRESS]" at bounding box center [780, 414] width 88 height 11
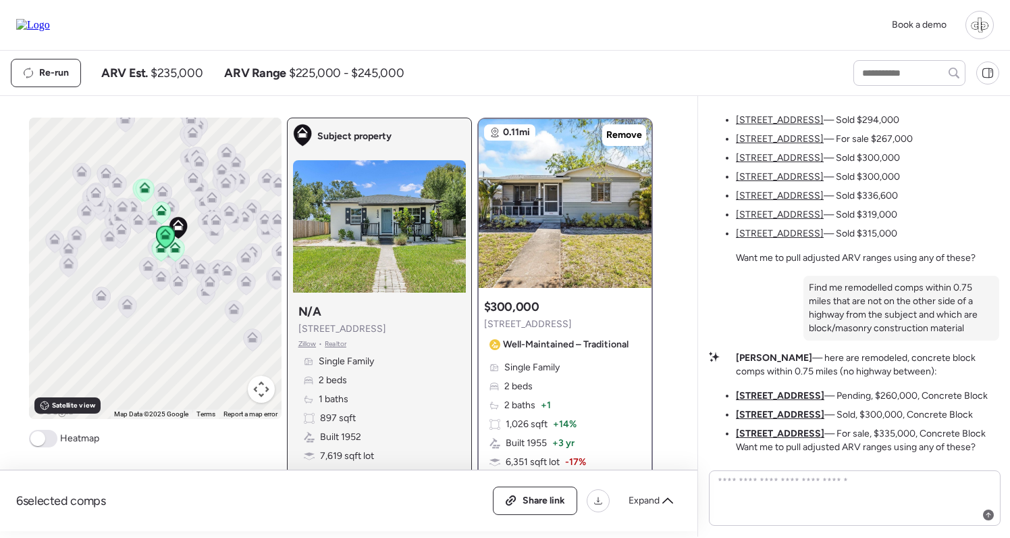
click at [776, 445] on li "[STREET_ADDRESS] — For sale, $335,000, Concrete Block Want me to pull adjusted …" at bounding box center [867, 440] width 263 height 27
click at [776, 431] on u "[STREET_ADDRESS]" at bounding box center [780, 432] width 88 height 11
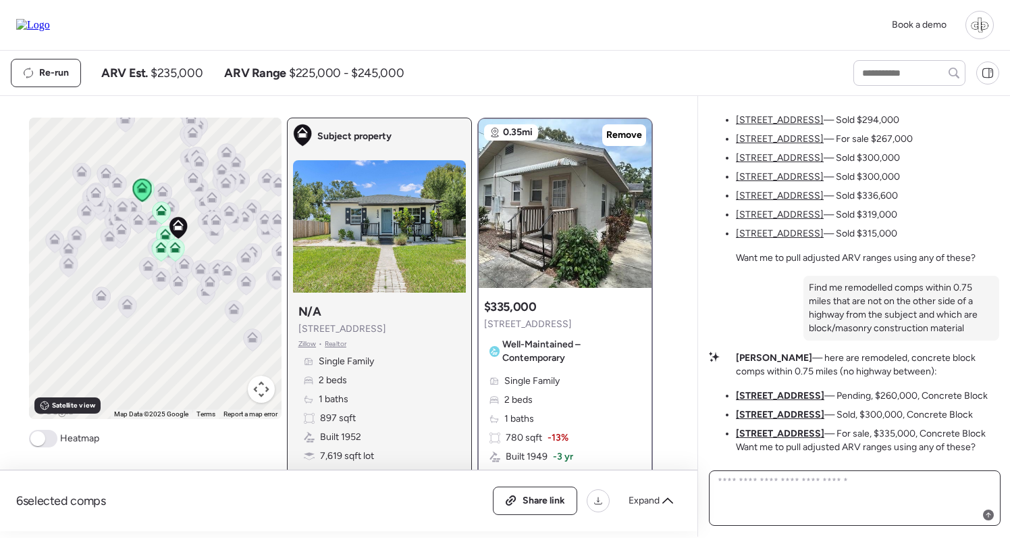
click at [804, 502] on textarea at bounding box center [855, 497] width 280 height 51
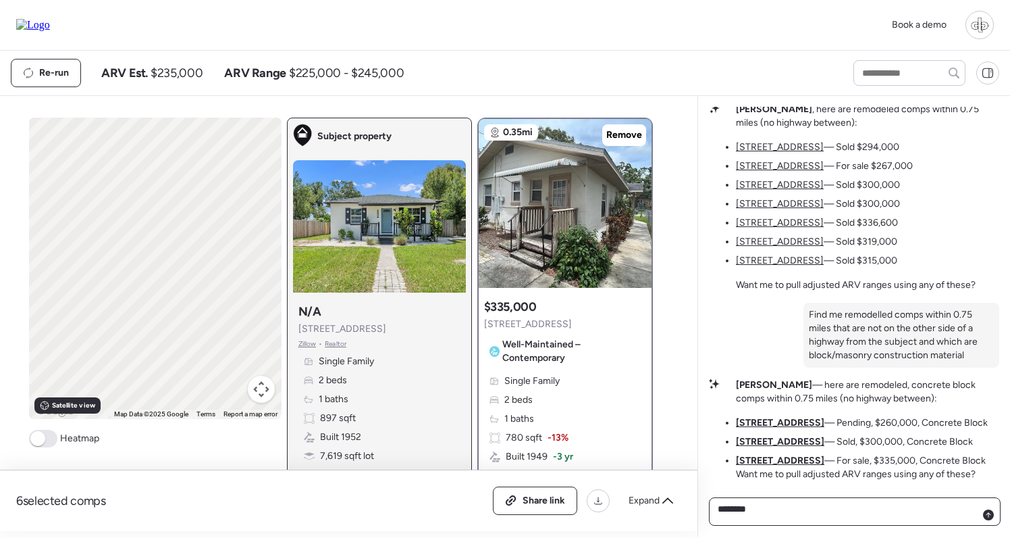
type textarea "*********"
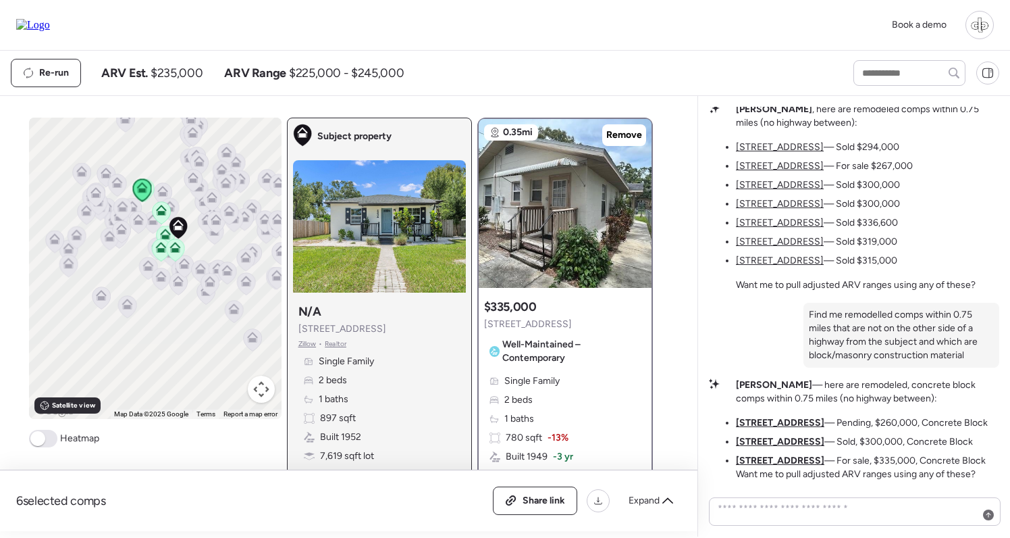
click at [540, 357] on span "Well-Maintained – Contemporary" at bounding box center [571, 351] width 138 height 27
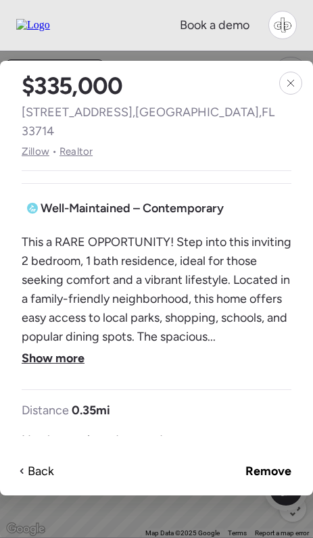
scroll to position [399, 0]
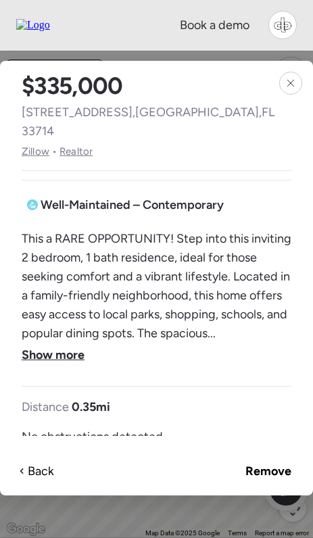
click at [63, 345] on span "Show more" at bounding box center [53, 354] width 63 height 19
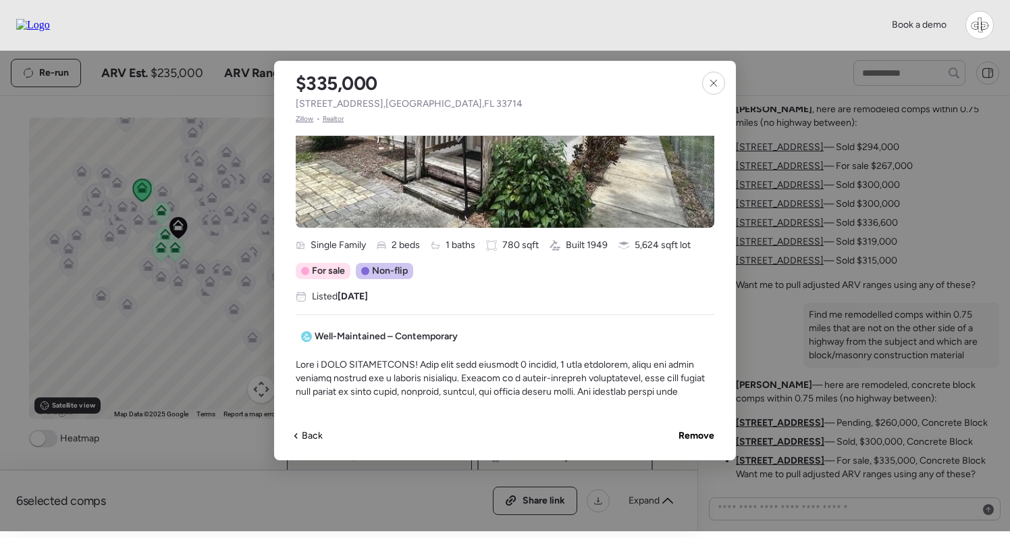
scroll to position [0, 0]
click at [718, 79] on icon at bounding box center [713, 83] width 11 height 11
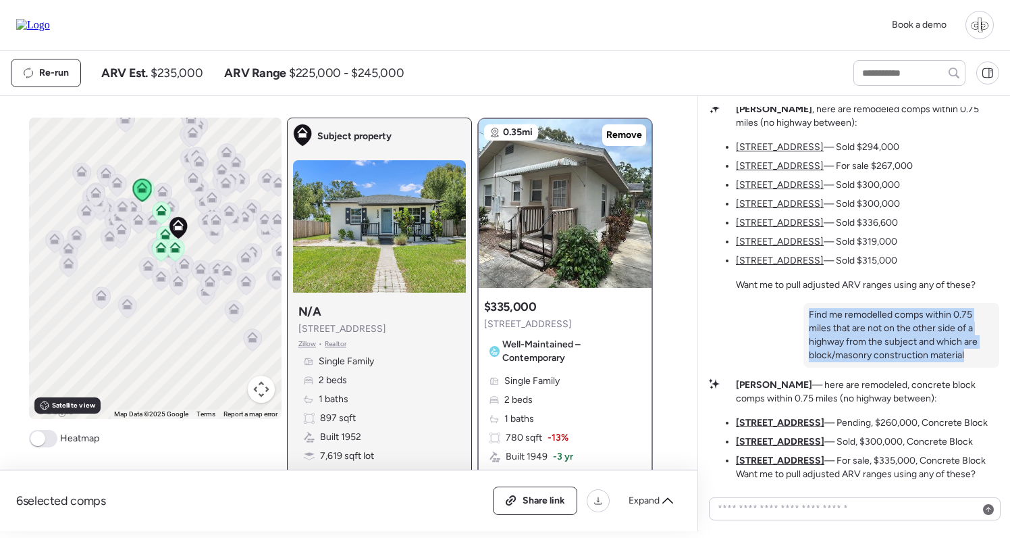
drag, startPoint x: 973, startPoint y: 355, endPoint x: 802, endPoint y: 317, distance: 175.8
copy p "Find me remodelled comps within 0.75 miles that are not on the other side of a …"
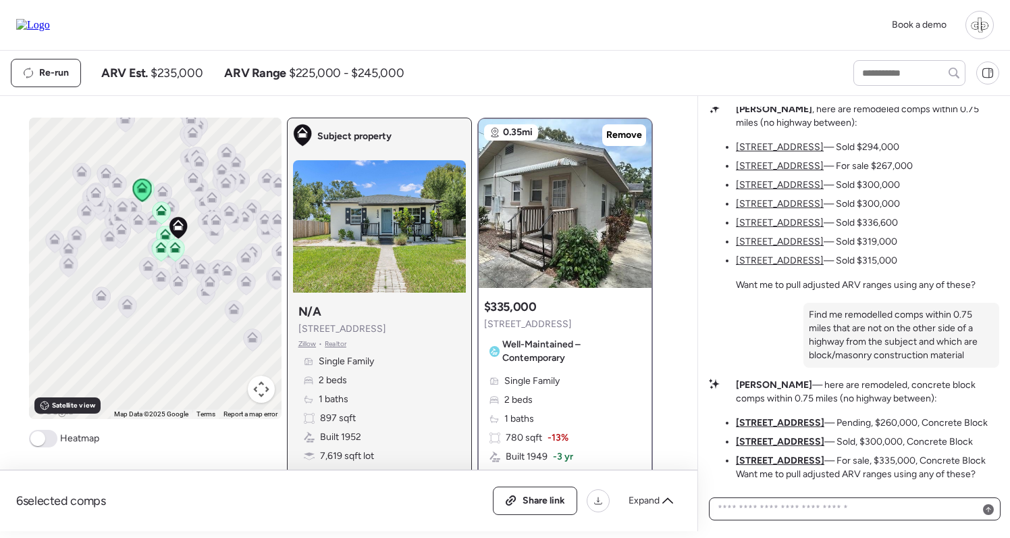
click at [796, 517] on textarea at bounding box center [855, 508] width 280 height 19
paste textarea "**********"
type textarea "**********"
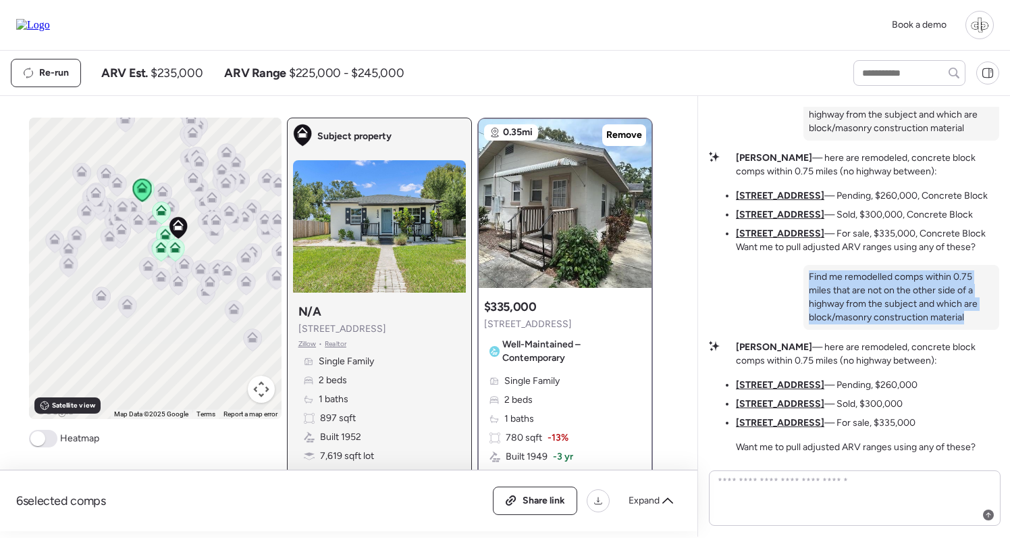
drag, startPoint x: 976, startPoint y: 321, endPoint x: 808, endPoint y: 274, distance: 174.5
click at [808, 274] on div "Find me remodelled comps within 0.75 miles that are not on the other side of a …" at bounding box center [902, 297] width 196 height 65
copy p "Find me remodelled comps within 0.75 miles that are not on the other side of a …"
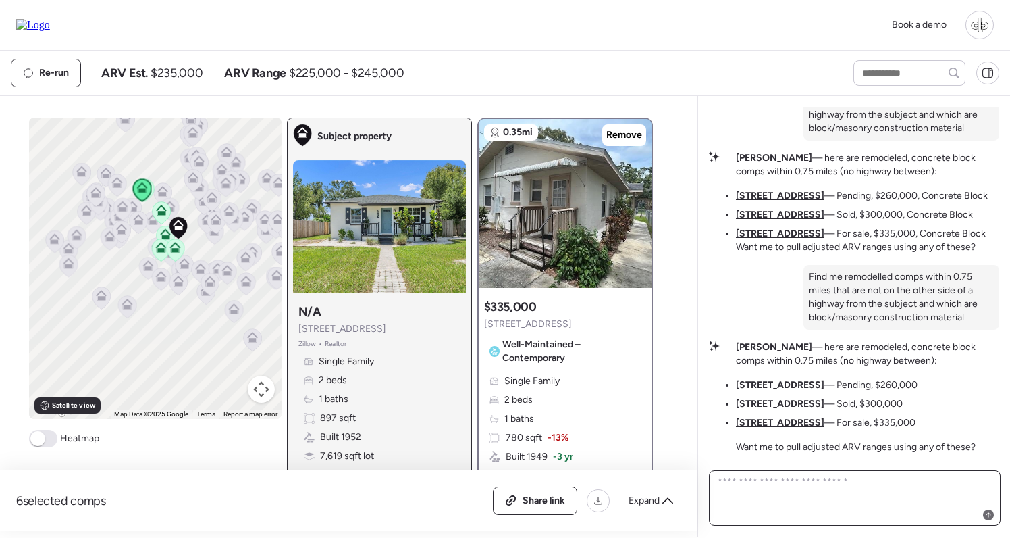
click at [806, 507] on textarea at bounding box center [855, 497] width 280 height 51
paste textarea "**********"
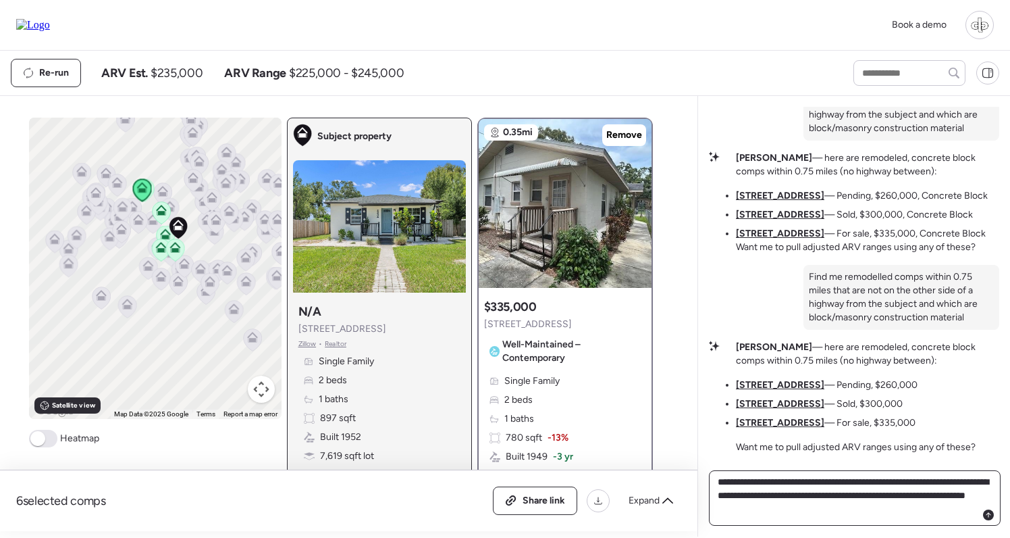
type textarea "**********"
click at [791, 387] on u "[STREET_ADDRESS]" at bounding box center [780, 384] width 88 height 11
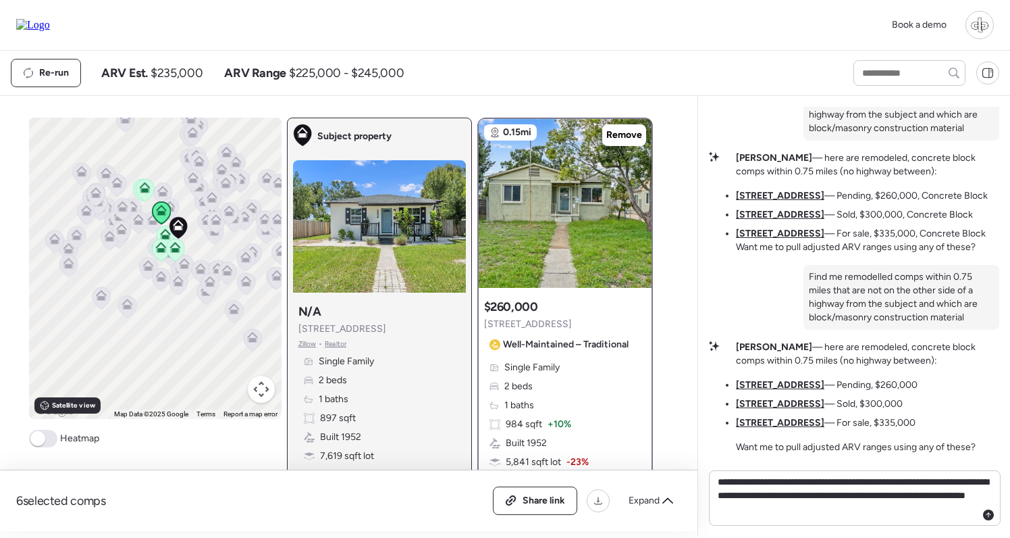
click at [790, 399] on u "[STREET_ADDRESS]" at bounding box center [780, 403] width 88 height 11
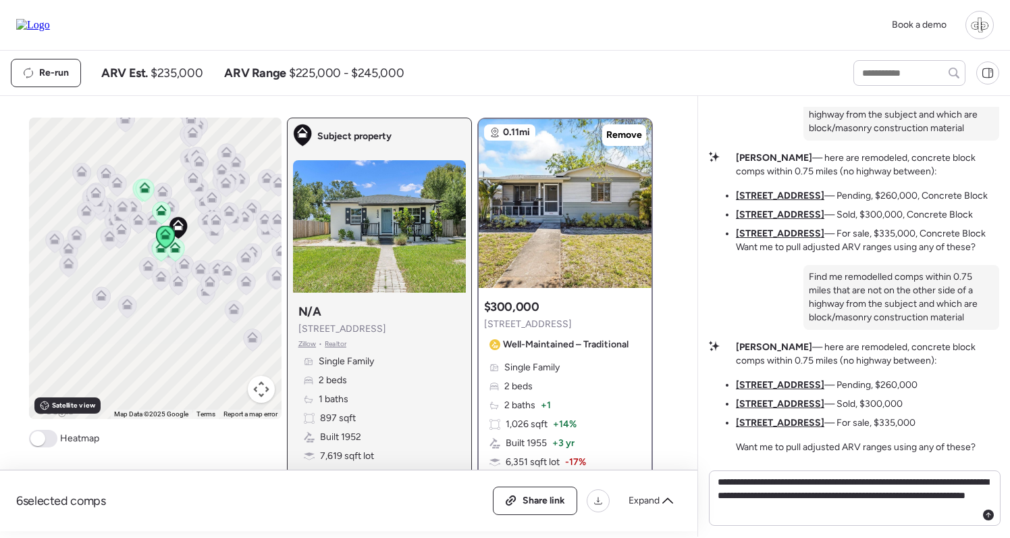
click at [790, 424] on u "[STREET_ADDRESS]" at bounding box center [780, 422] width 88 height 11
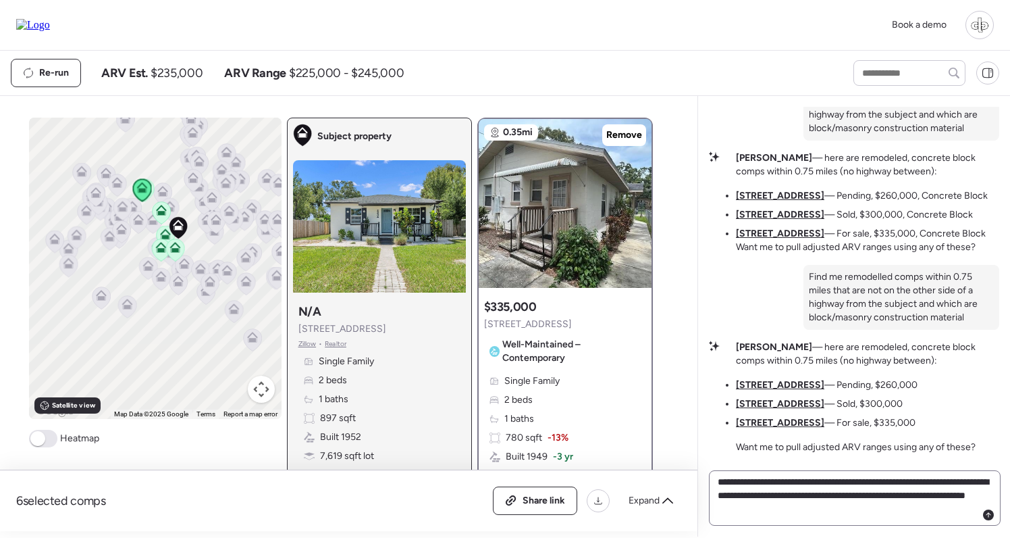
click at [895, 471] on div "**********" at bounding box center [855, 497] width 292 height 55
click at [883, 502] on textarea "**********" at bounding box center [855, 497] width 280 height 51
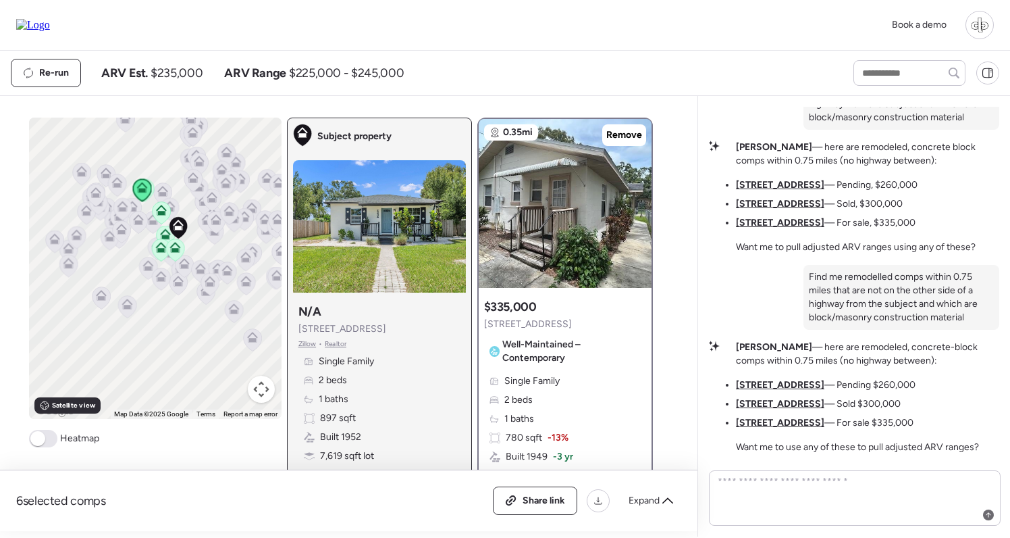
click at [784, 388] on u "[STREET_ADDRESS]" at bounding box center [780, 384] width 88 height 11
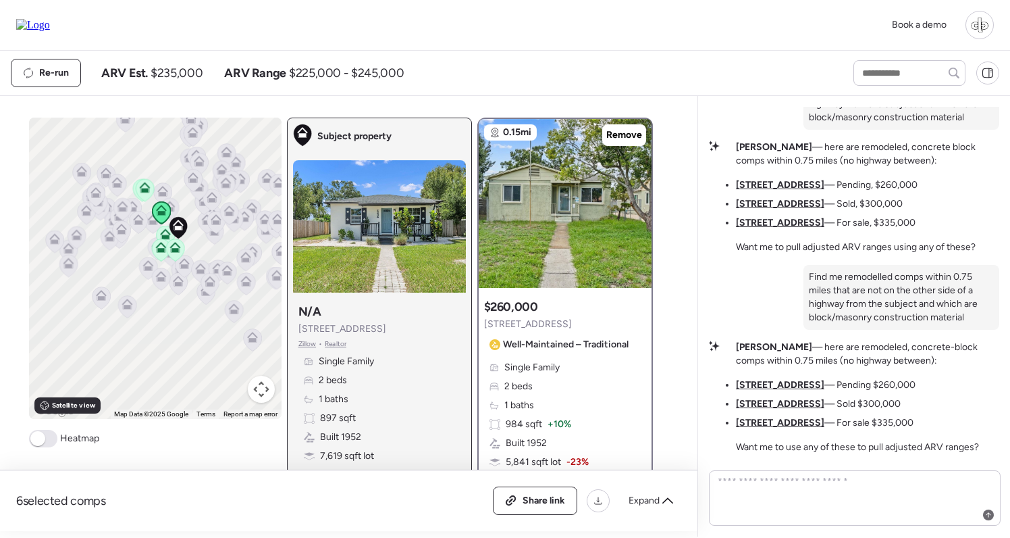
click at [777, 406] on u "[STREET_ADDRESS]" at bounding box center [780, 403] width 88 height 11
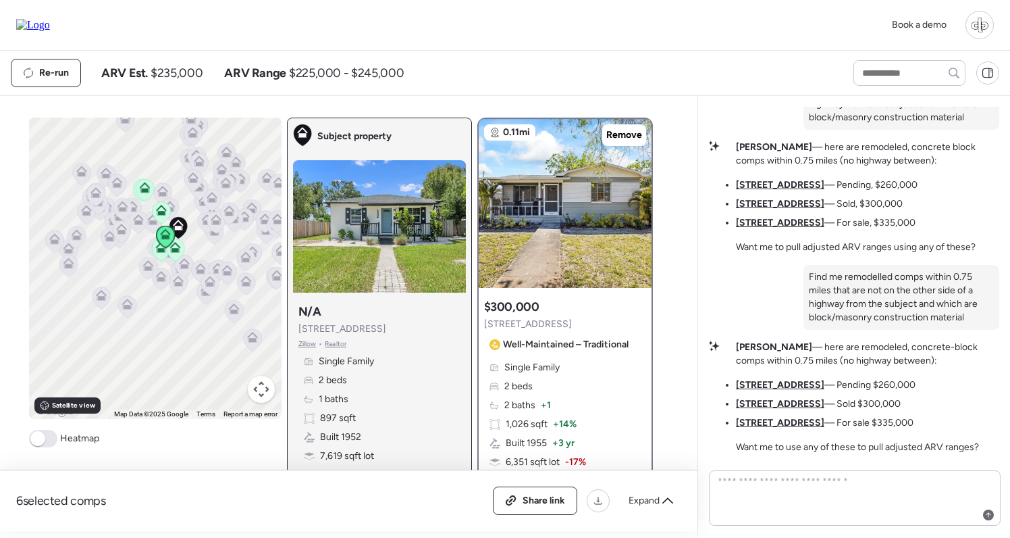
click at [777, 425] on u "[STREET_ADDRESS]" at bounding box center [780, 422] width 88 height 11
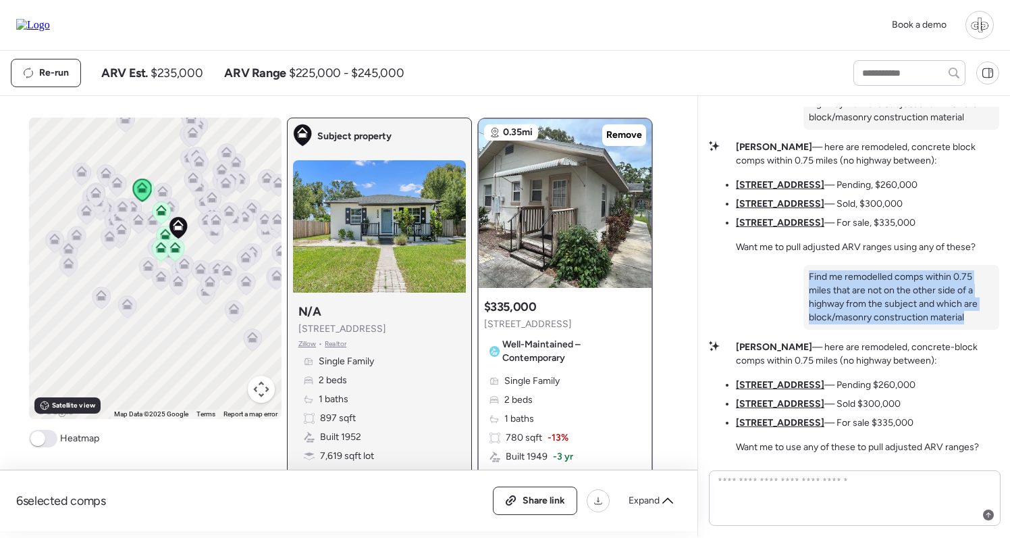
drag, startPoint x: 971, startPoint y: 317, endPoint x: 820, endPoint y: 265, distance: 159.7
click at [820, 265] on div "Find me remodelled comps within 0.75 miles that are not on the other side of a …" at bounding box center [902, 297] width 196 height 65
copy p "Find me remodelled comps within 0.75 miles that are not on the other side of a …"
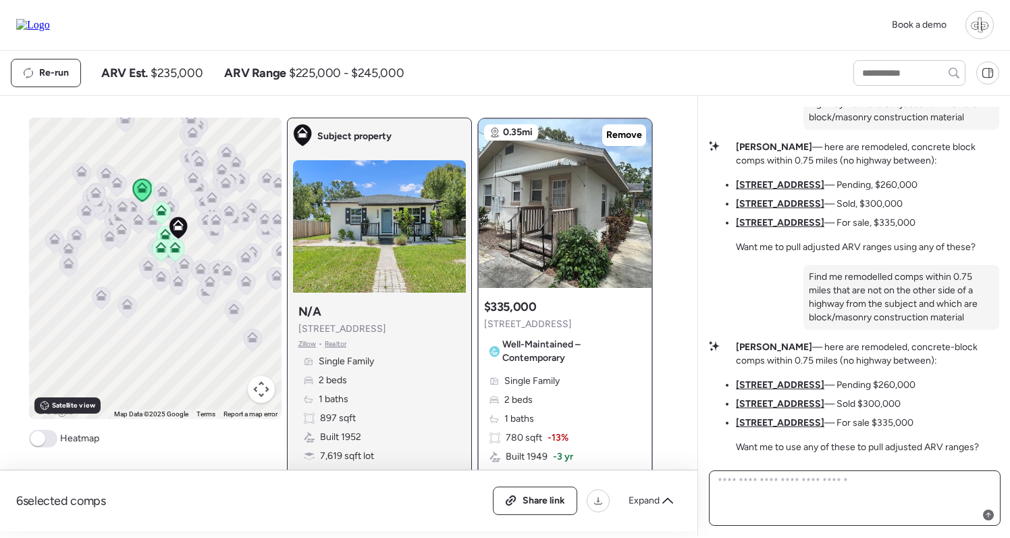
click at [807, 499] on textarea at bounding box center [855, 497] width 280 height 51
paste textarea "**********"
type textarea "**********"
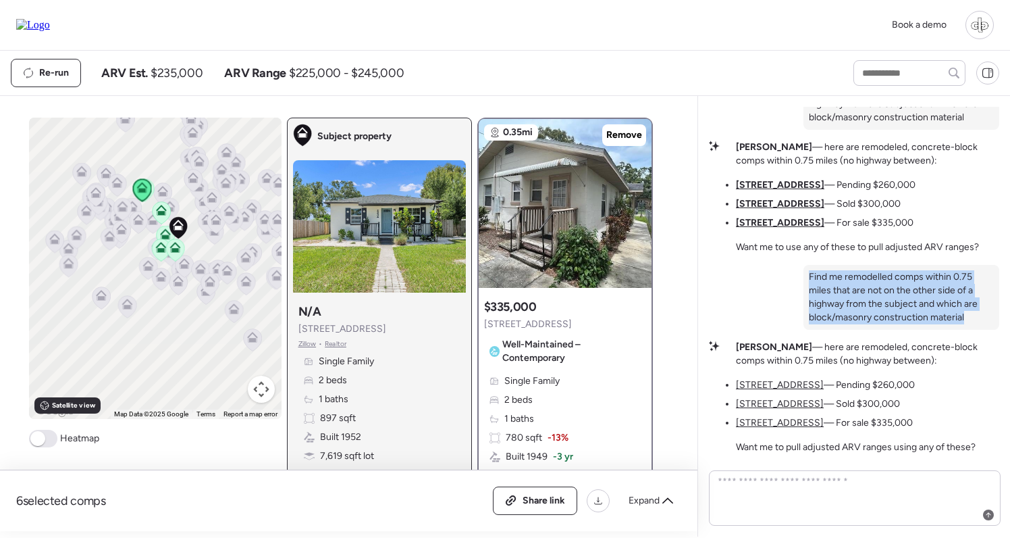
drag, startPoint x: 970, startPoint y: 318, endPoint x: 807, endPoint y: 271, distance: 169.9
click at [807, 271] on div "Find me remodelled comps within 0.75 miles that are not on the other side of a …" at bounding box center [902, 297] width 196 height 65
copy p "Find me remodelled comps within 0.75 miles that are not on the other side of a …"
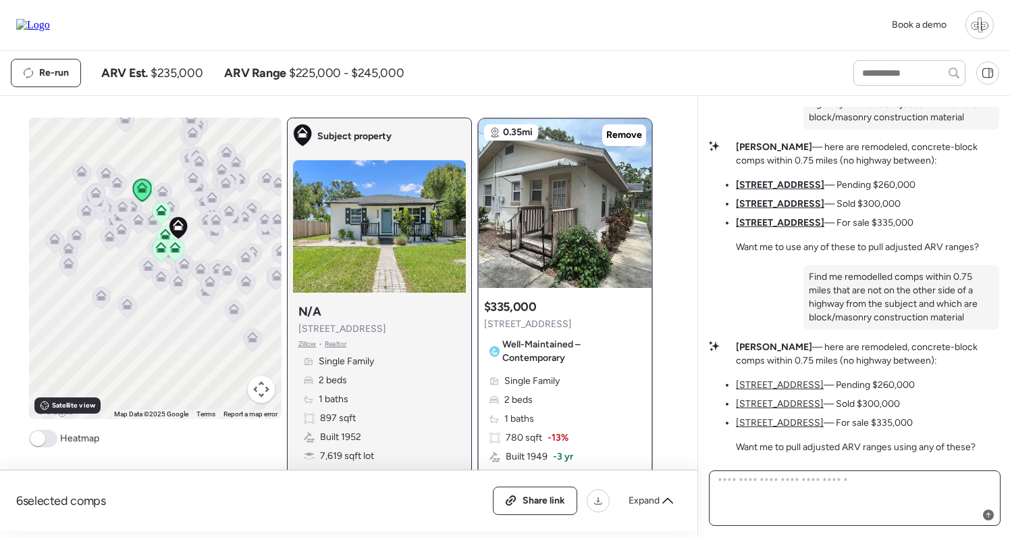
click at [827, 513] on textarea at bounding box center [855, 497] width 280 height 51
paste textarea "**********"
type textarea "**********"
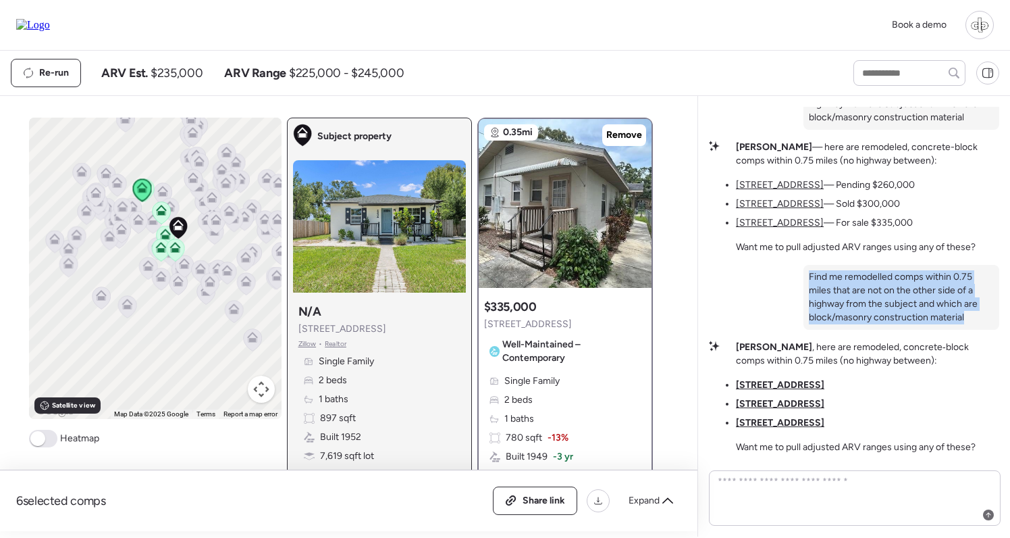
drag, startPoint x: 970, startPoint y: 316, endPoint x: 804, endPoint y: 274, distance: 172.0
click at [804, 274] on div "Find me remodelled comps within 0.75 miles that are not on the other side of a …" at bounding box center [902, 297] width 196 height 65
copy p "Find me remodelled comps within 0.75 miles that are not on the other side of a …"
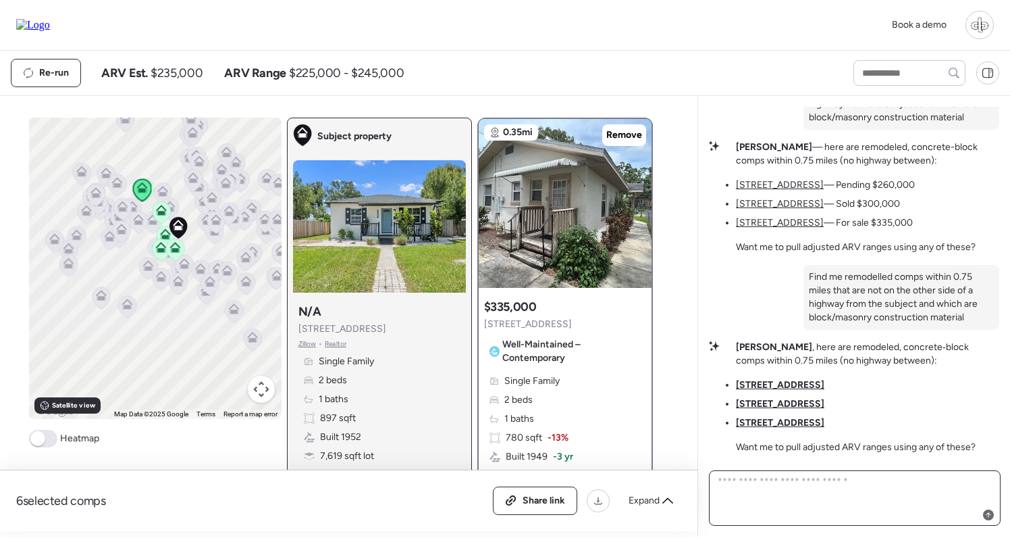
click at [798, 486] on textarea at bounding box center [855, 497] width 280 height 51
paste textarea "**********"
type textarea "**********"
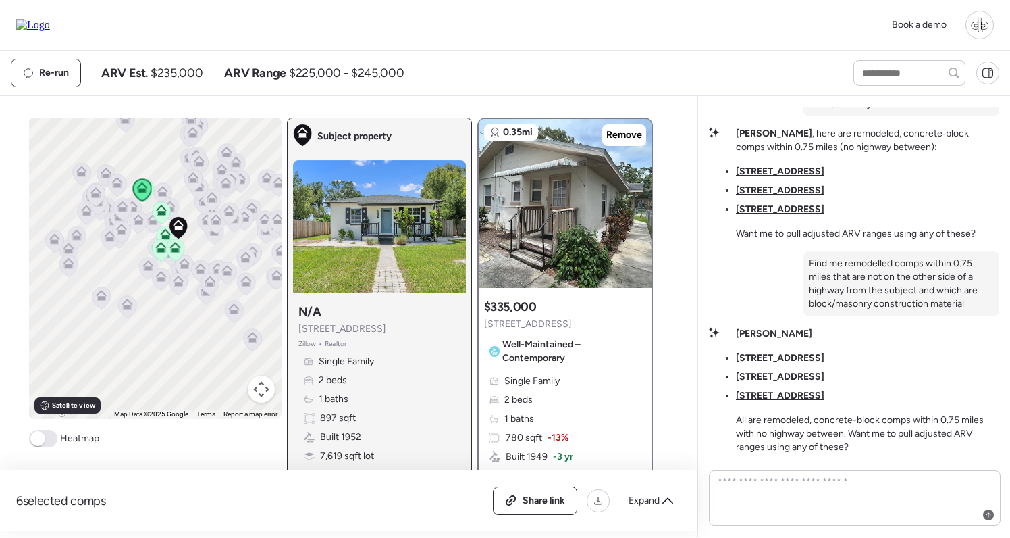
click at [778, 353] on u "[STREET_ADDRESS]" at bounding box center [780, 357] width 88 height 11
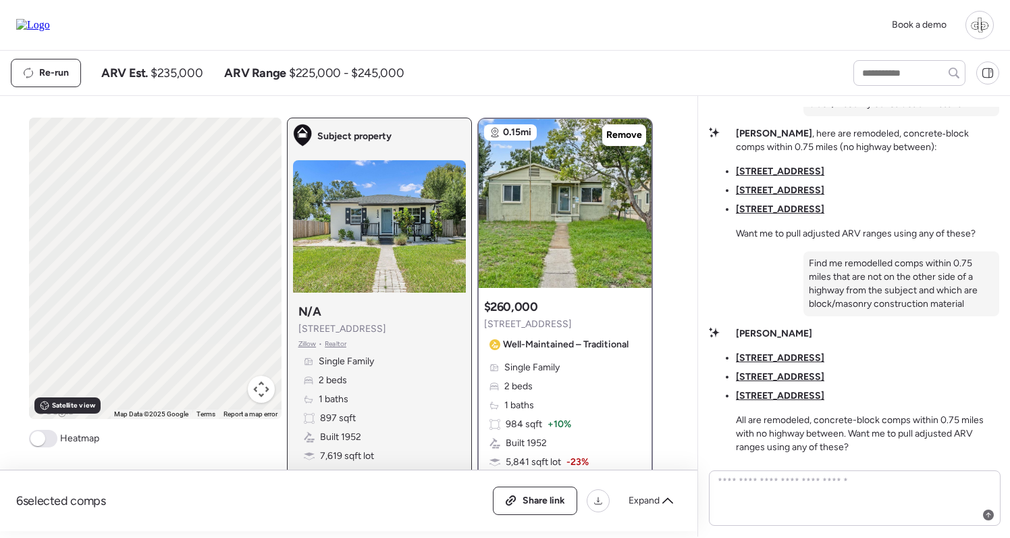
click at [778, 373] on u "[STREET_ADDRESS]" at bounding box center [780, 376] width 88 height 11
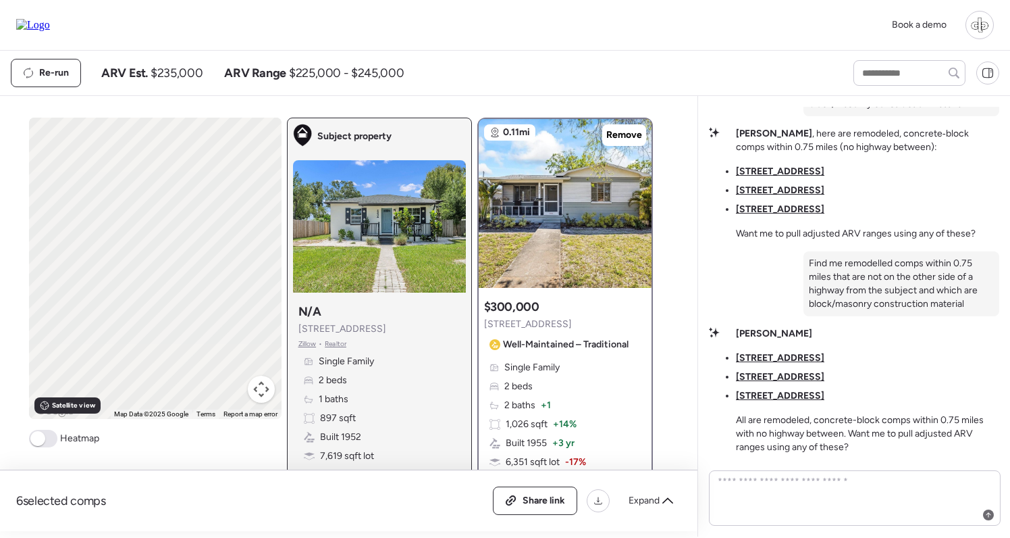
click at [778, 392] on u "[STREET_ADDRESS]" at bounding box center [780, 395] width 88 height 11
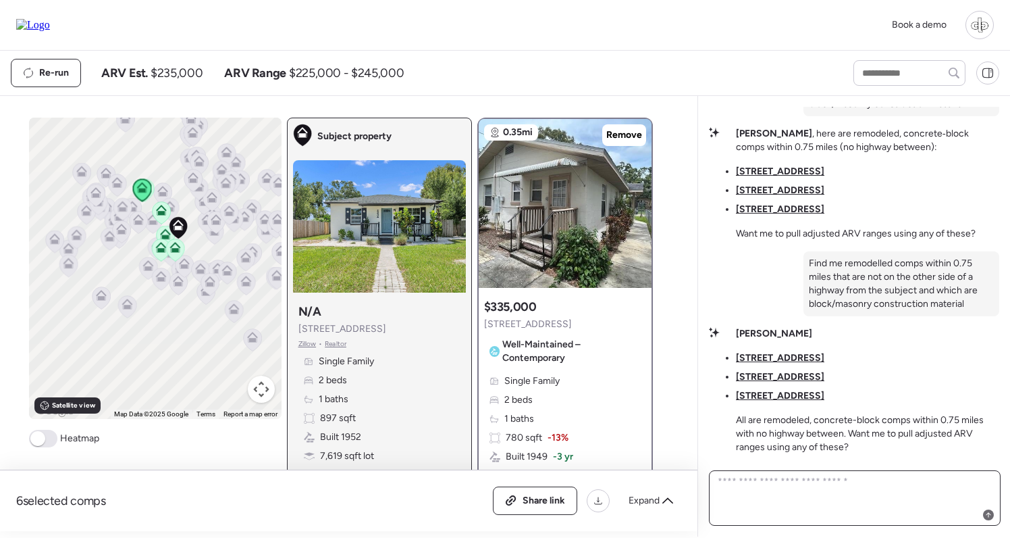
click at [788, 506] on textarea at bounding box center [855, 497] width 280 height 51
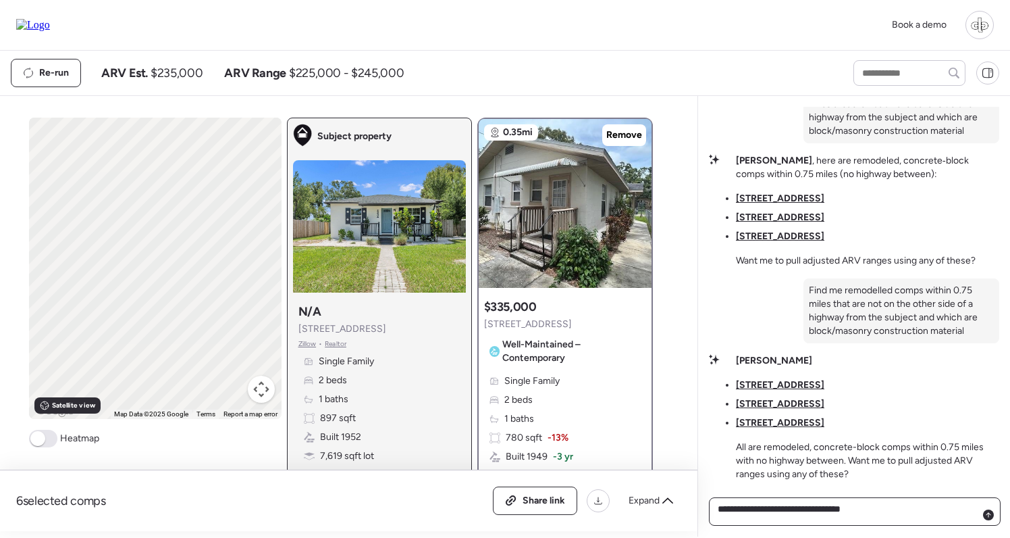
type textarea "**********"
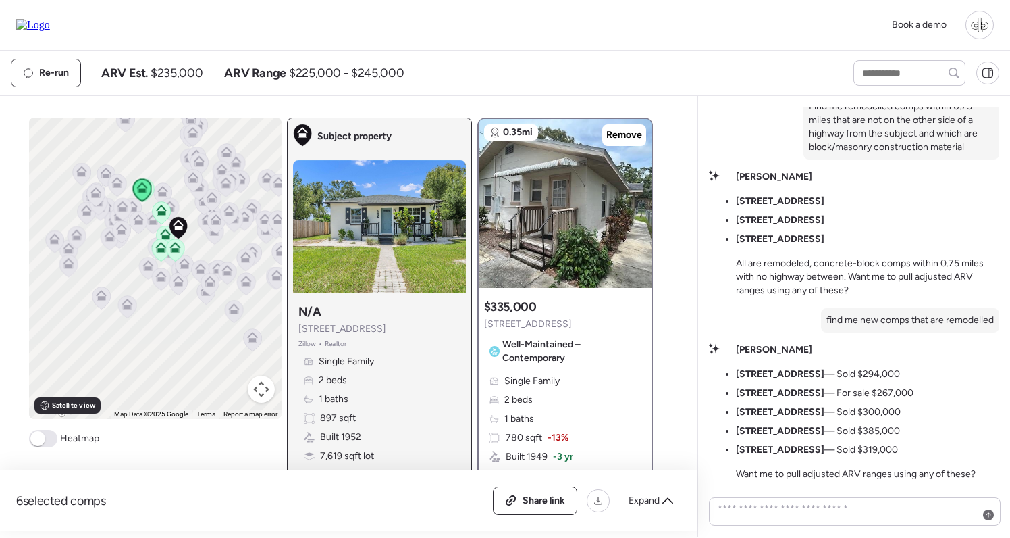
click at [796, 373] on u "[STREET_ADDRESS]" at bounding box center [780, 373] width 88 height 11
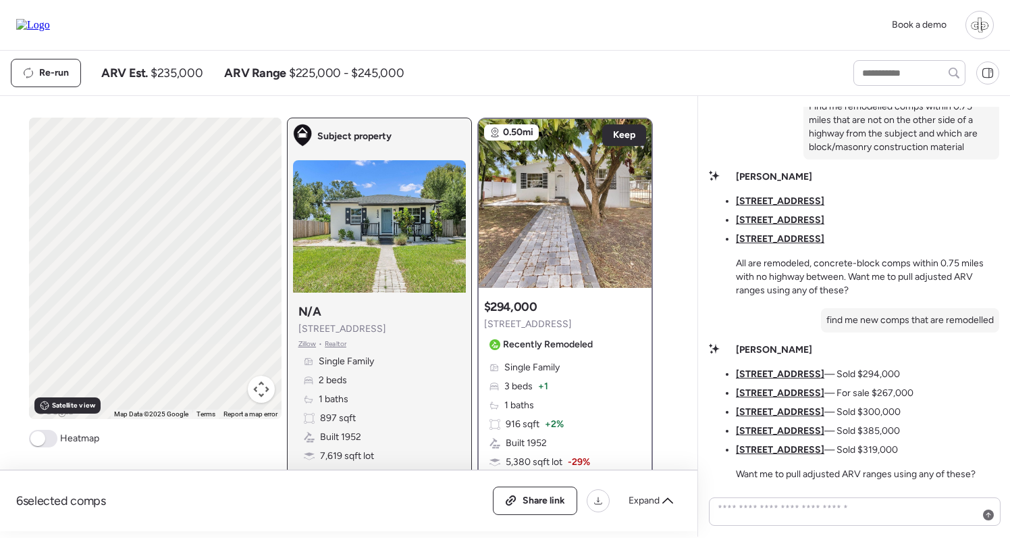
click at [795, 388] on u "[STREET_ADDRESS]" at bounding box center [780, 392] width 88 height 11
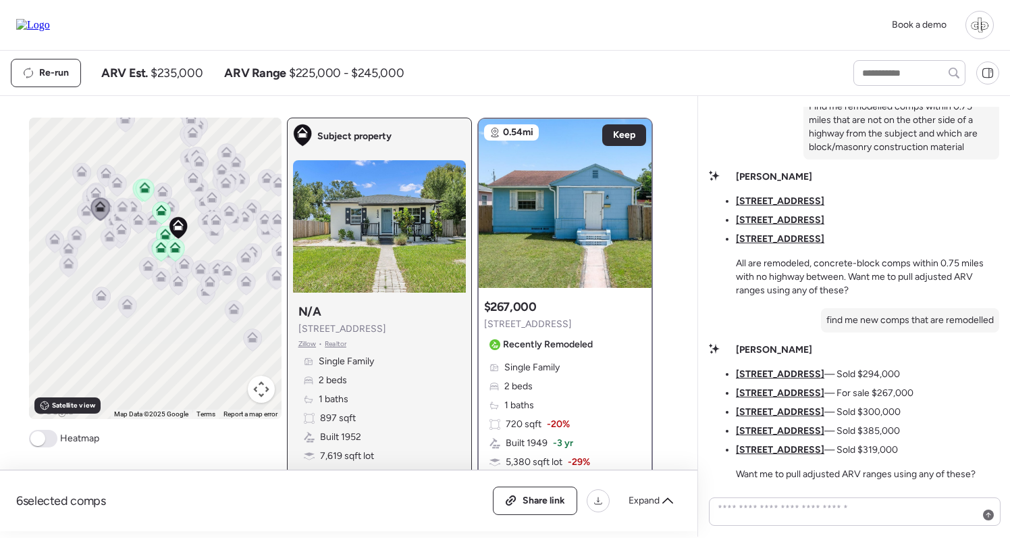
click at [795, 409] on u "[STREET_ADDRESS]" at bounding box center [780, 411] width 88 height 11
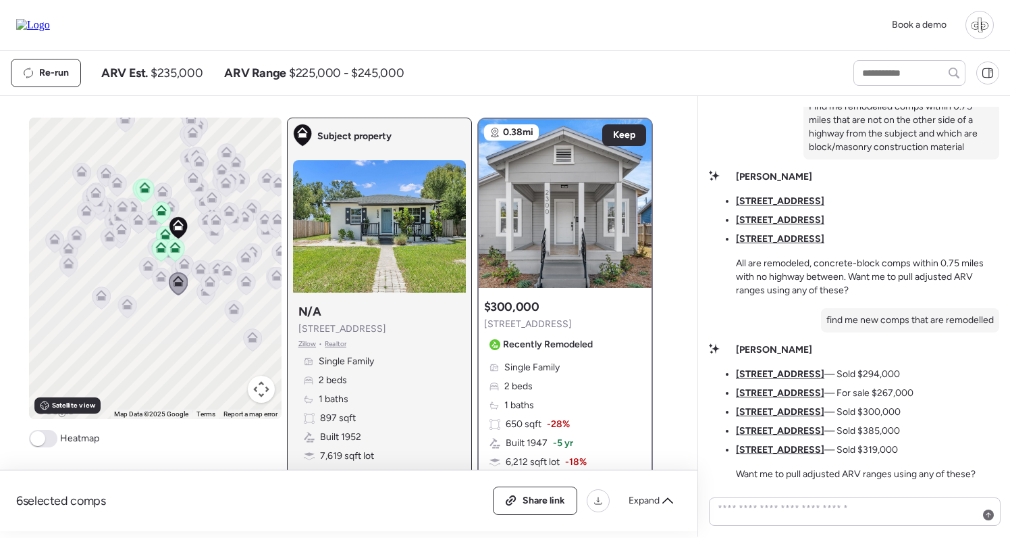
click at [777, 427] on u "[STREET_ADDRESS]" at bounding box center [780, 430] width 88 height 11
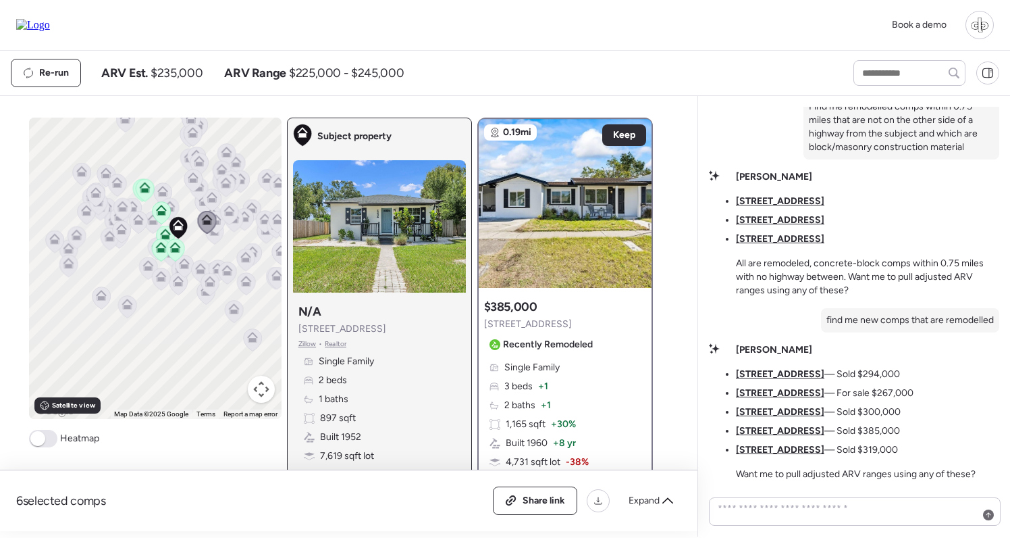
click at [777, 419] on ul "[STREET_ADDRESS] — Sold $294,000 [STREET_ADDRESS] — For sale $267,000 [STREET_A…" at bounding box center [825, 411] width 178 height 89
click at [776, 393] on u "[STREET_ADDRESS]" at bounding box center [780, 392] width 88 height 11
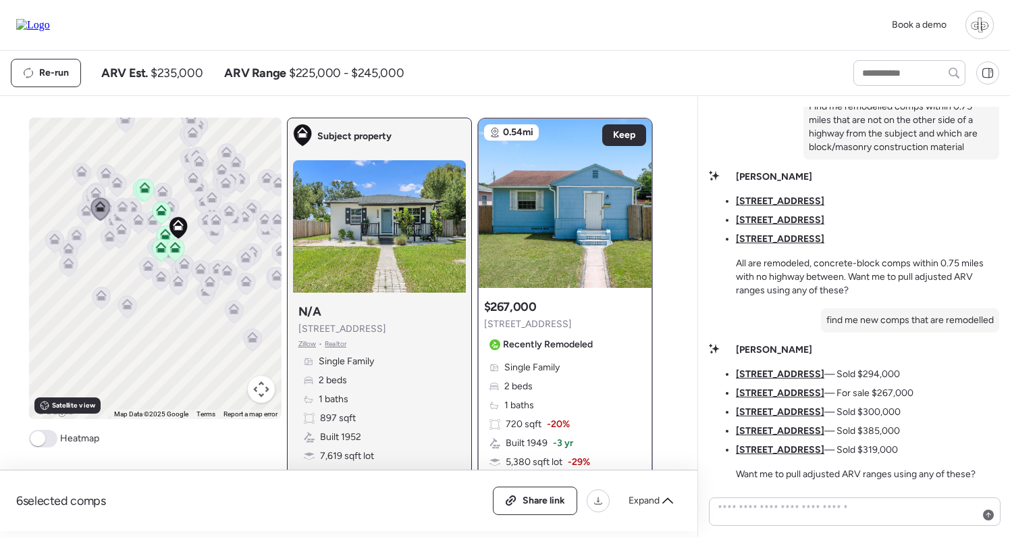
click at [777, 380] on li "[STREET_ADDRESS] — Sold $294,000" at bounding box center [818, 374] width 164 height 14
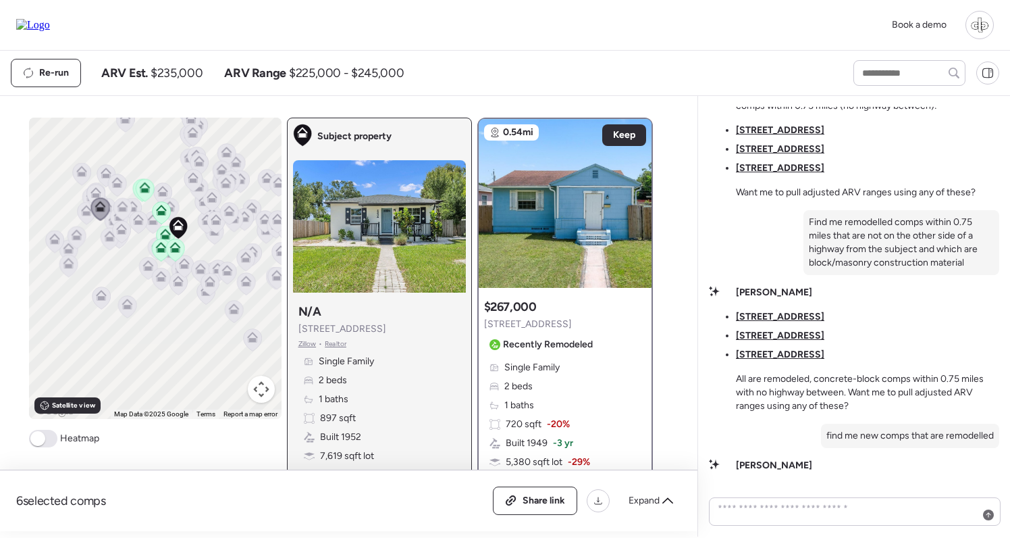
scroll to position [-152, 0]
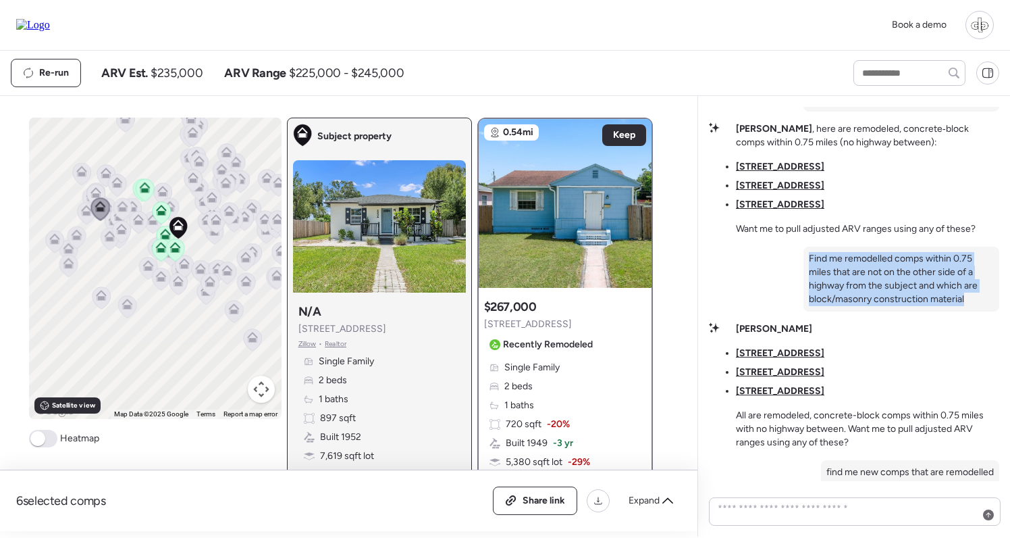
drag, startPoint x: 968, startPoint y: 296, endPoint x: 798, endPoint y: 248, distance: 176.8
copy div "Find me remodelled comps within 0.75 miles that are not on the other side of a …"
drag, startPoint x: 860, startPoint y: 300, endPoint x: 860, endPoint y: 288, distance: 11.5
click at [860, 300] on p "Find me remodelled comps within 0.75 miles that are not on the other side of a …" at bounding box center [901, 279] width 185 height 54
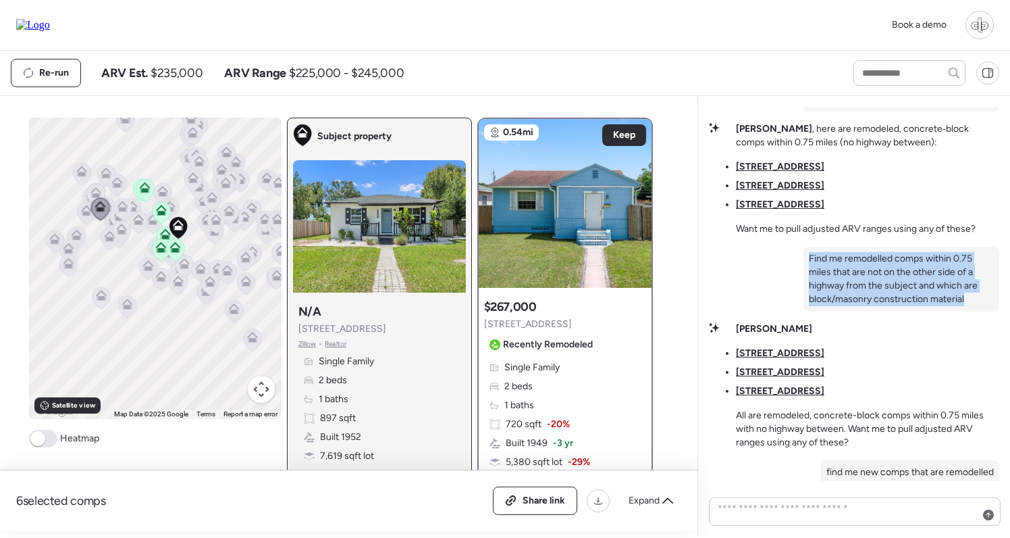
drag, startPoint x: 809, startPoint y: 258, endPoint x: 972, endPoint y: 303, distance: 169.4
click at [972, 303] on p "Find me remodelled comps within 0.75 miles that are not on the other side of a …" at bounding box center [901, 279] width 185 height 54
copy p "Find me remodelled comps within 0.75 miles that are not on the other side of a …"
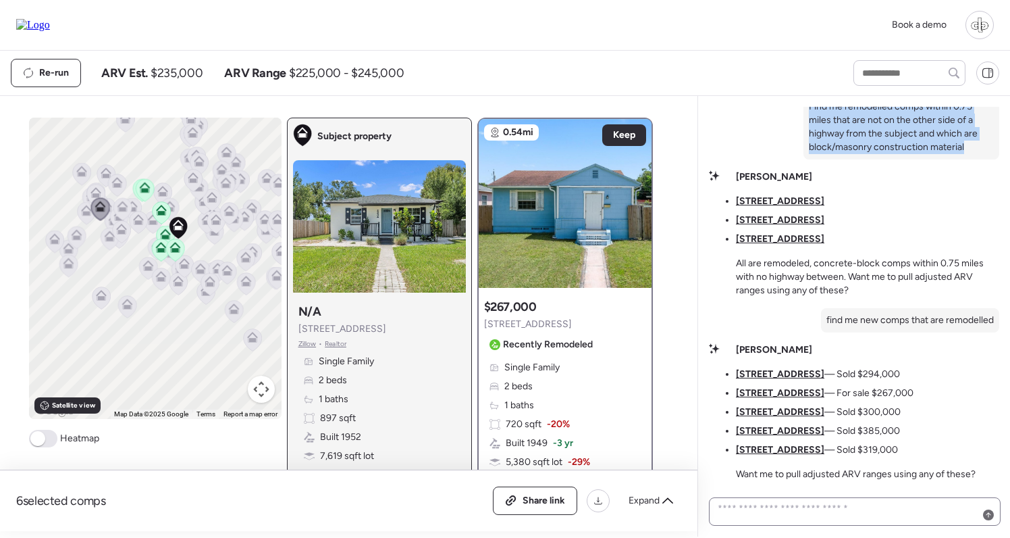
scroll to position [0, 0]
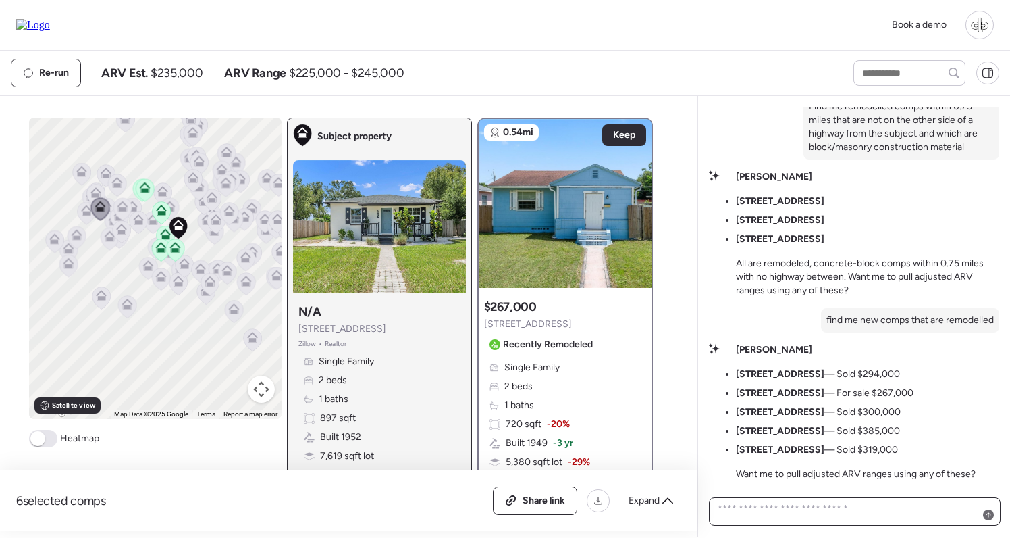
click at [823, 515] on textarea at bounding box center [855, 511] width 280 height 24
paste textarea "**********"
type textarea "**********"
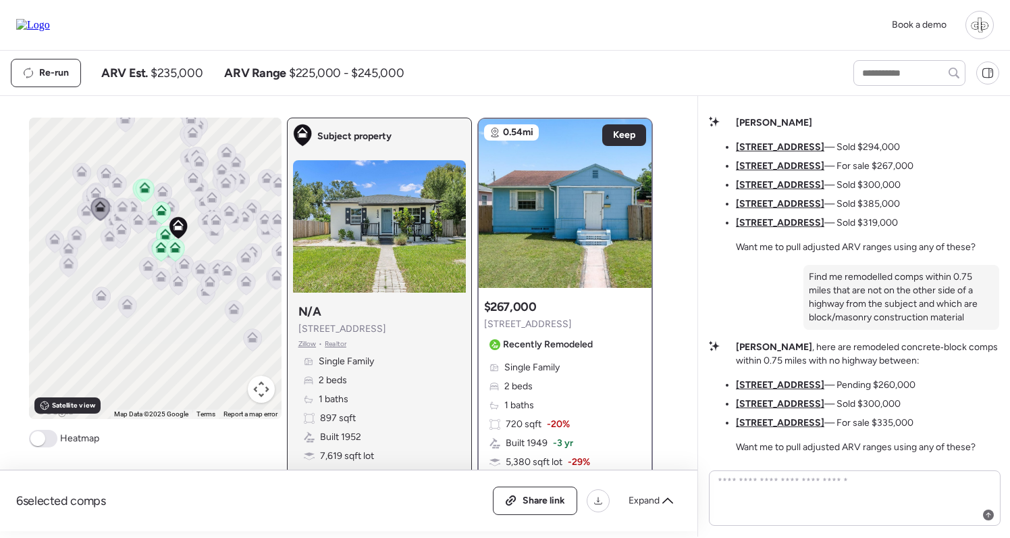
click at [781, 381] on u "[STREET_ADDRESS]" at bounding box center [780, 384] width 88 height 11
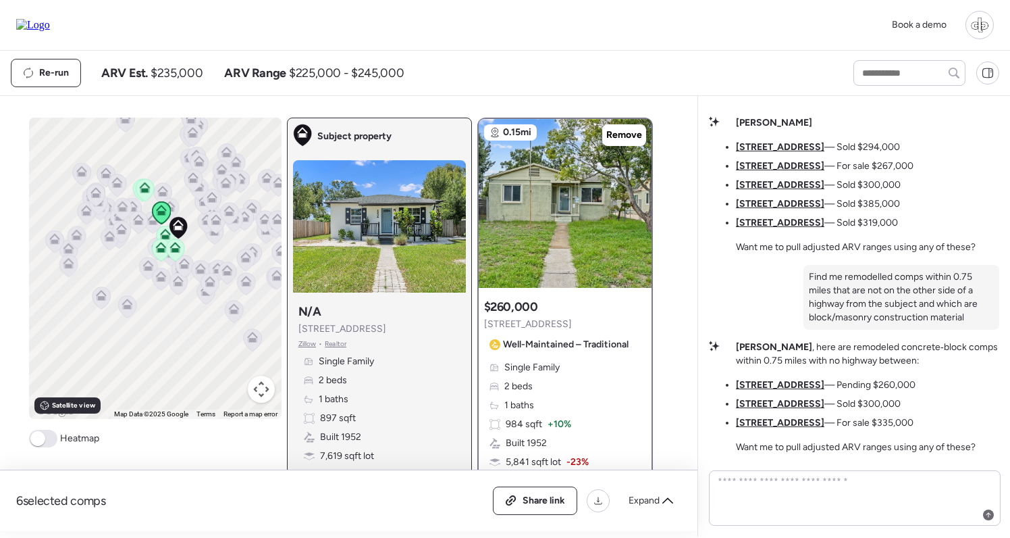
click at [779, 404] on u "[STREET_ADDRESS]" at bounding box center [780, 403] width 88 height 11
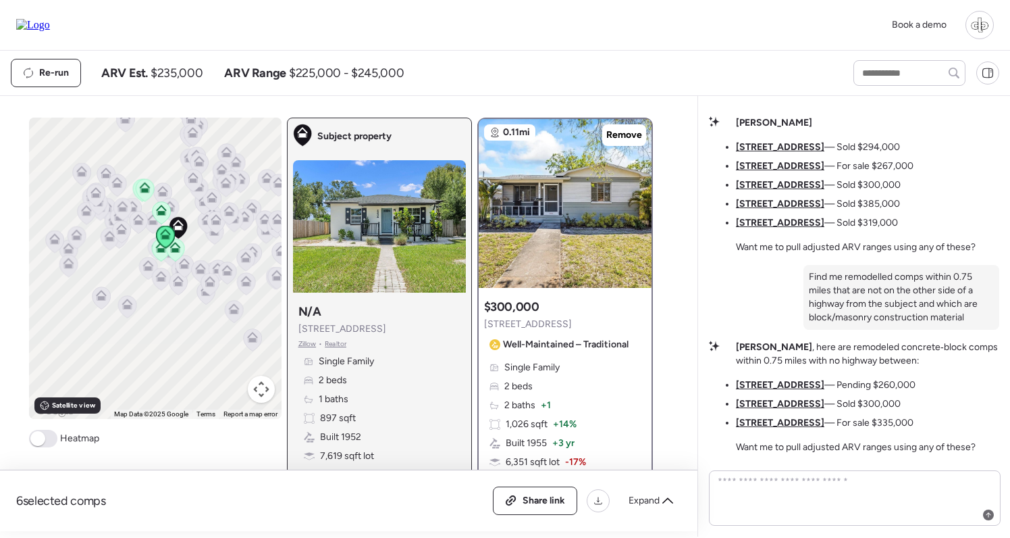
click at [774, 425] on u "[STREET_ADDRESS]" at bounding box center [780, 422] width 88 height 11
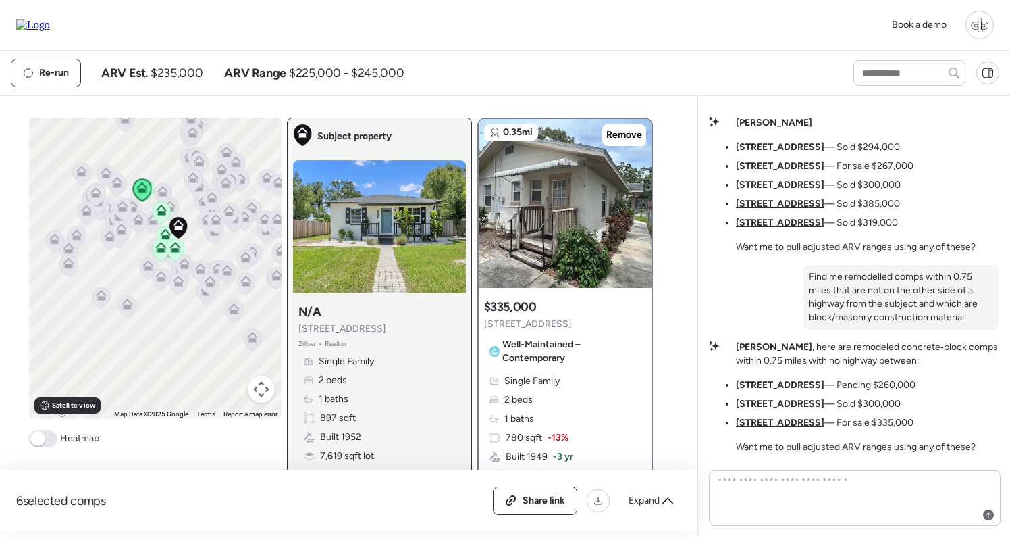
click at [781, 226] on u "[STREET_ADDRESS]" at bounding box center [780, 222] width 88 height 11
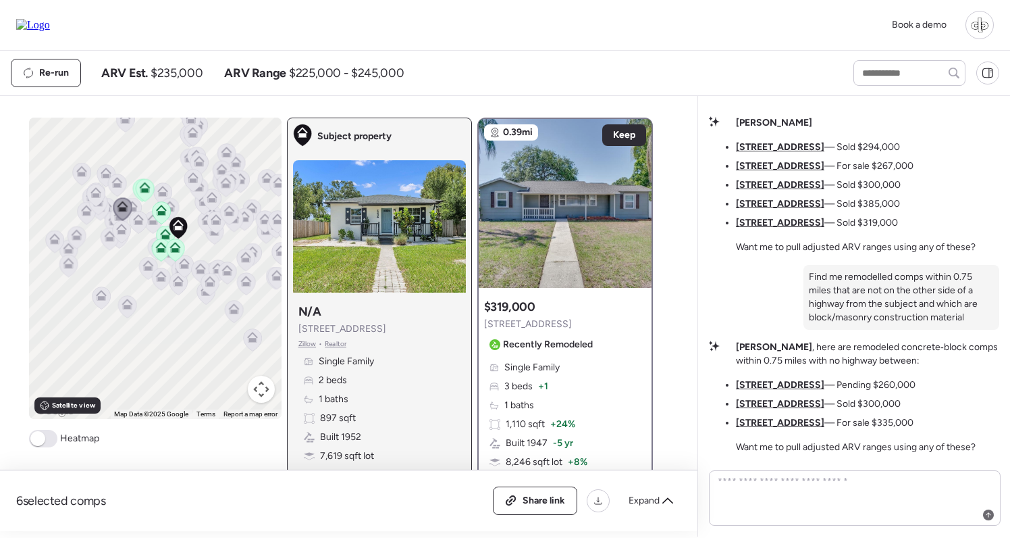
click at [776, 201] on u "[STREET_ADDRESS]" at bounding box center [780, 203] width 88 height 11
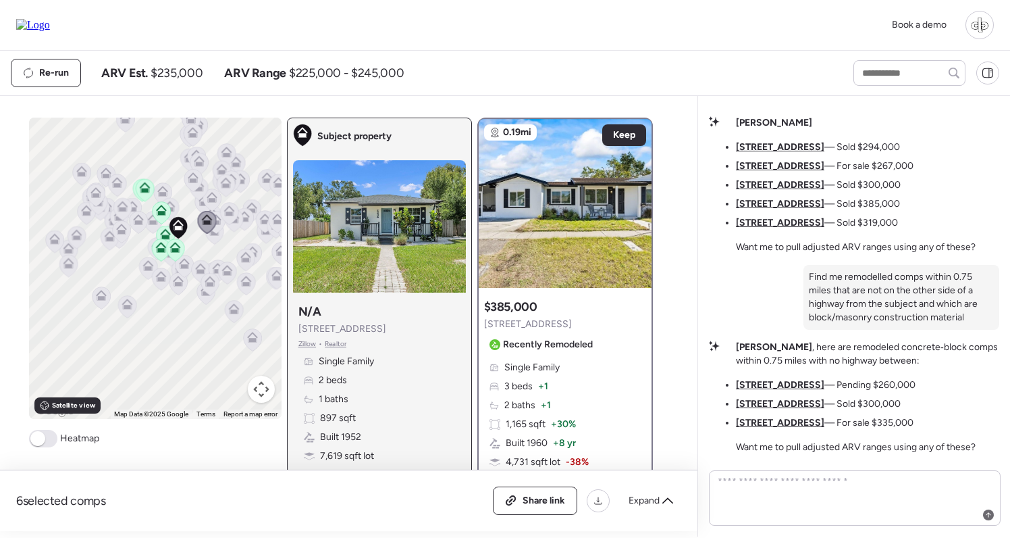
click at [774, 173] on li "[STREET_ADDRESS] — For sale $267,000" at bounding box center [825, 166] width 178 height 14
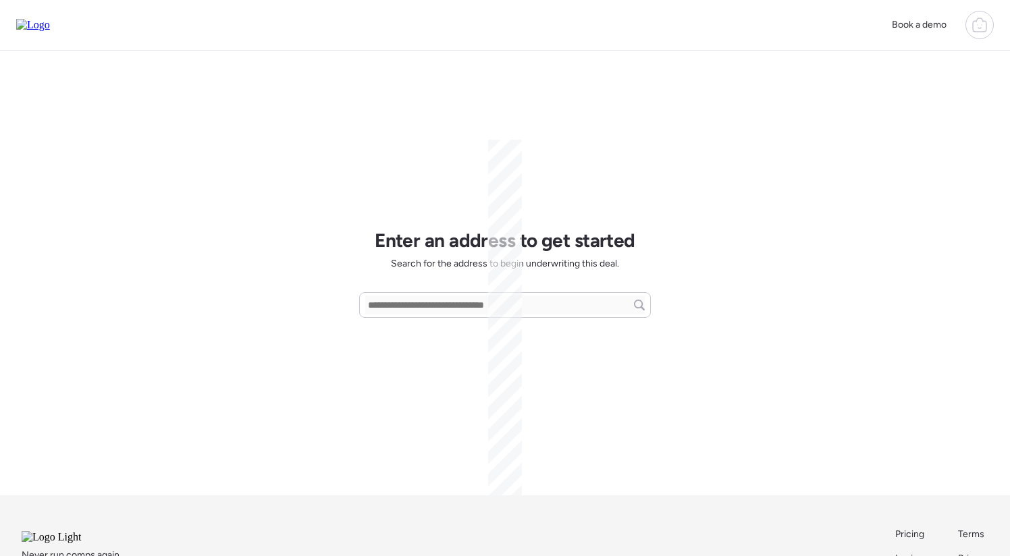
click at [980, 28] on icon at bounding box center [980, 26] width 4 height 3
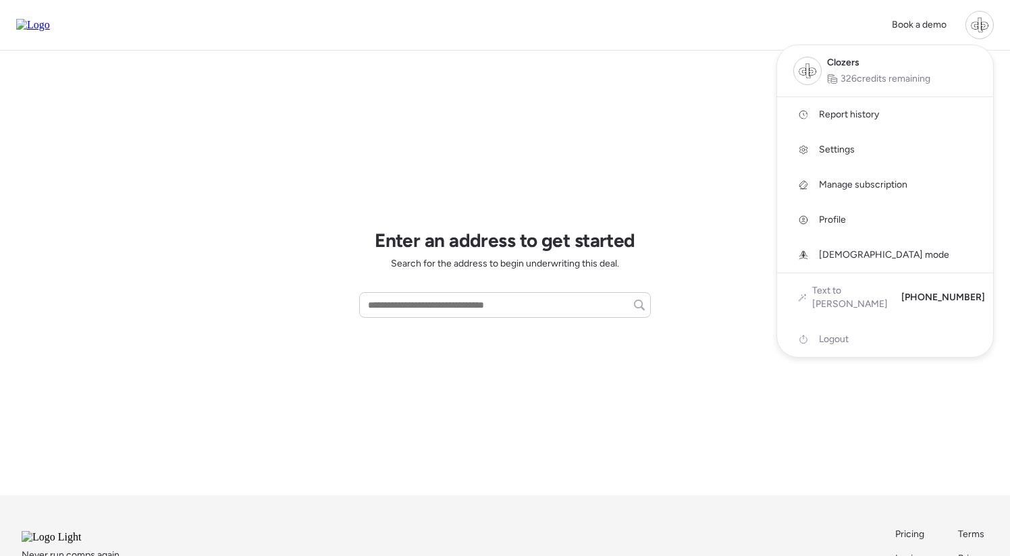
click at [851, 110] on span "Report history" at bounding box center [849, 115] width 60 height 14
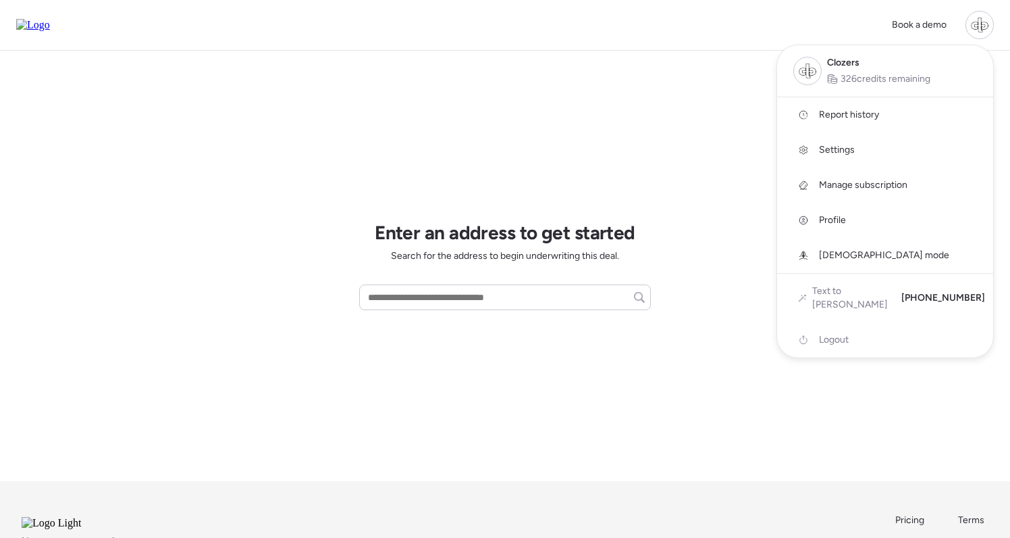
click at [745, 107] on div at bounding box center [505, 231] width 1010 height 538
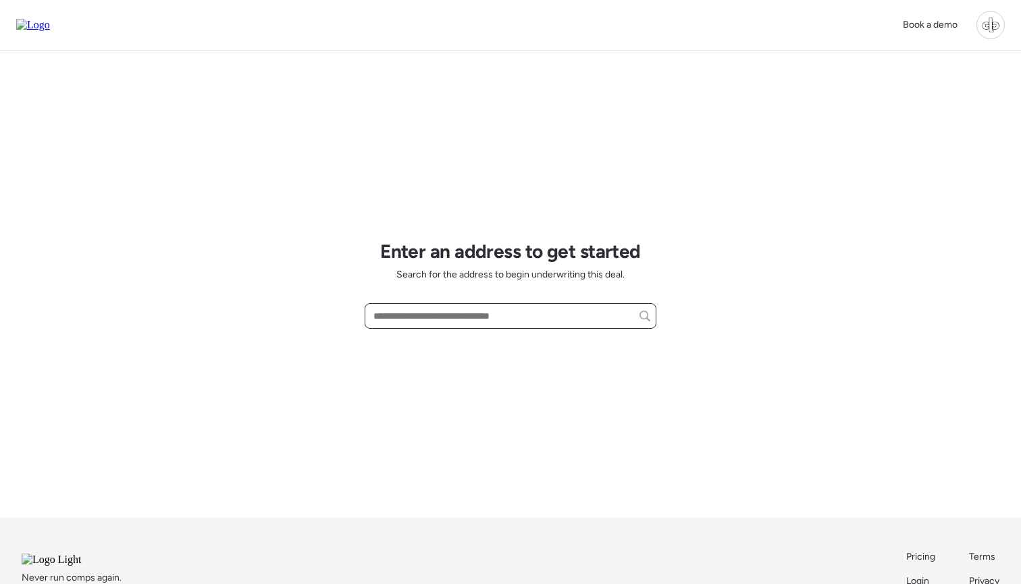
click at [490, 308] on input "text" at bounding box center [511, 316] width 280 height 19
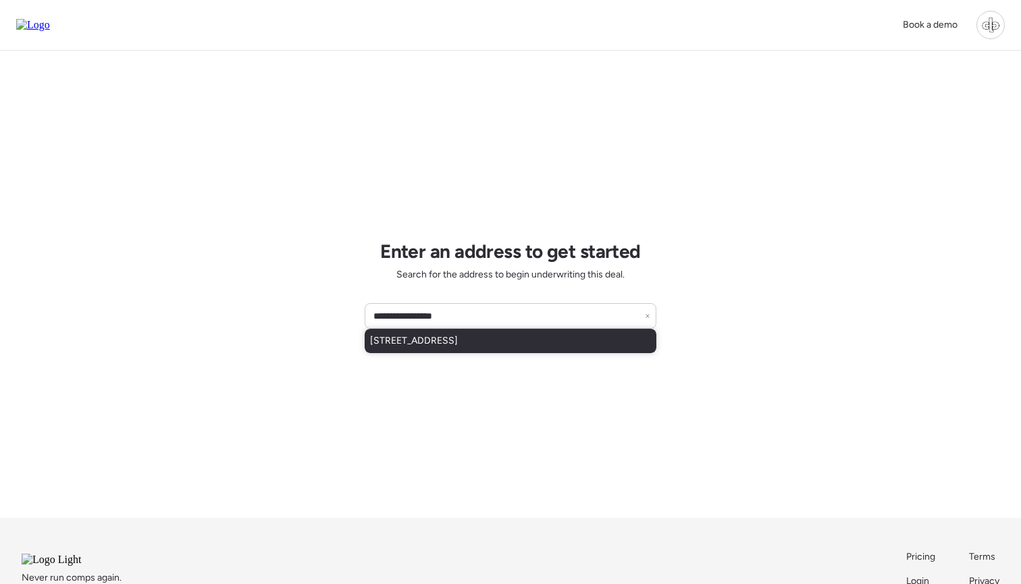
click at [458, 340] on span "1917 E Cornell Dr, Tempe, AZ, 85283" at bounding box center [414, 341] width 88 height 14
type input "**********"
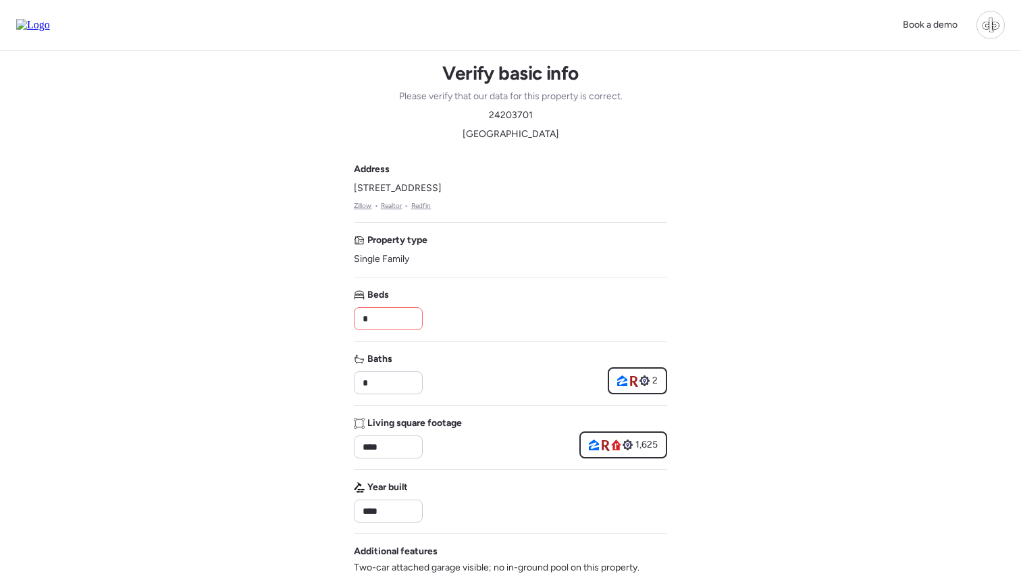
click at [391, 325] on input "*" at bounding box center [388, 318] width 57 height 19
type input "*"
click at [577, 147] on div "Verify basic info Please verify that our data for this property is correct. 242…" at bounding box center [510, 532] width 313 height 963
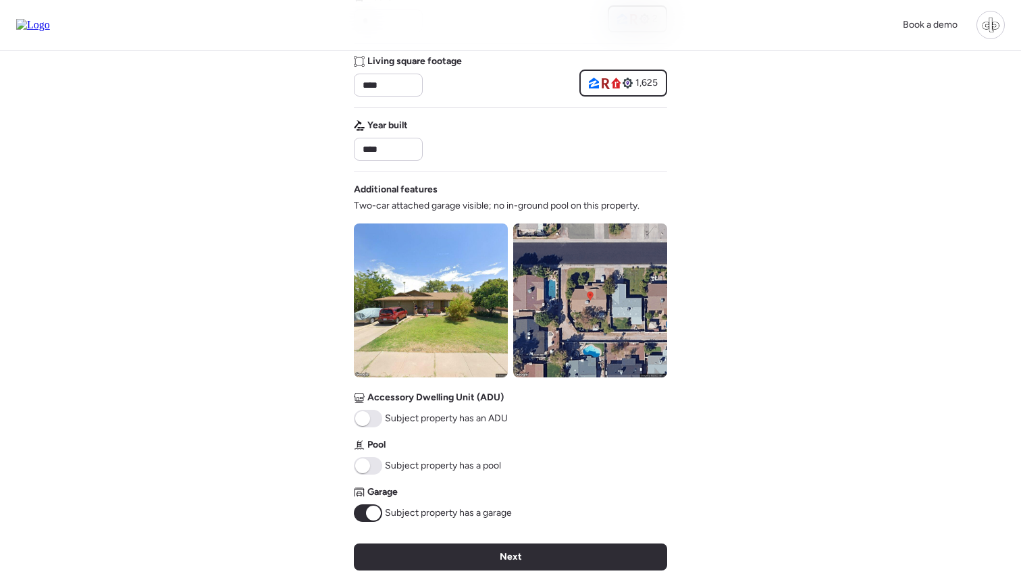
scroll to position [363, 0]
click at [404, 267] on img at bounding box center [431, 300] width 154 height 154
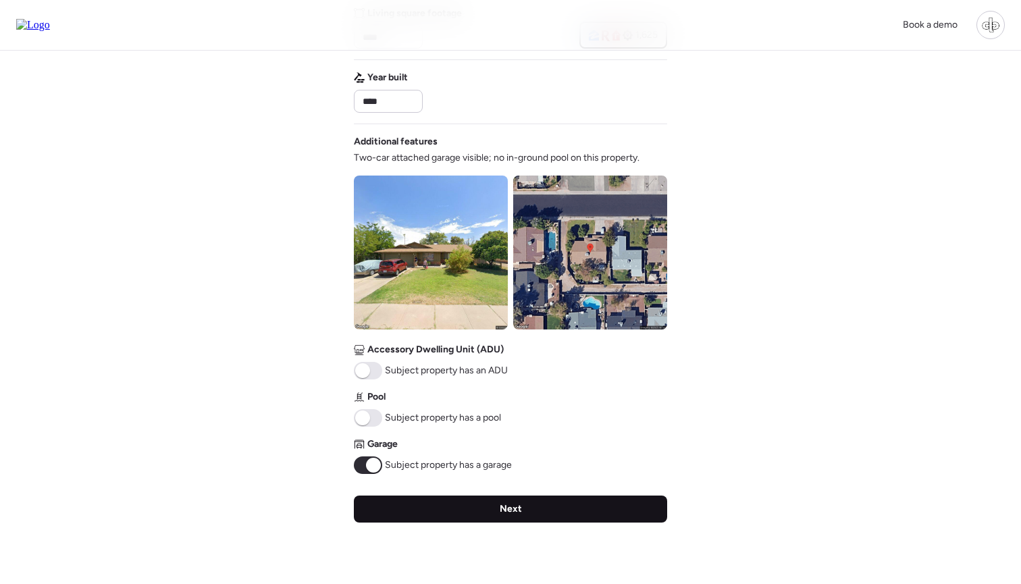
click at [508, 522] on div "Next" at bounding box center [510, 509] width 313 height 27
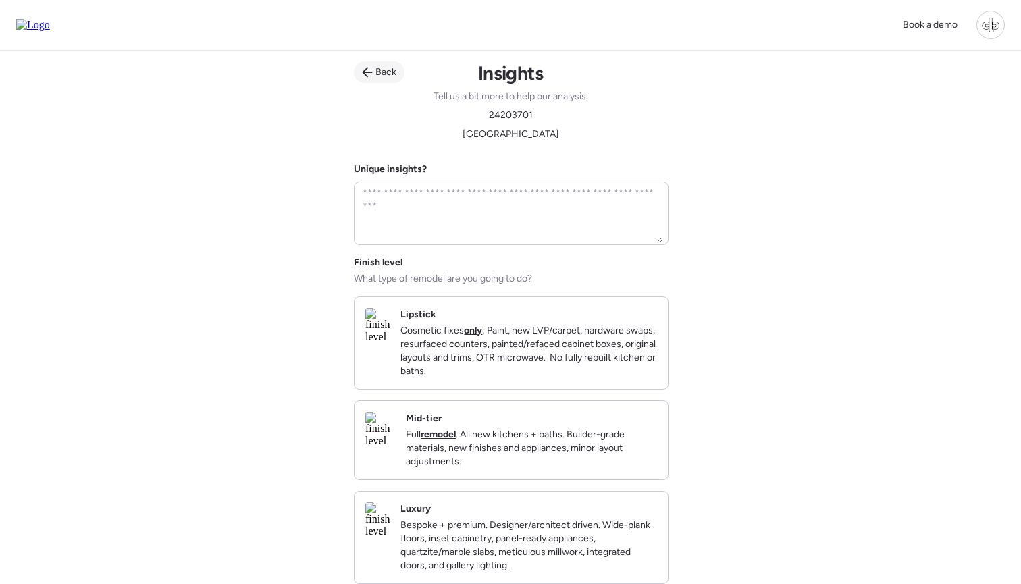
scroll to position [0, 0]
click at [377, 66] on span "Back" at bounding box center [385, 73] width 21 height 14
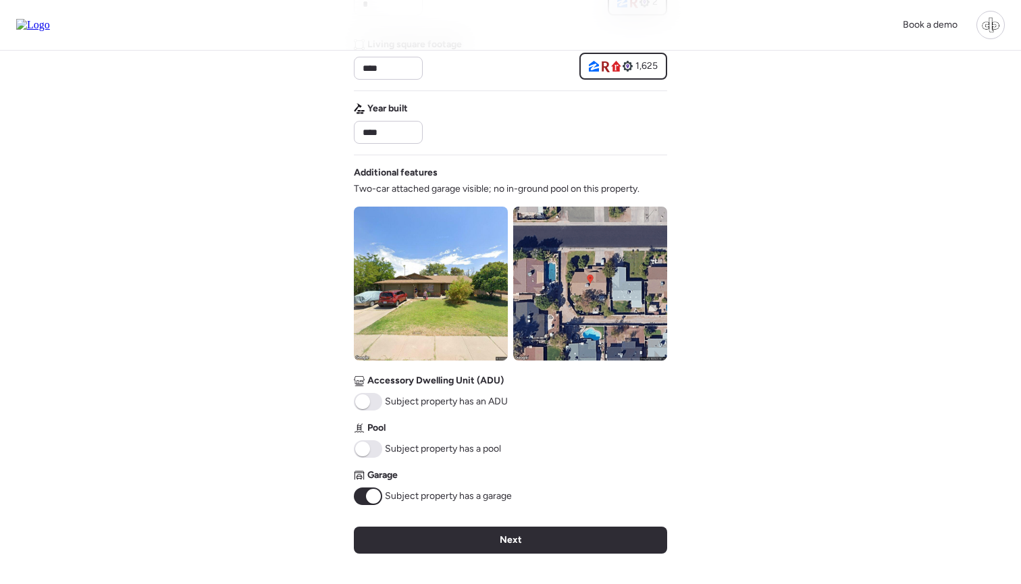
scroll to position [379, 0]
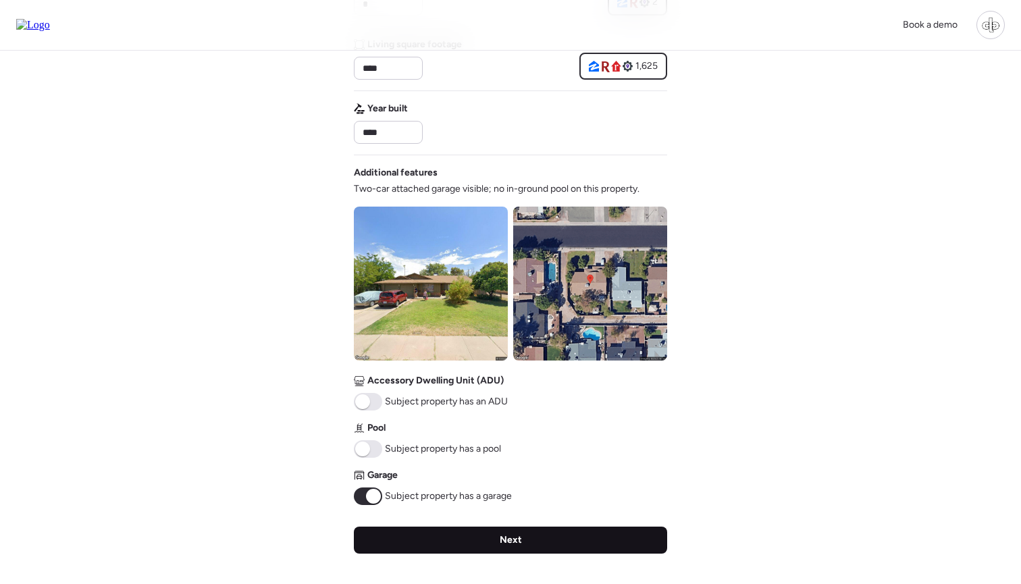
click at [504, 542] on span "Next" at bounding box center [511, 540] width 22 height 14
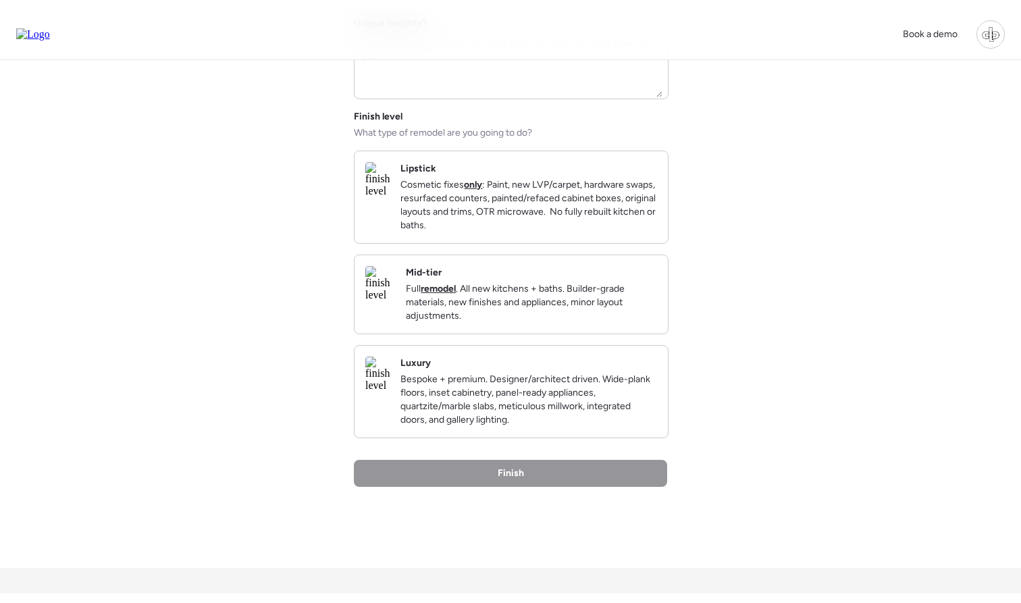
scroll to position [156, 0]
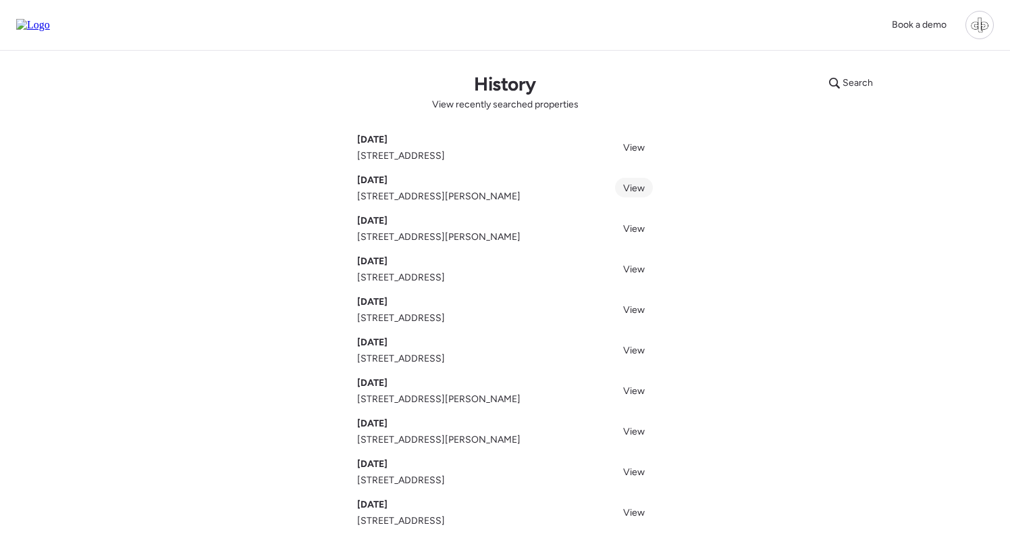
click at [641, 183] on span "View" at bounding box center [634, 187] width 22 height 11
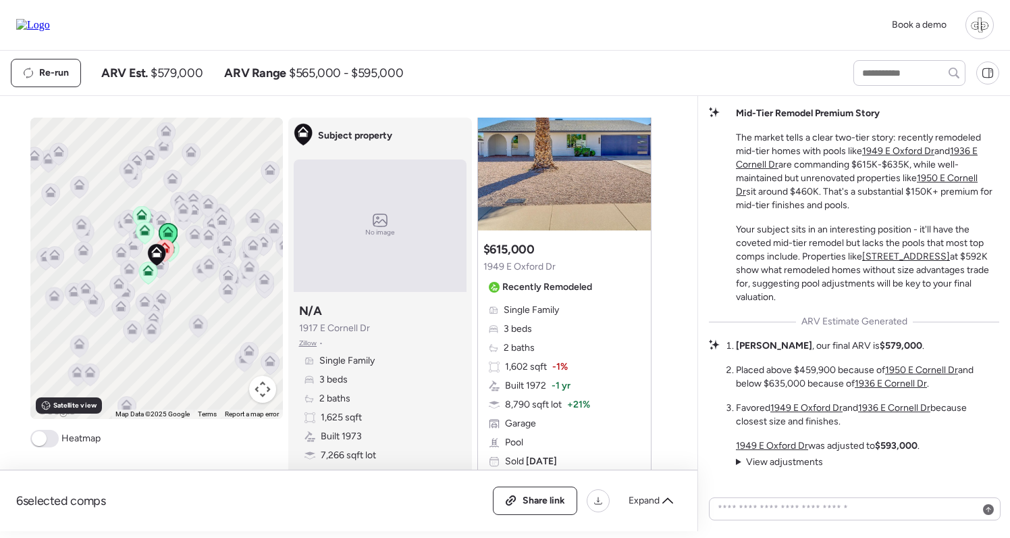
scroll to position [706, 0]
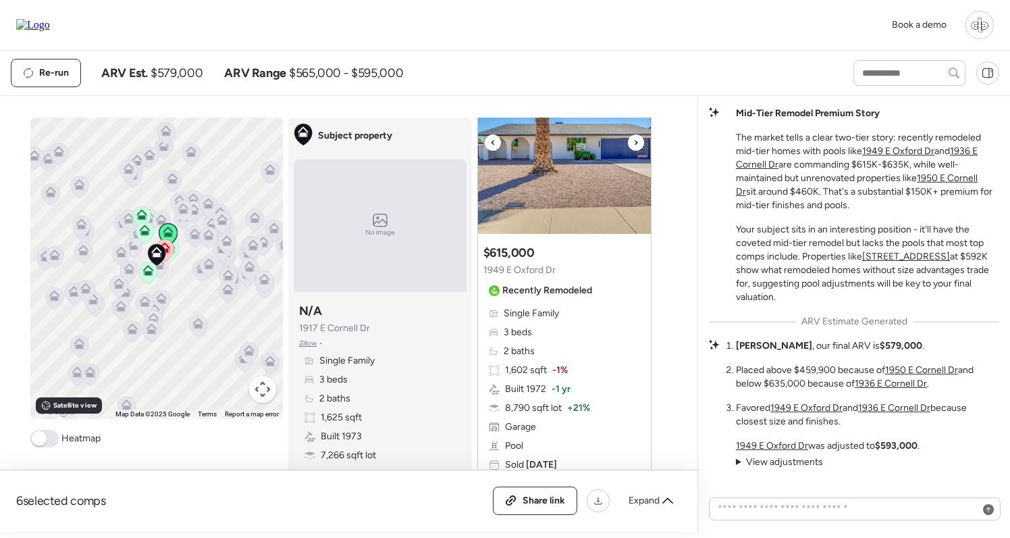
click at [564, 178] on img at bounding box center [564, 149] width 173 height 169
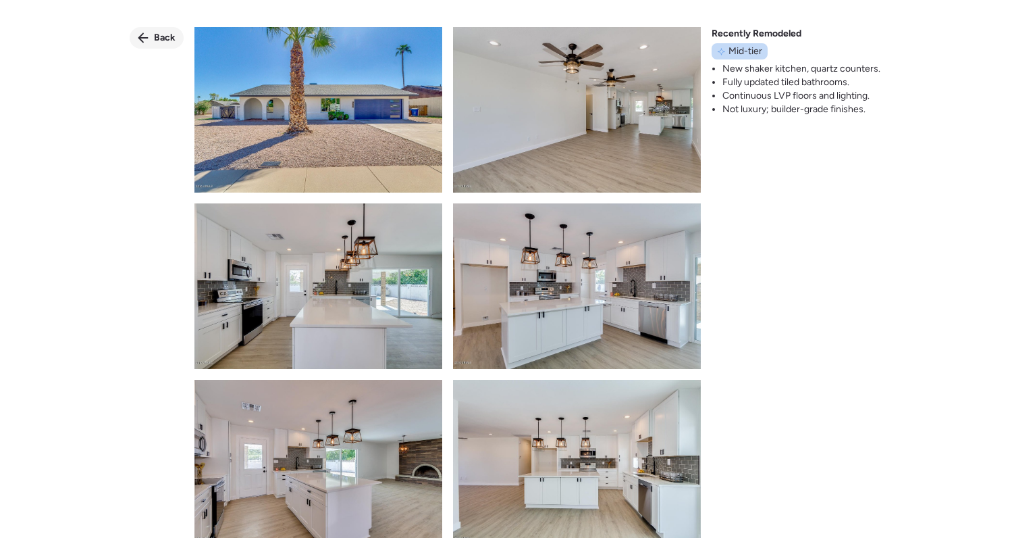
click at [170, 36] on span "Back" at bounding box center [165, 38] width 22 height 14
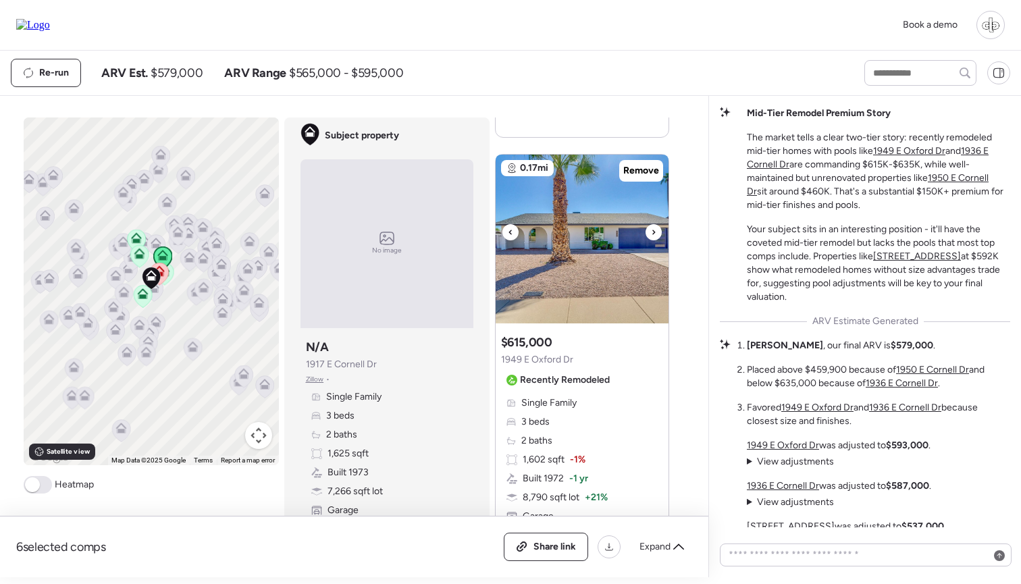
scroll to position [612, 0]
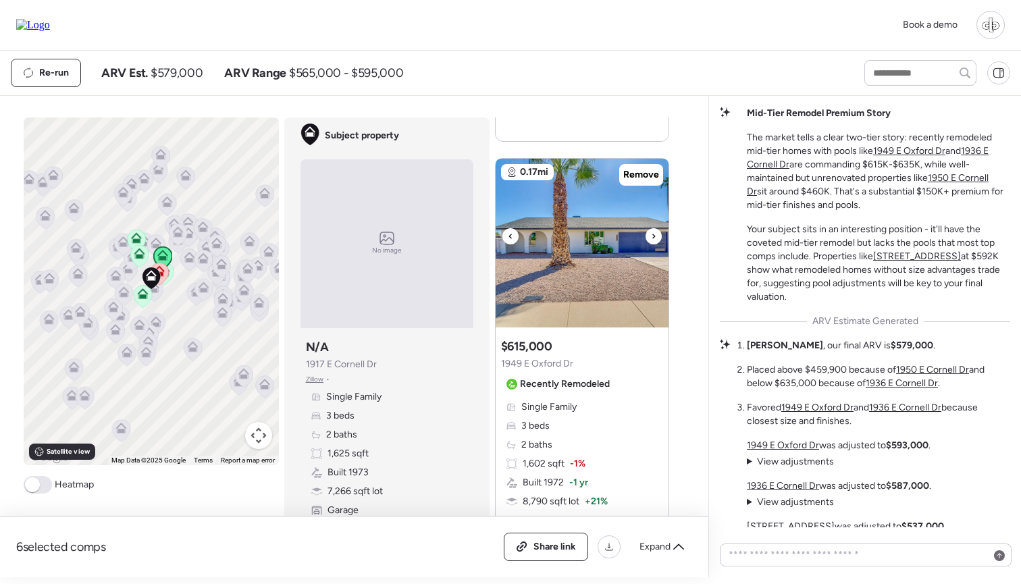
click at [571, 234] on img at bounding box center [582, 243] width 173 height 169
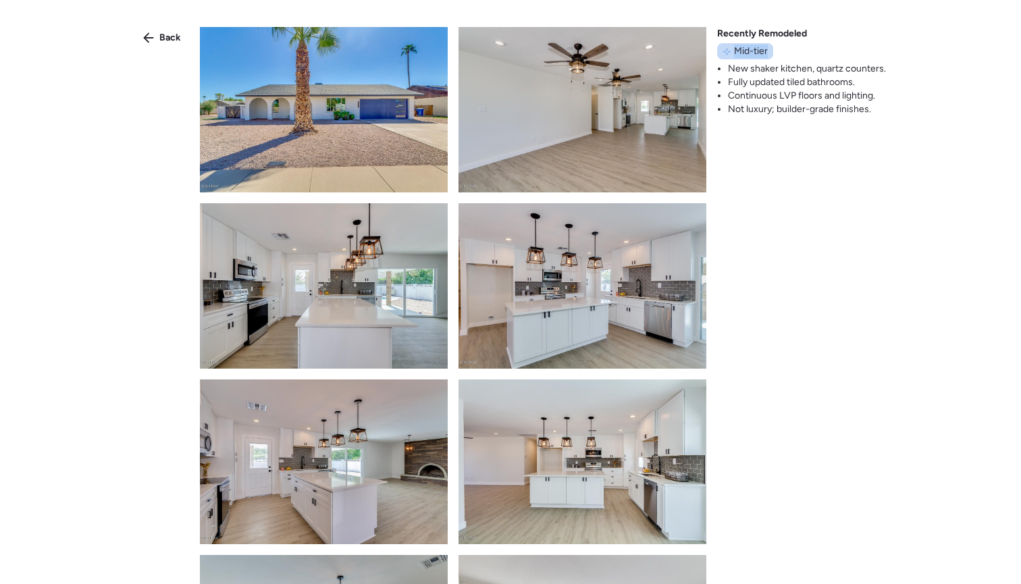
drag, startPoint x: 734, startPoint y: 50, endPoint x: 770, endPoint y: 49, distance: 35.8
click at [770, 49] on div "Mid-tier" at bounding box center [745, 51] width 56 height 16
click at [157, 38] on div "Back" at bounding box center [162, 38] width 54 height 22
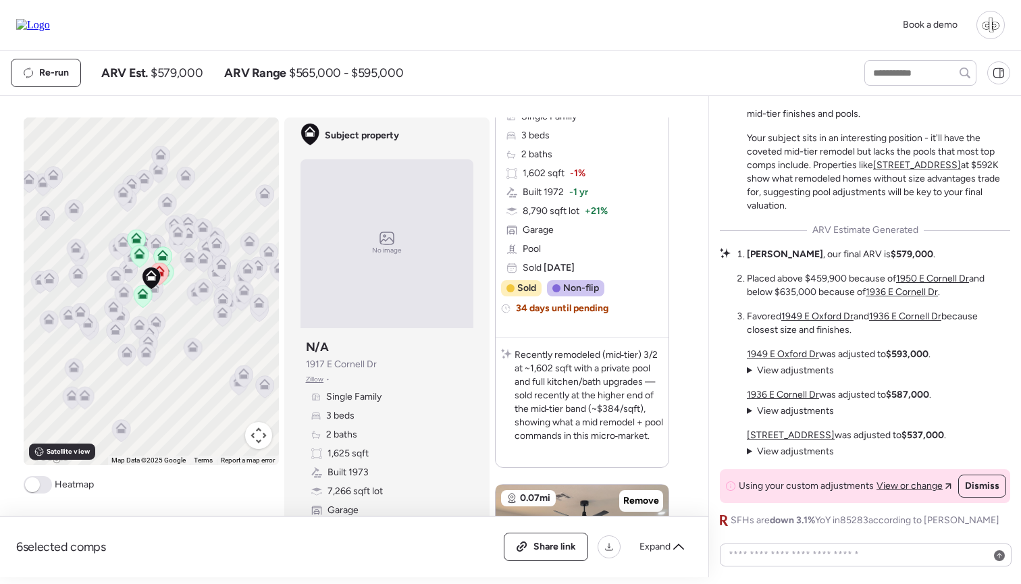
scroll to position [0, 0]
click at [773, 367] on span "View adjustments" at bounding box center [795, 370] width 77 height 11
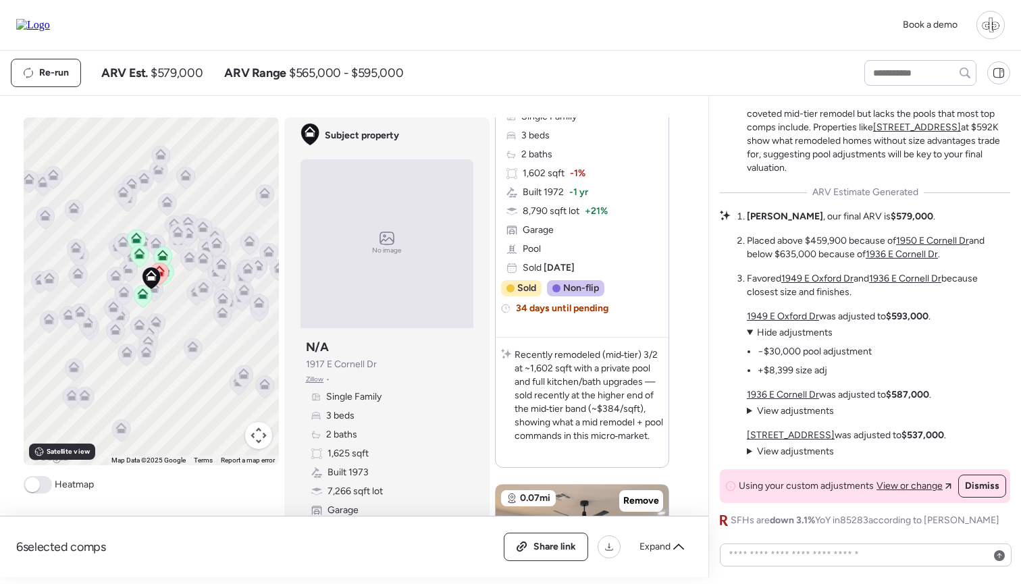
click at [773, 410] on span "View adjustments" at bounding box center [795, 410] width 77 height 11
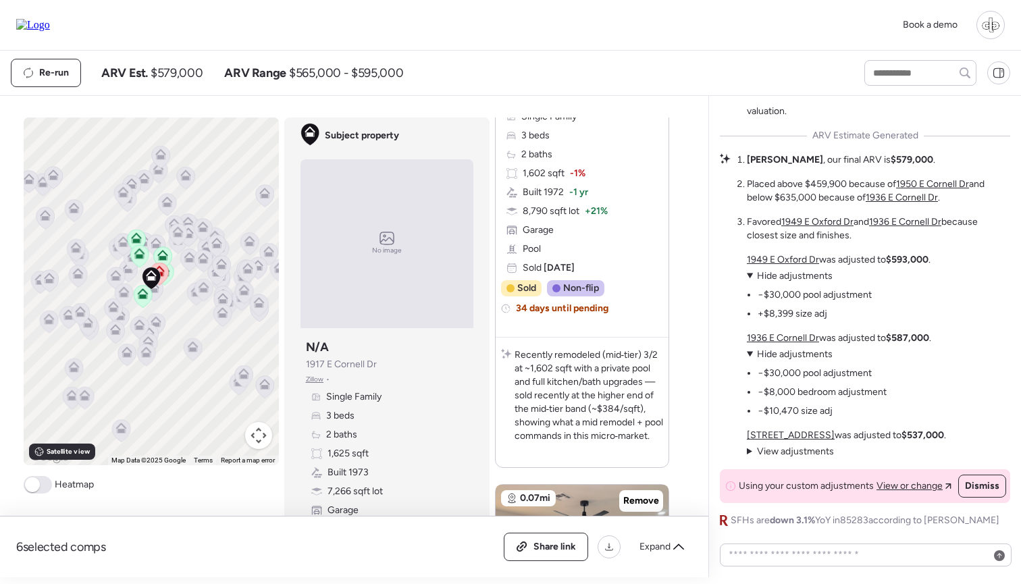
click at [991, 28] on div at bounding box center [990, 25] width 28 height 28
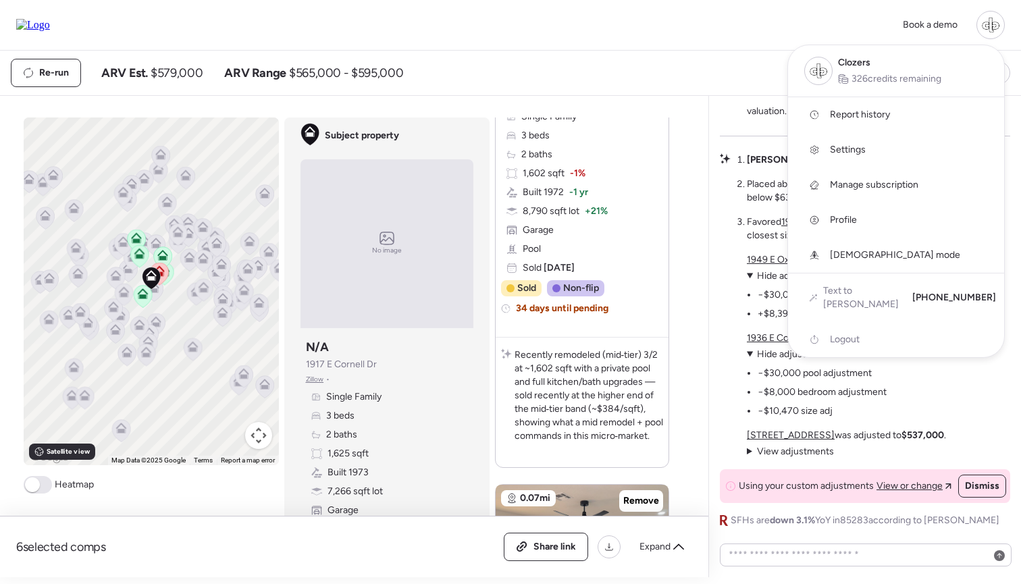
click at [833, 151] on span "Settings" at bounding box center [848, 150] width 36 height 14
click at [843, 408] on div at bounding box center [510, 254] width 1021 height 584
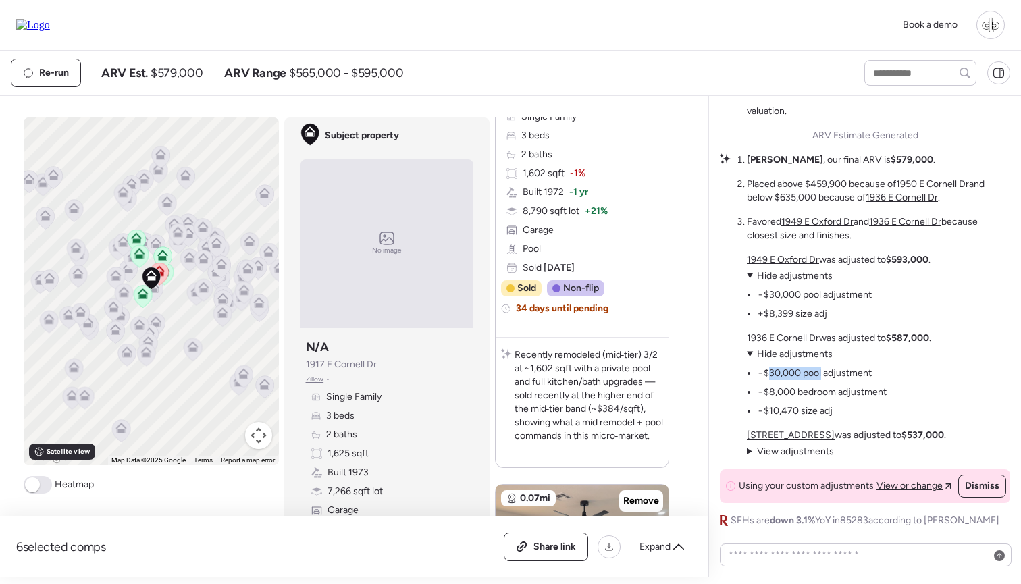
drag, startPoint x: 770, startPoint y: 377, endPoint x: 821, endPoint y: 377, distance: 50.6
click at [821, 377] on li "−$30,000 pool adjustment" at bounding box center [815, 374] width 114 height 14
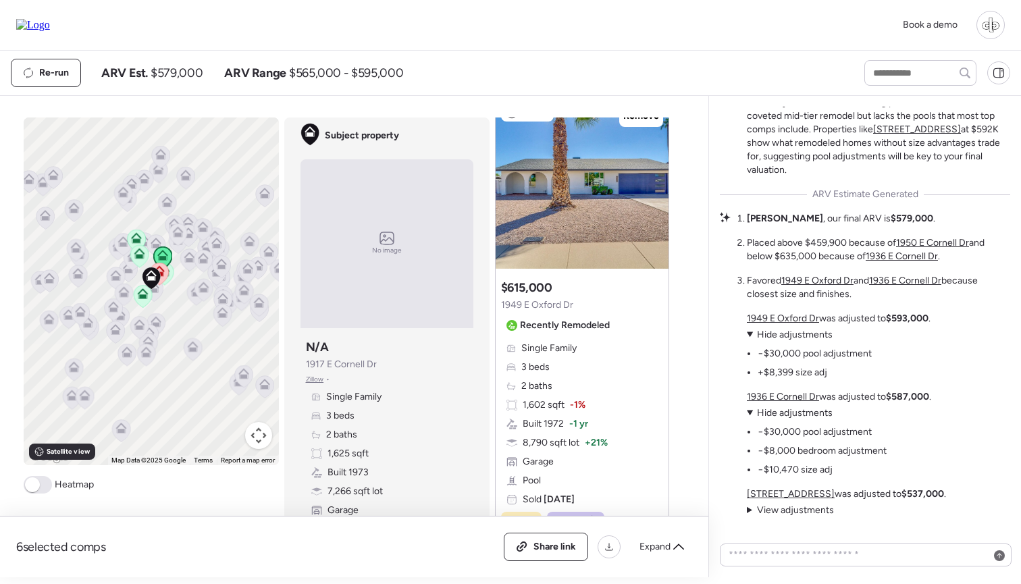
scroll to position [650, 0]
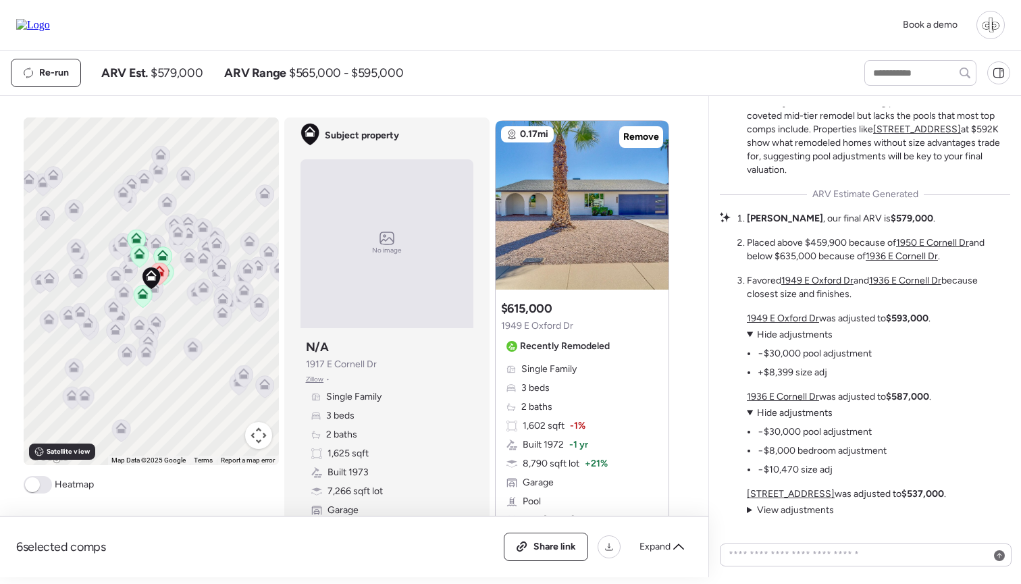
click at [527, 88] on div "Re-run ARV Est. $579,000 ARV Range $565,000 - $595,000" at bounding box center [510, 73] width 1021 height 45
click at [547, 171] on img at bounding box center [582, 205] width 173 height 169
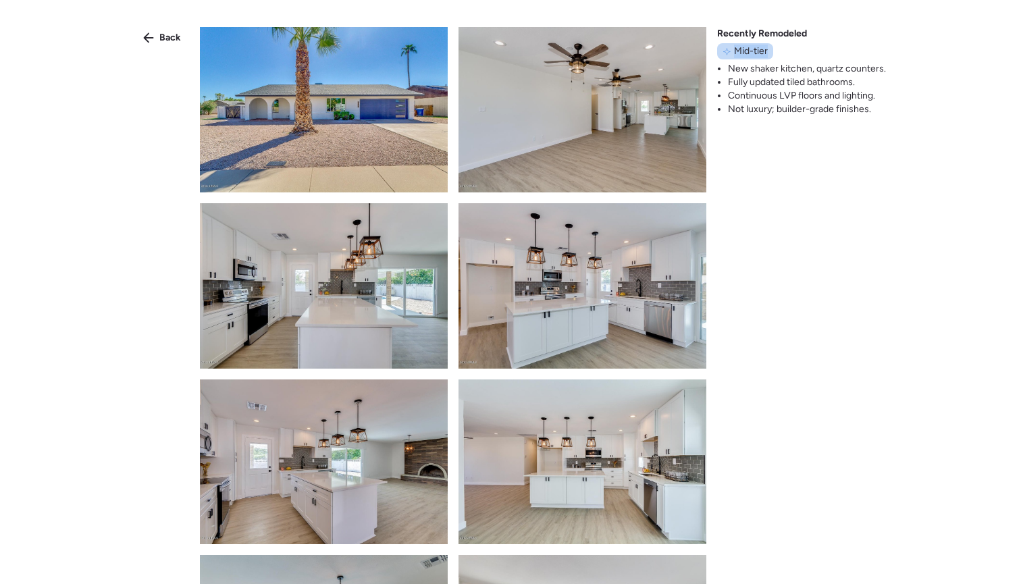
drag, startPoint x: 735, startPoint y: 51, endPoint x: 770, endPoint y: 49, distance: 34.5
click at [770, 49] on div "Mid-tier" at bounding box center [745, 51] width 56 height 16
click at [169, 34] on span "Back" at bounding box center [170, 38] width 22 height 14
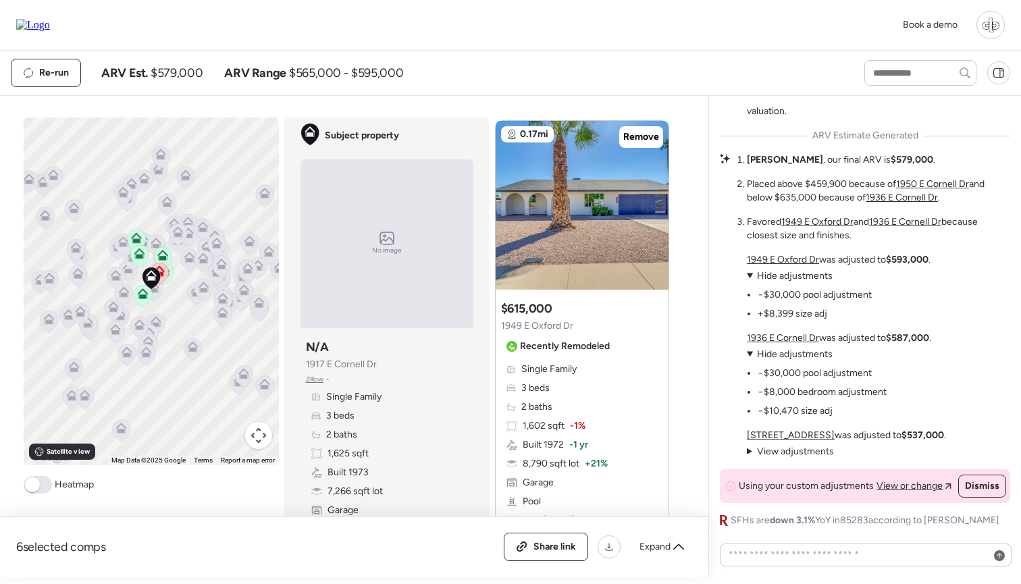
scroll to position [0, 0]
drag, startPoint x: 762, startPoint y: 292, endPoint x: 800, endPoint y: 294, distance: 37.2
click at [800, 292] on li "−$30,000 pool adjustment" at bounding box center [815, 295] width 114 height 14
click at [800, 294] on li "−$30,000 pool adjustment" at bounding box center [815, 295] width 114 height 14
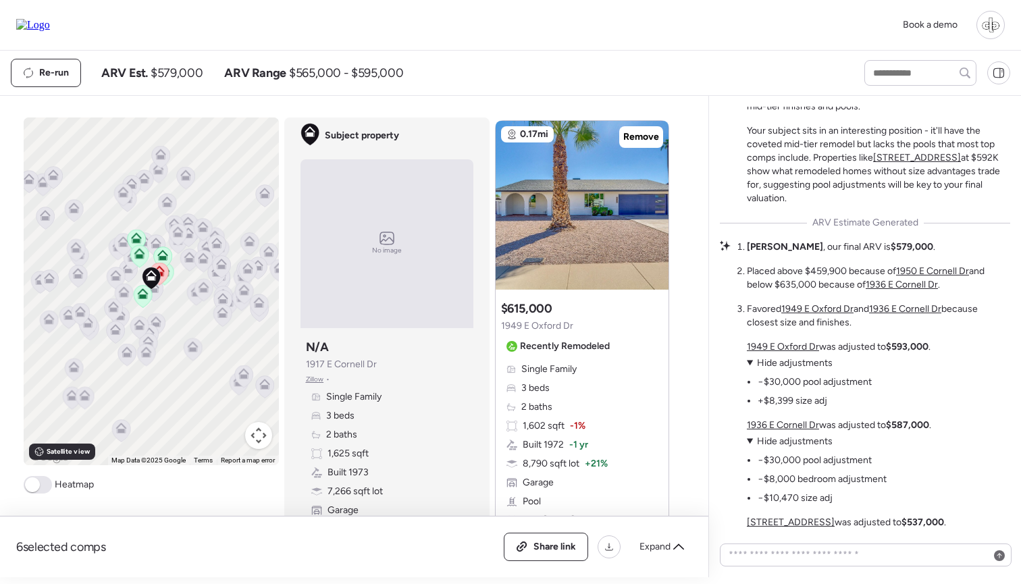
scroll to position [-76, 0]
